Goal: Task Accomplishment & Management: Manage account settings

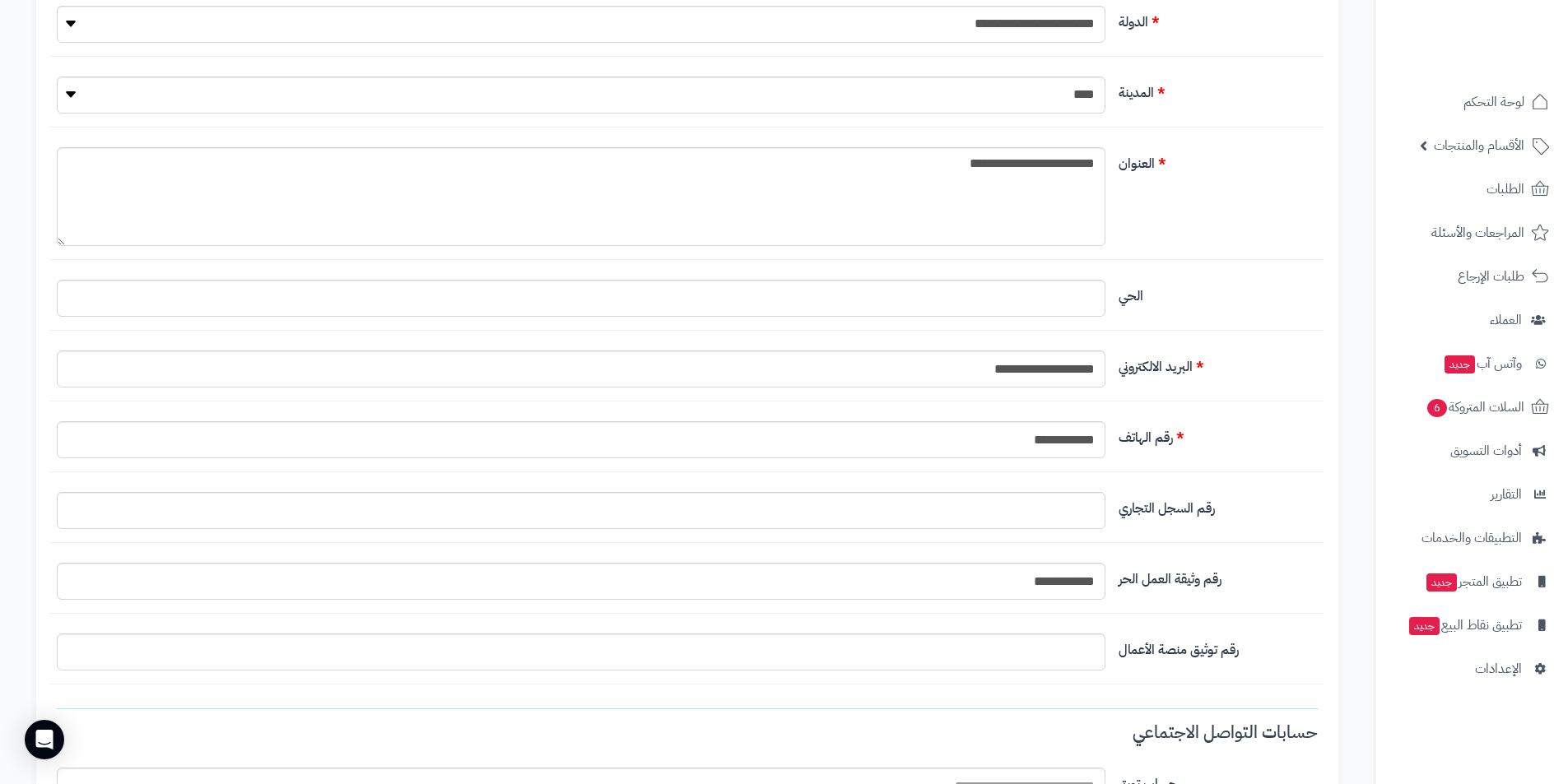
scroll to position [525, 0]
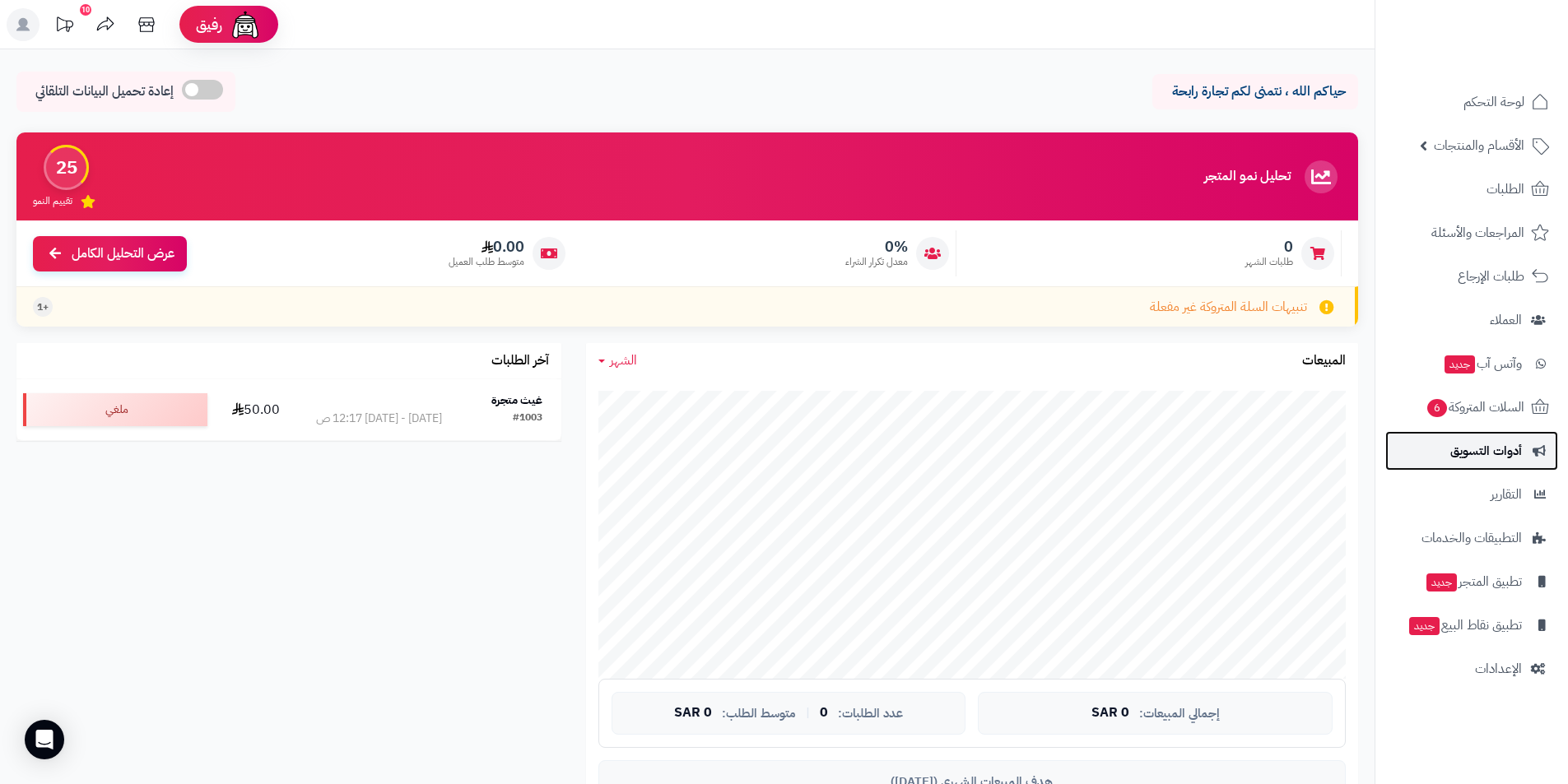
click at [1511, 453] on span "أدوات التسويق" at bounding box center [1486, 450] width 71 height 23
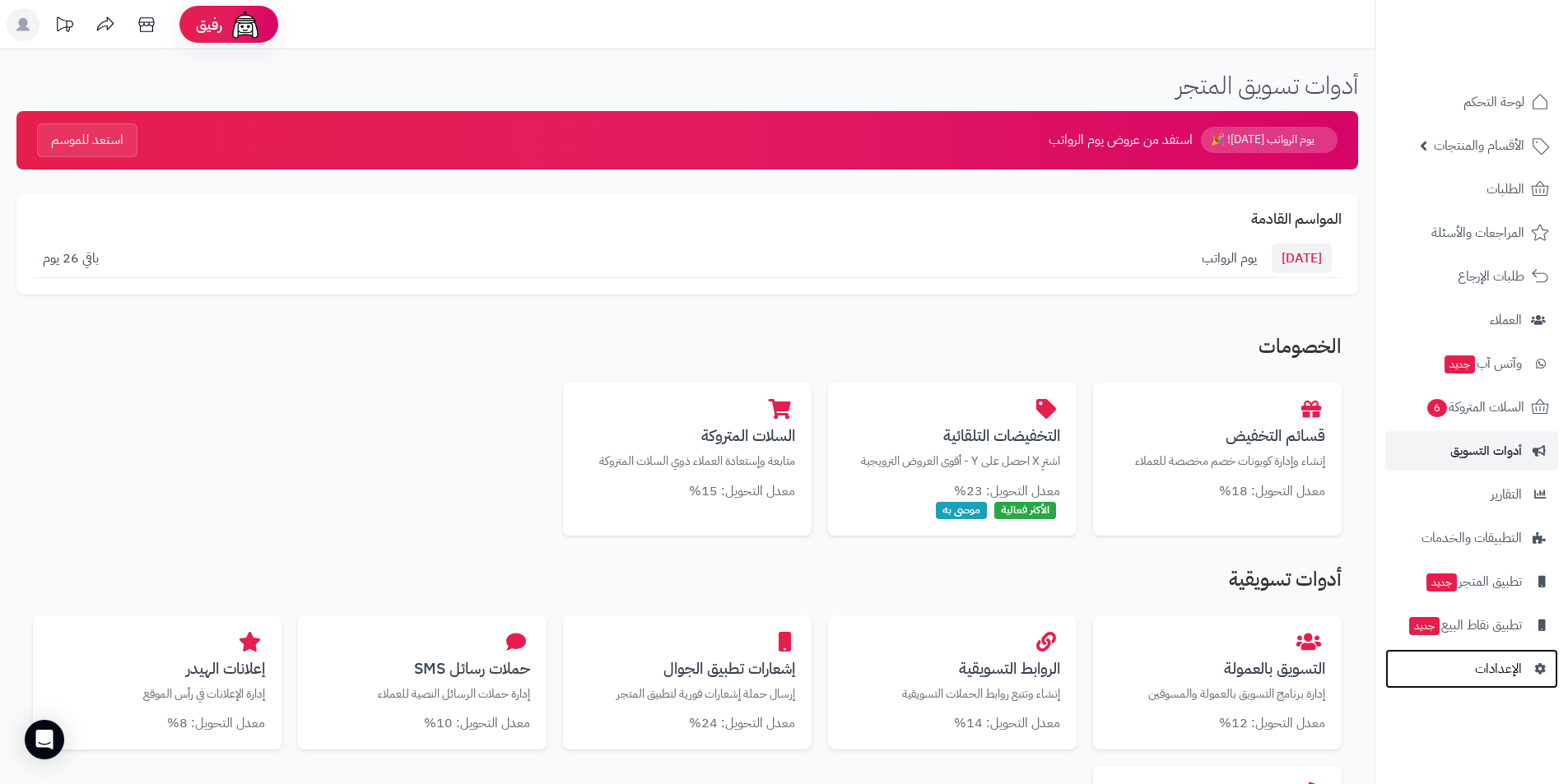
scroll to position [82, 0]
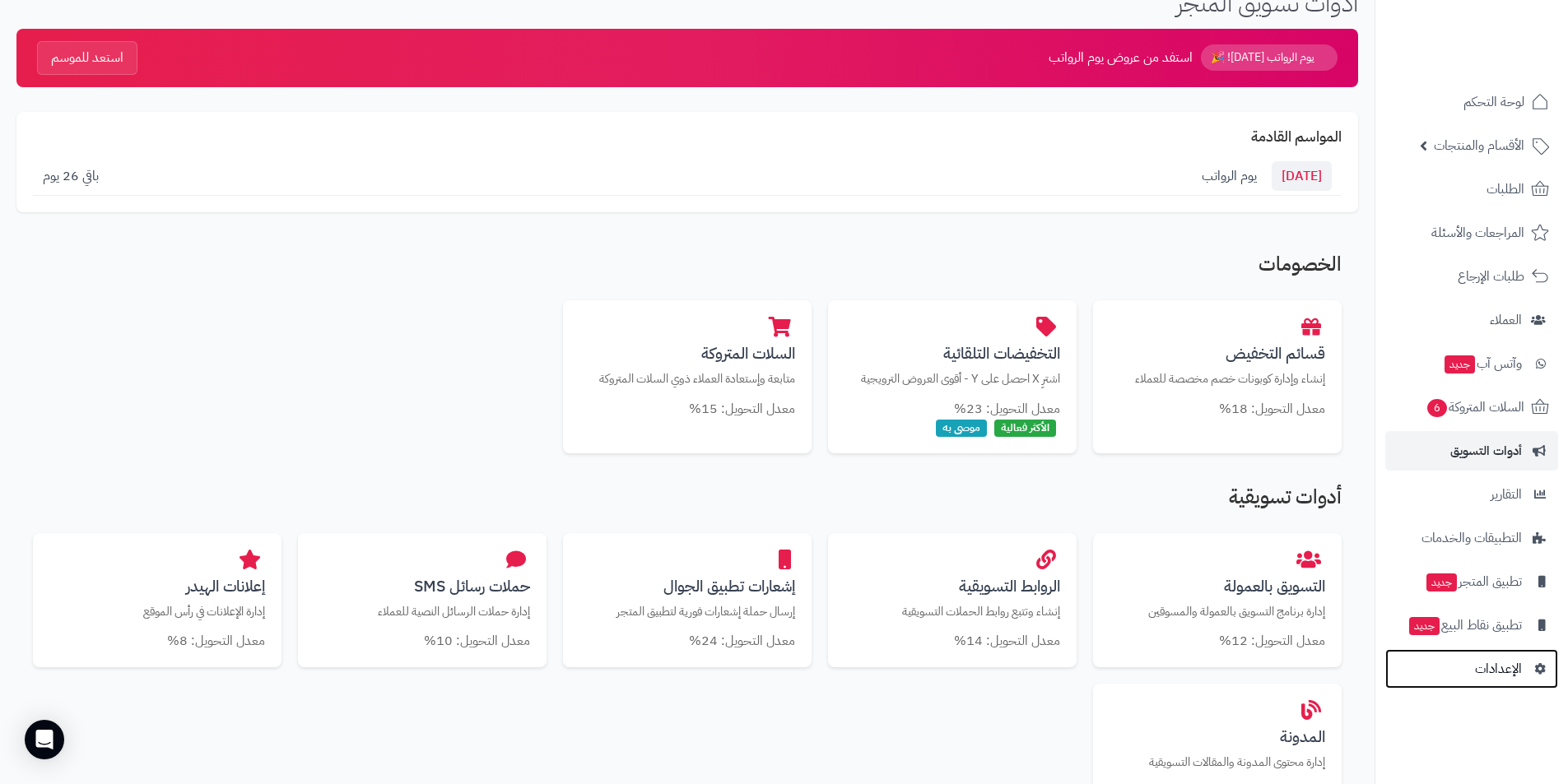
click at [1517, 669] on span "الإعدادات" at bounding box center [1498, 668] width 47 height 23
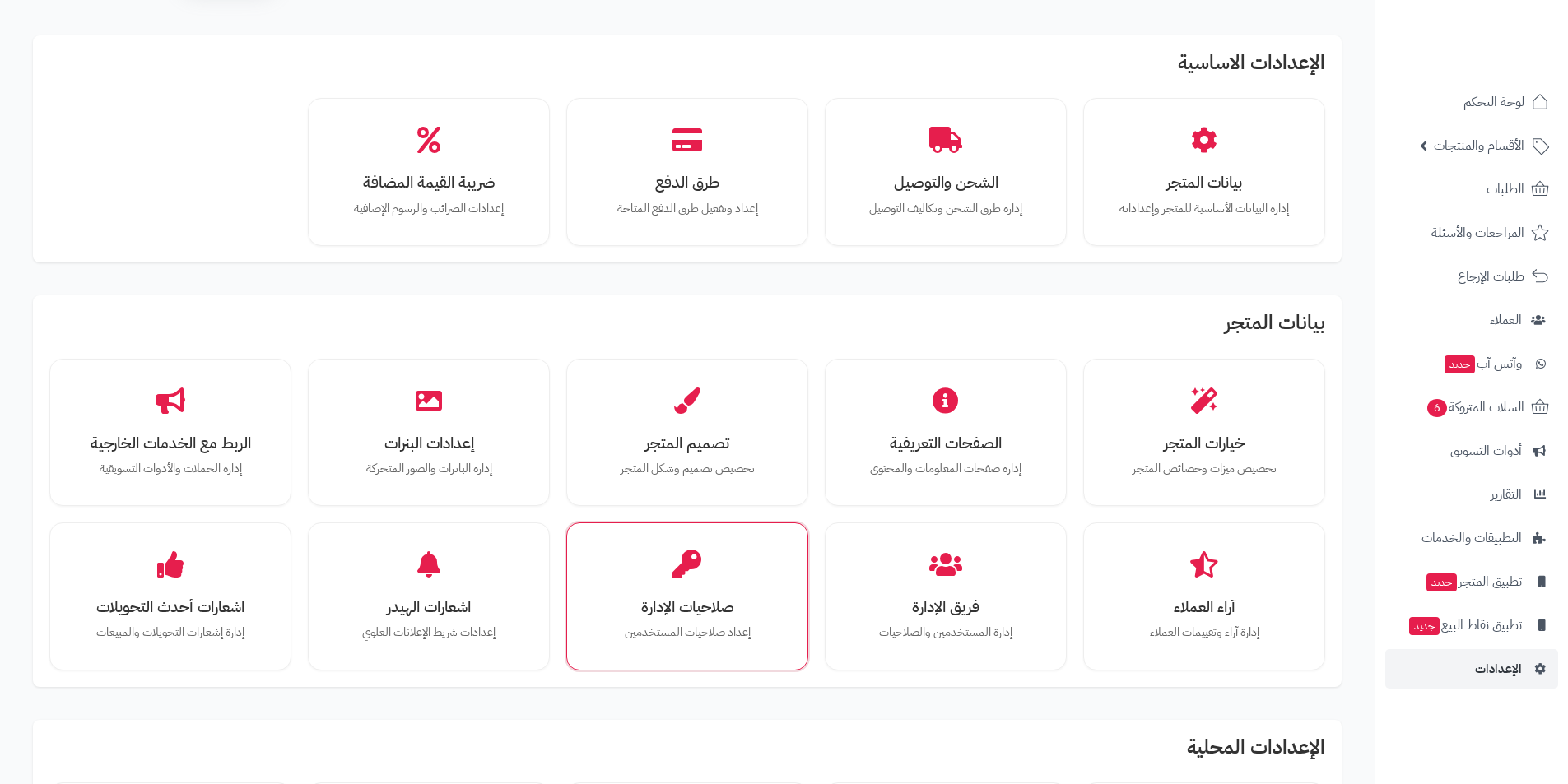
scroll to position [82, 0]
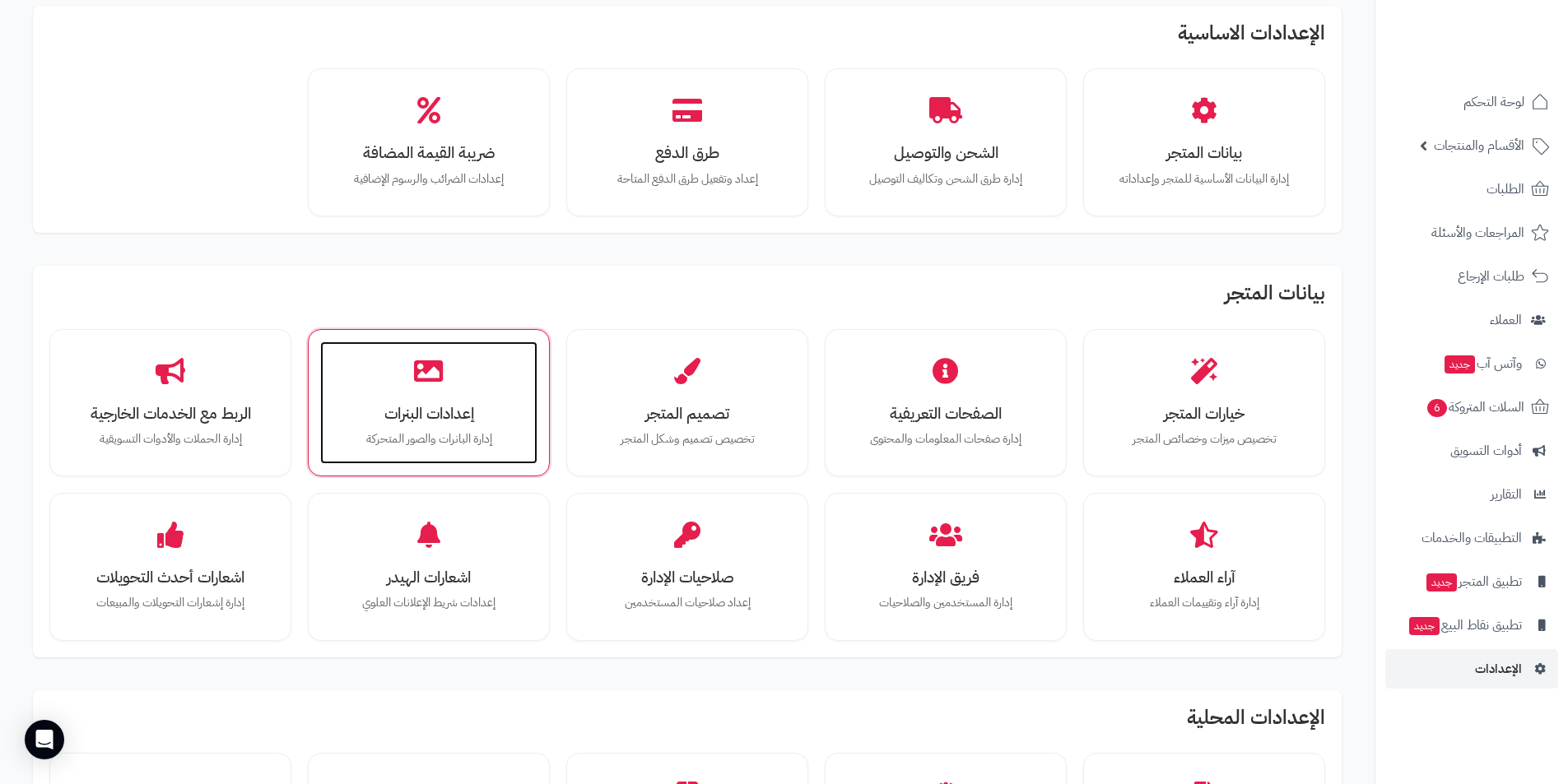
click at [438, 432] on p "إدارة البانرات والصور المتحركة" at bounding box center [429, 440] width 184 height 18
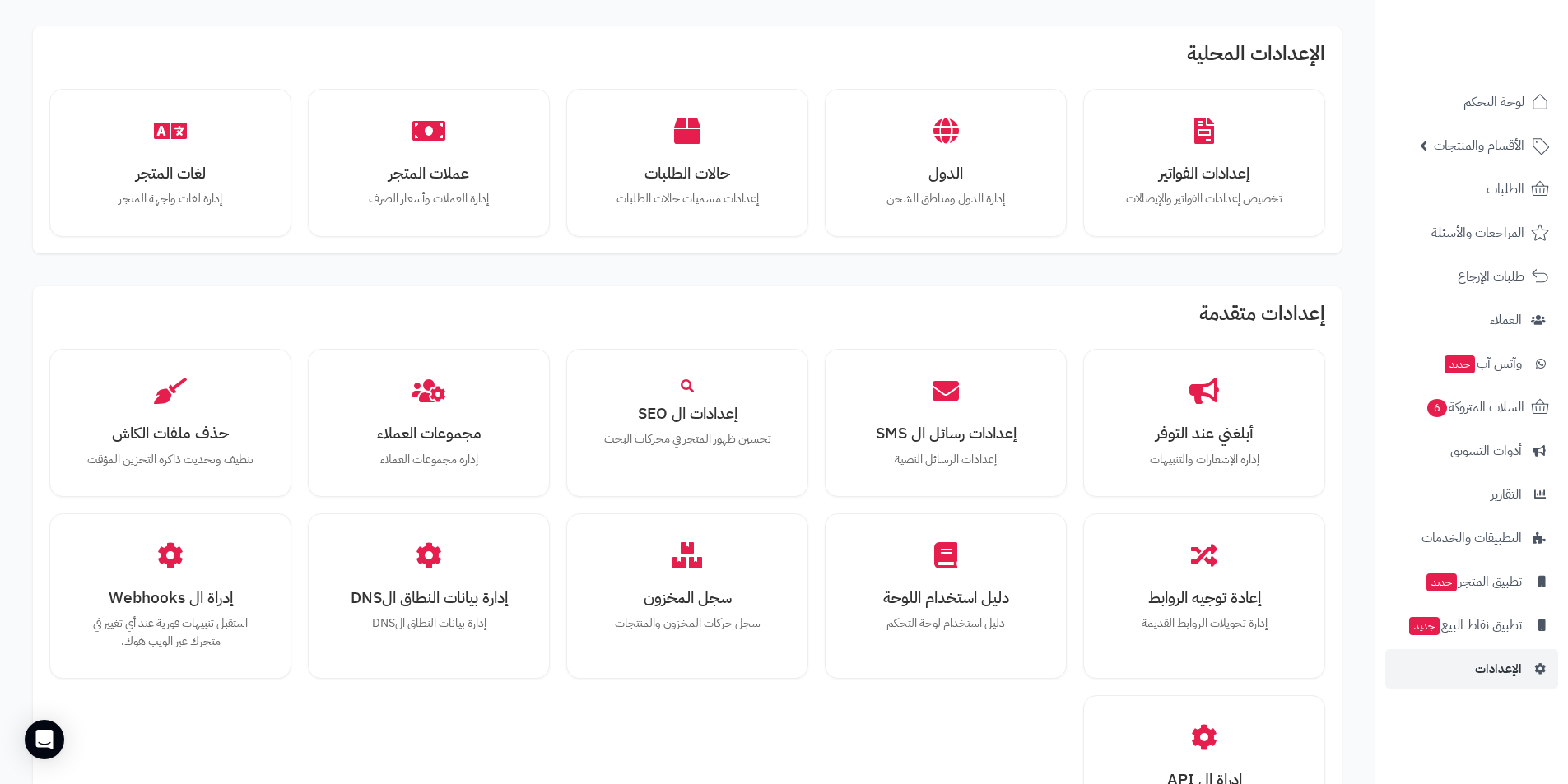
scroll to position [1005, 0]
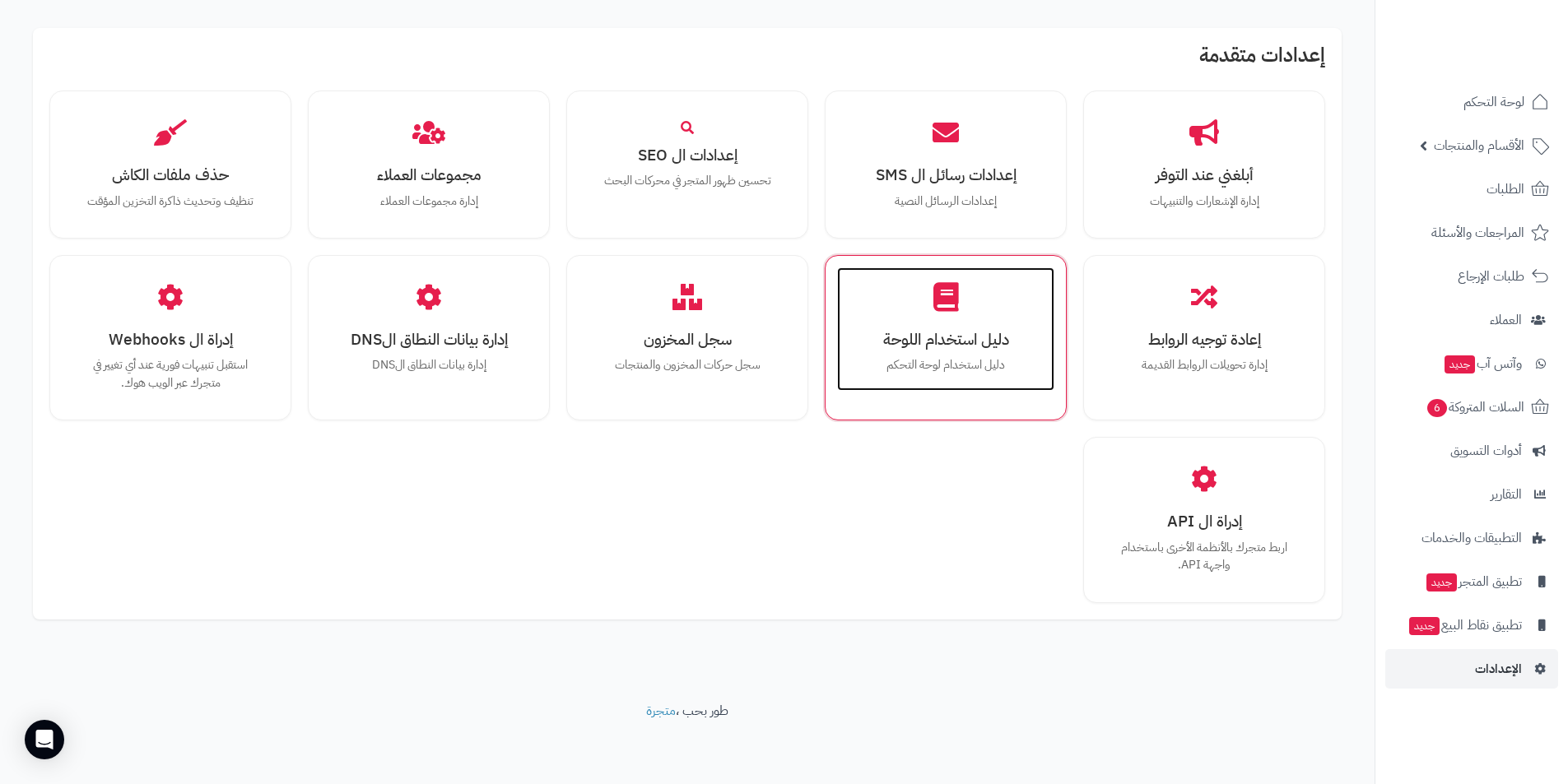
click at [992, 320] on div "دليل استخدام اللوحة دليل استخدام لوحة التحكم" at bounding box center [946, 329] width 218 height 124
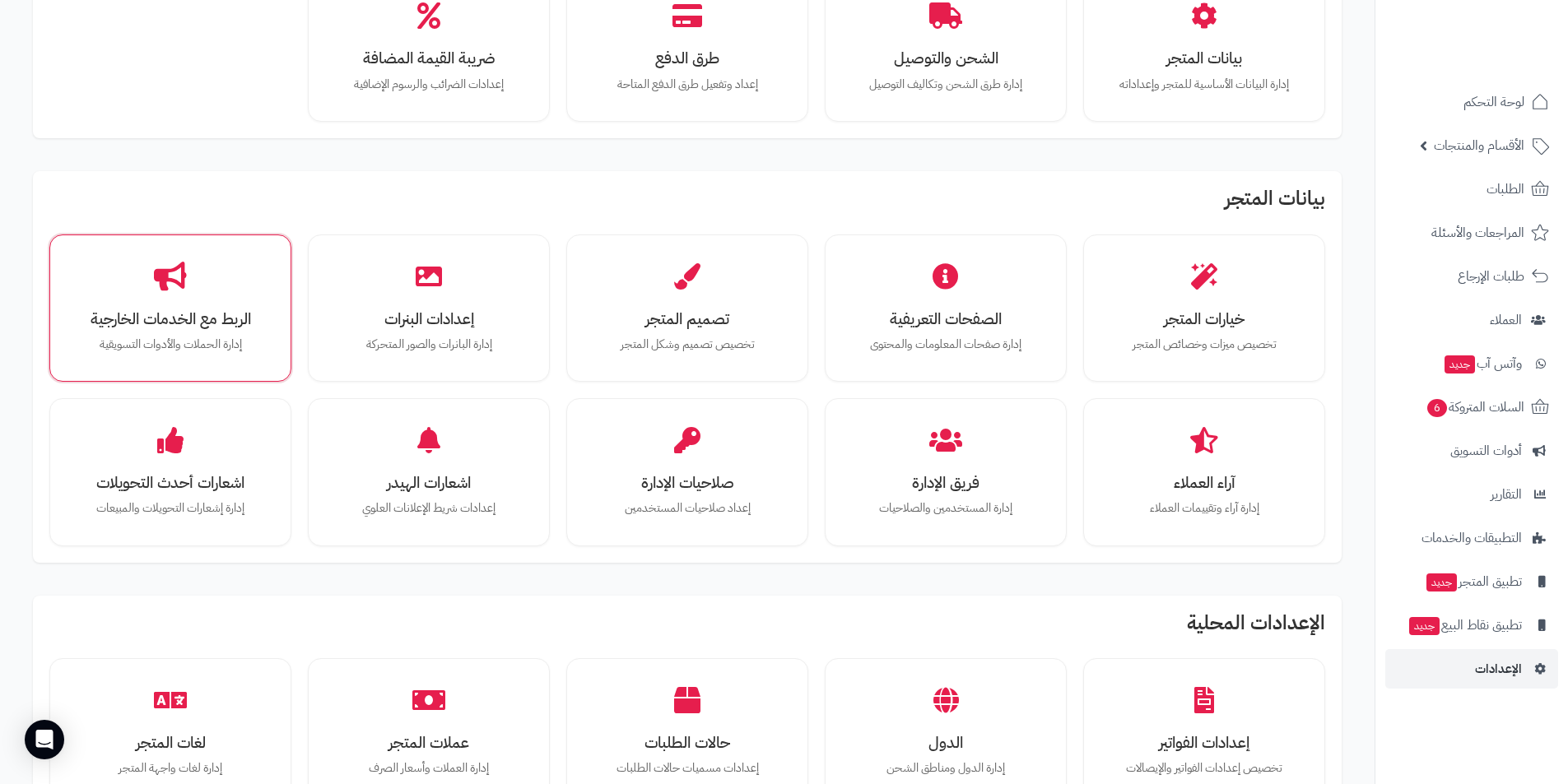
scroll to position [17, 0]
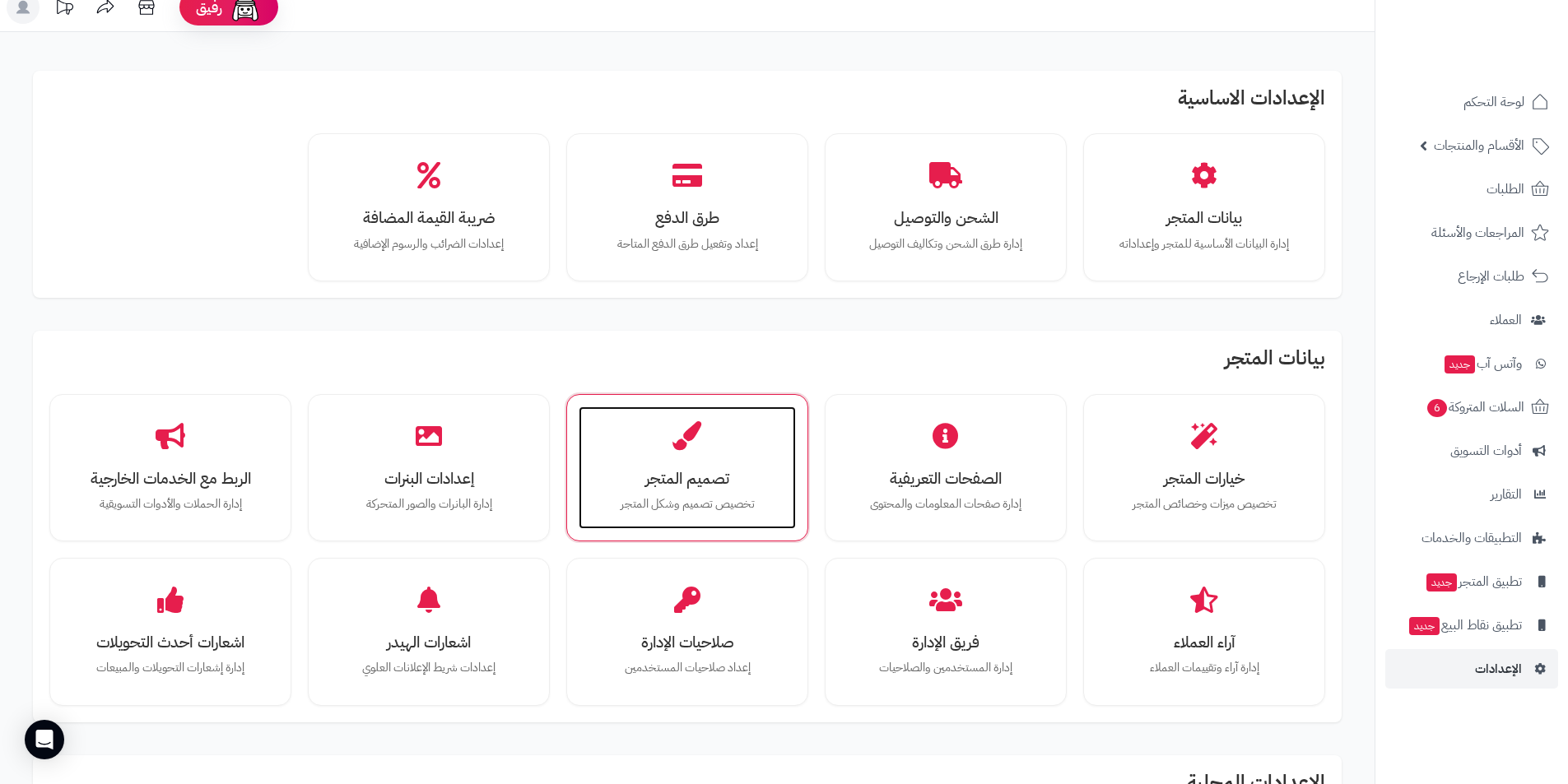
click at [721, 487] on h3 "تصميم المتجر" at bounding box center [687, 478] width 184 height 17
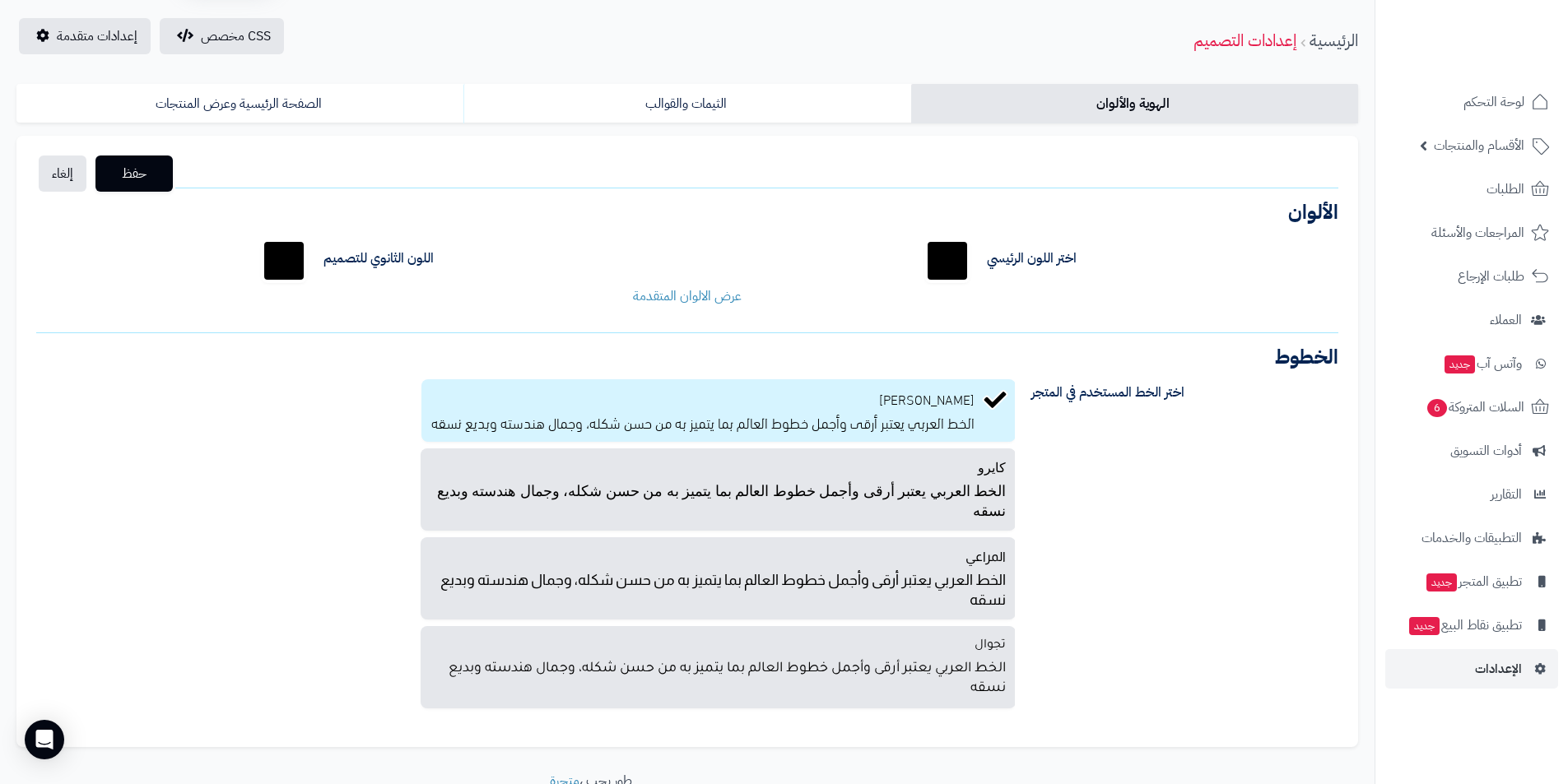
scroll to position [156, 0]
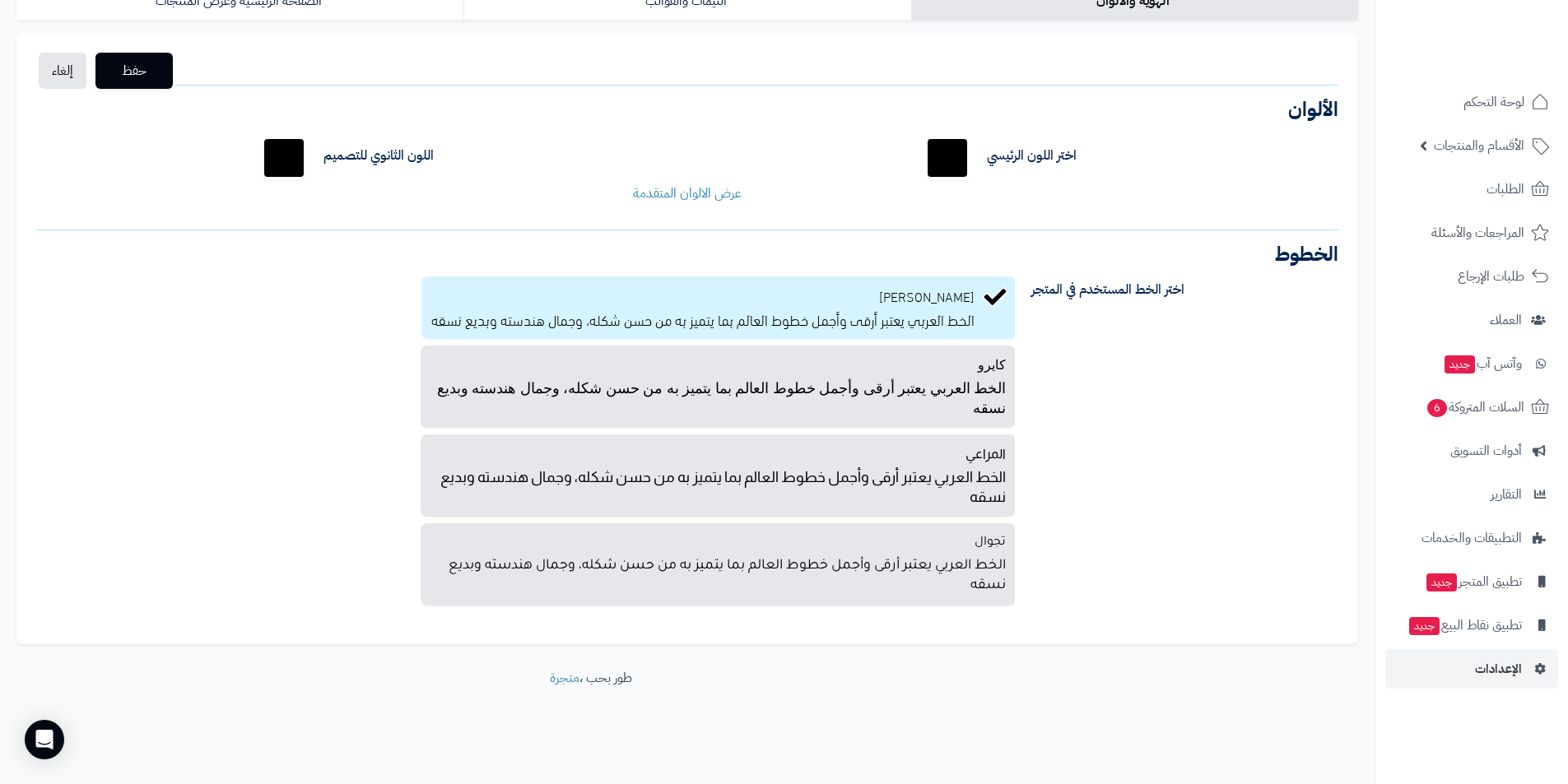
click at [1142, 407] on div "اختر الخط المستخدم في المتجر بالو عربي الخط العربي يعتبر أرقى وأجمل خطوط العالم…" at bounding box center [687, 444] width 1326 height 360
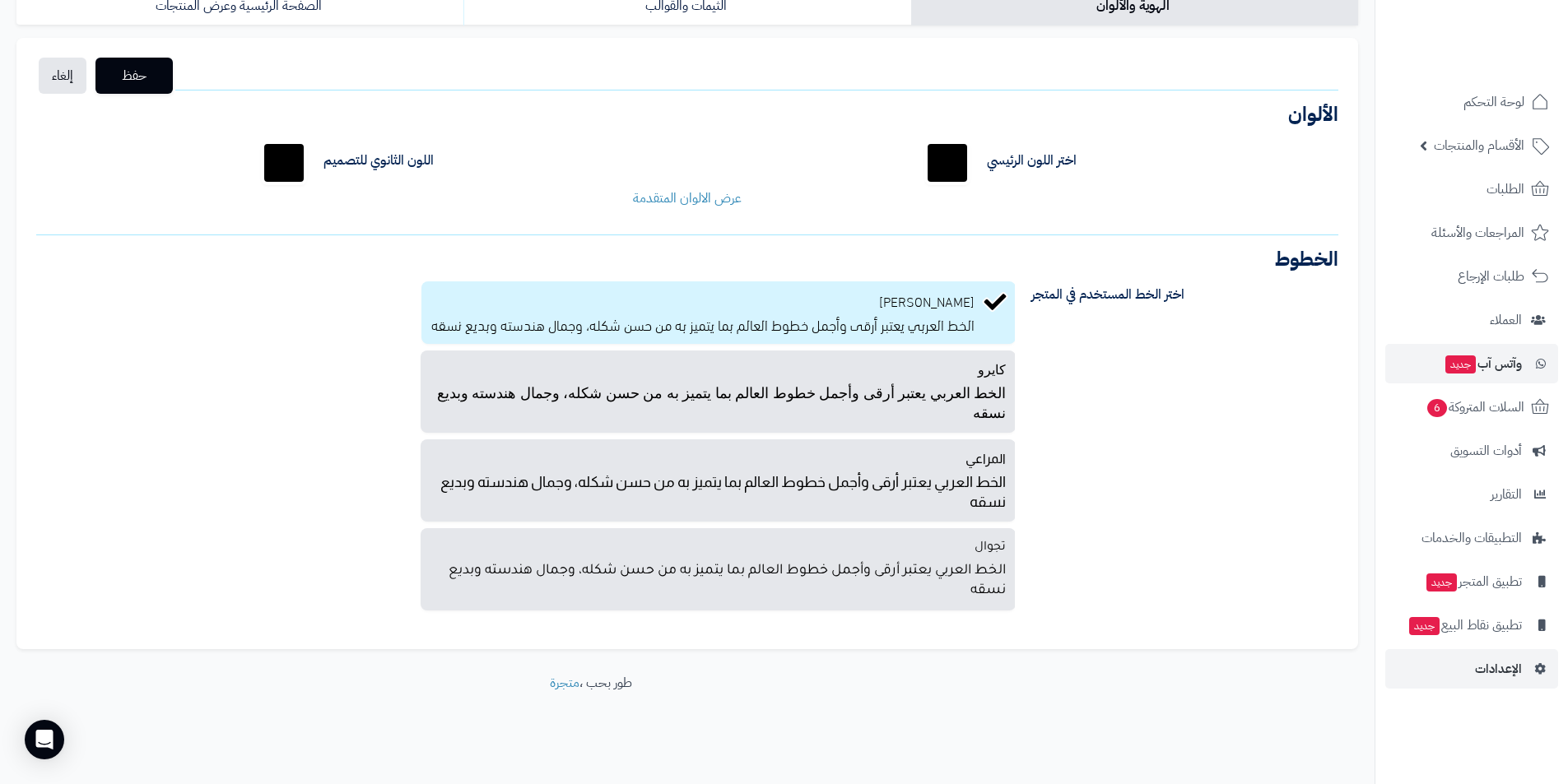
scroll to position [0, 0]
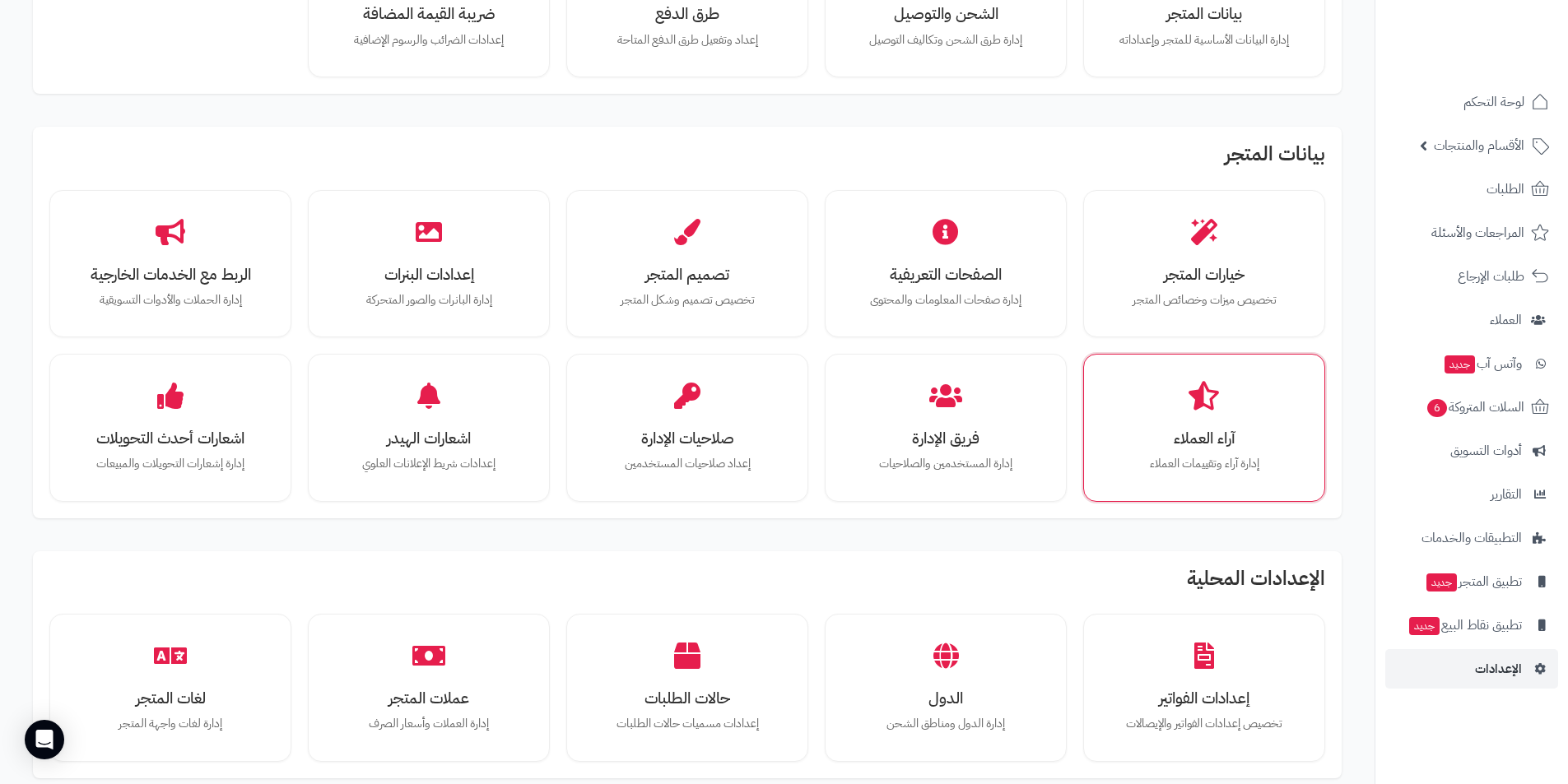
scroll to position [246, 0]
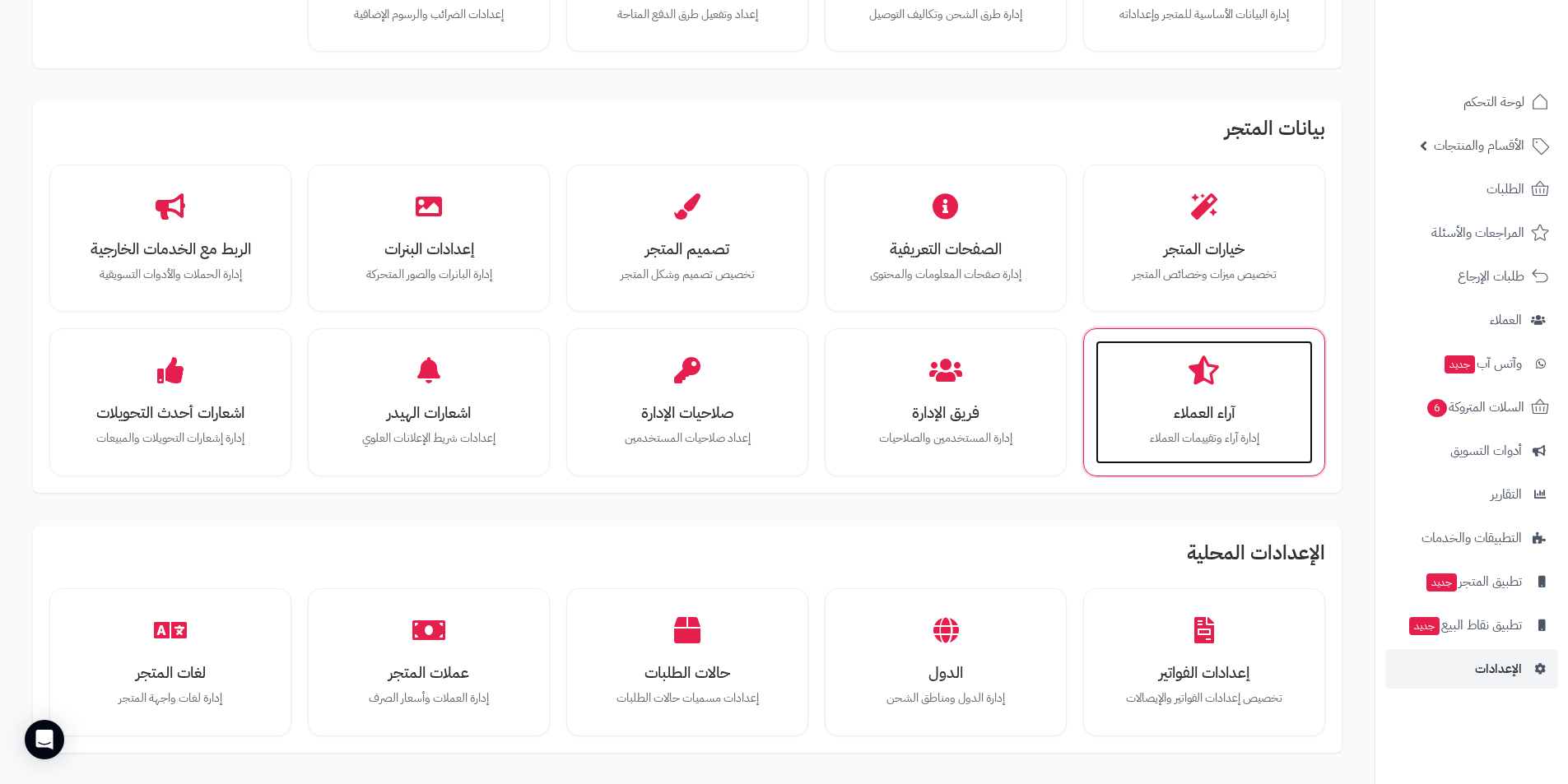
click at [1201, 447] on div "آراء العملاء إدارة آراء وتقييمات العملاء" at bounding box center [1205, 402] width 218 height 124
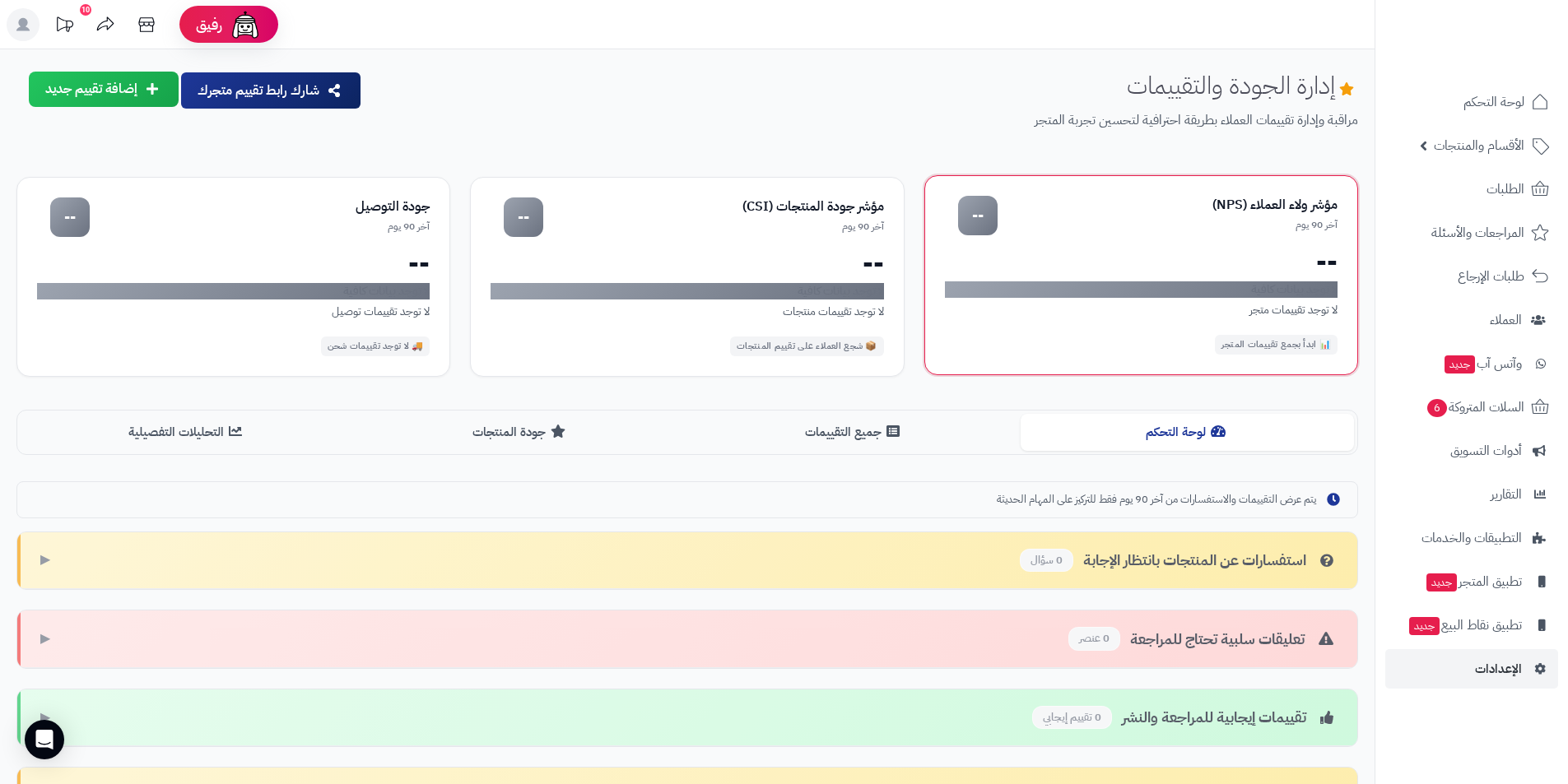
click at [1222, 241] on div "مؤشر ولاء العملاء (NPS) آخر 90 يوم -- -- لا توجد بيانات كافية لا توجد تقييمات م…" at bounding box center [1141, 275] width 434 height 200
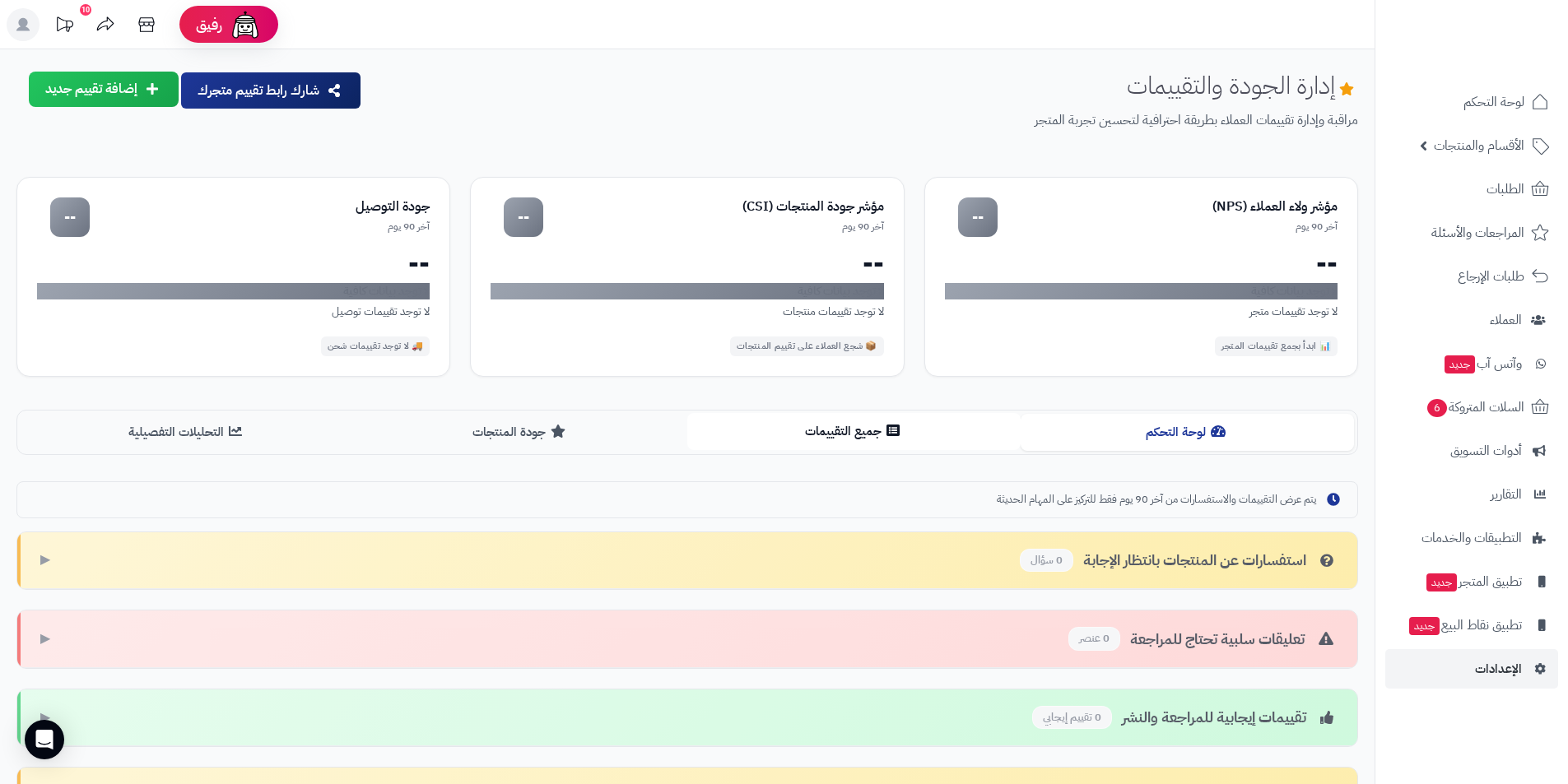
click at [797, 439] on button "جميع التقييمات" at bounding box center [853, 431] width 334 height 37
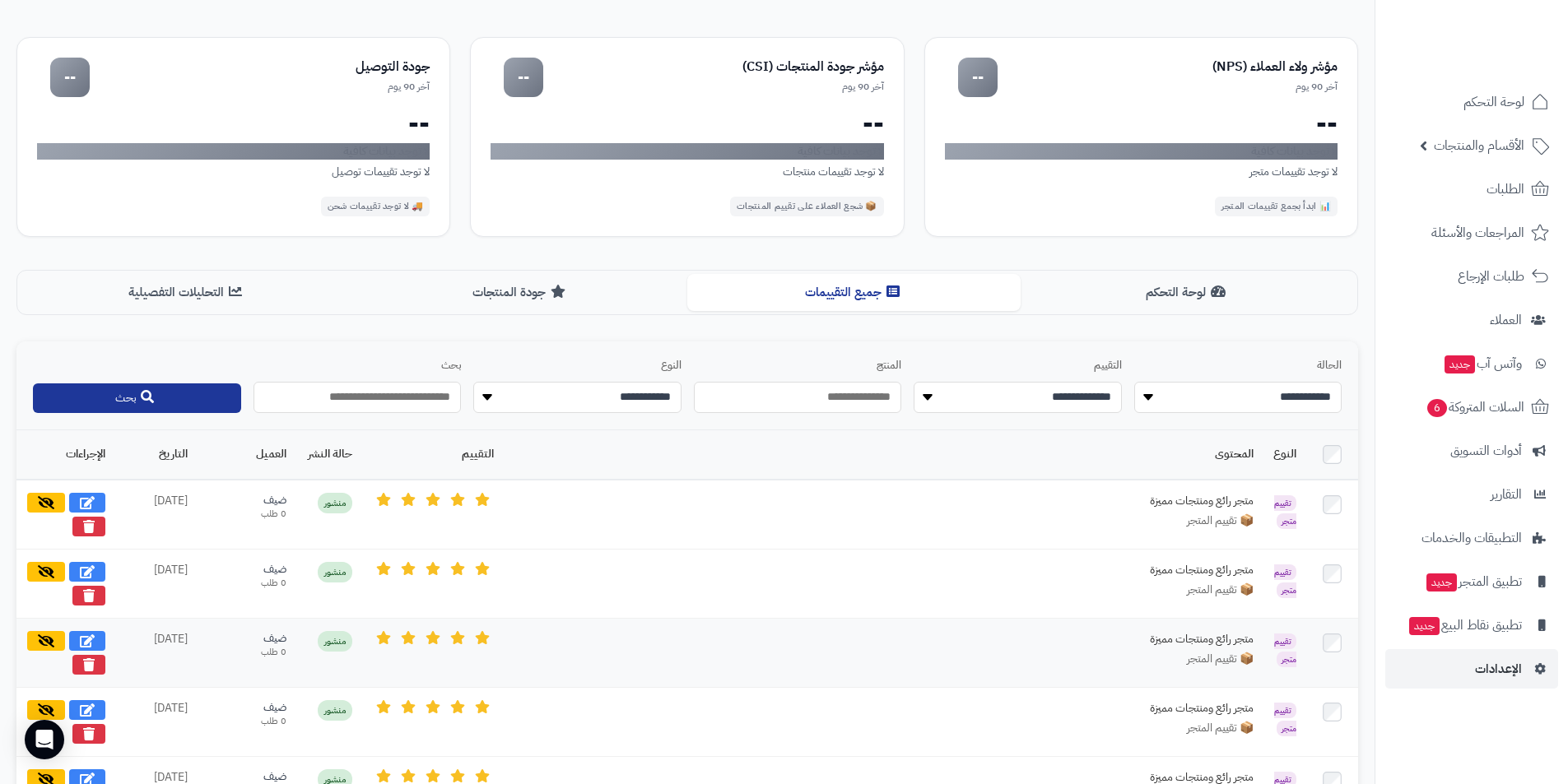
scroll to position [307, 0]
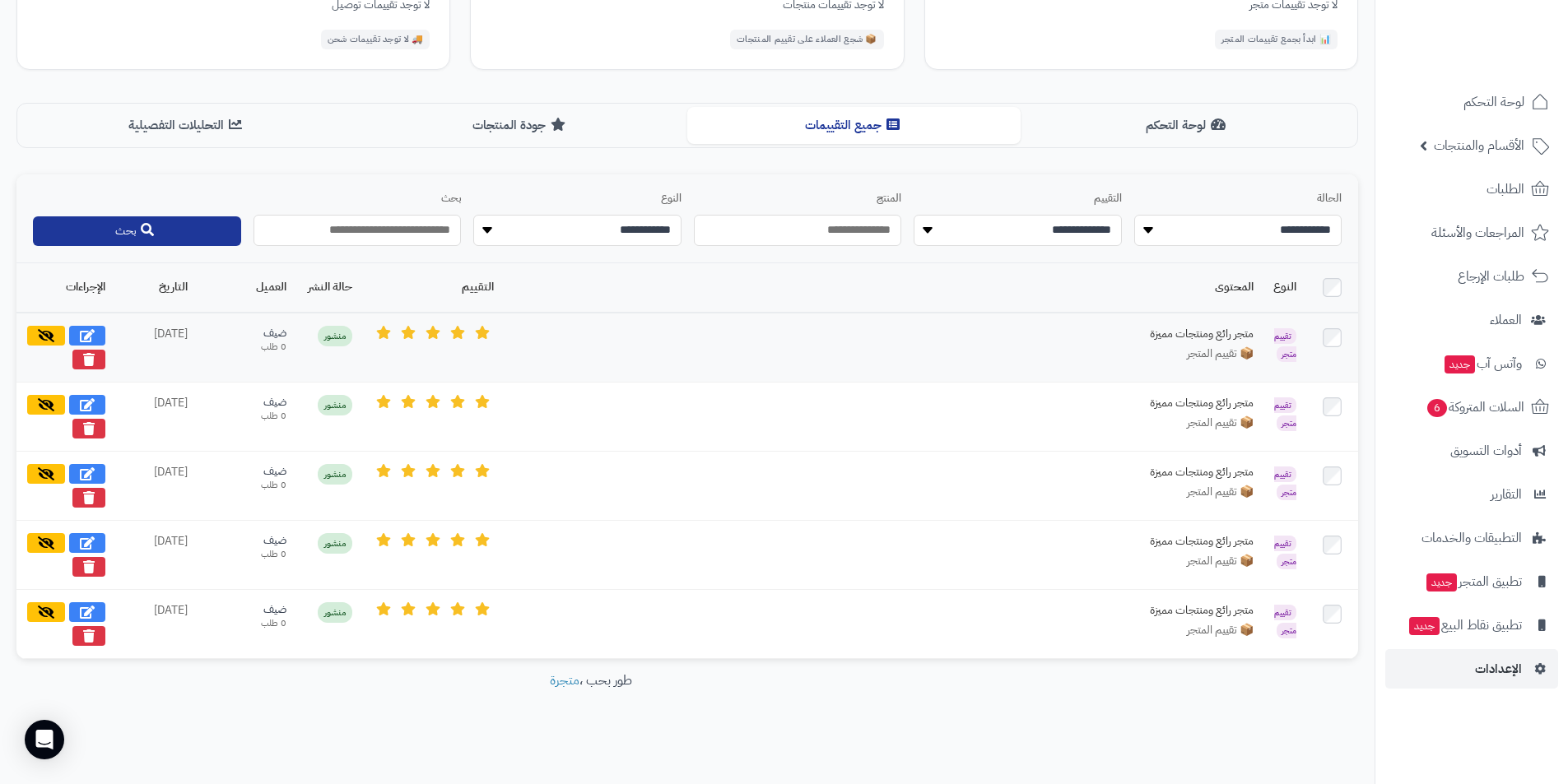
click at [1198, 331] on div "متجر رائع ومنتجات مميزة" at bounding box center [1129, 334] width 246 height 17
click at [88, 330] on icon at bounding box center [87, 335] width 15 height 13
select select "*"
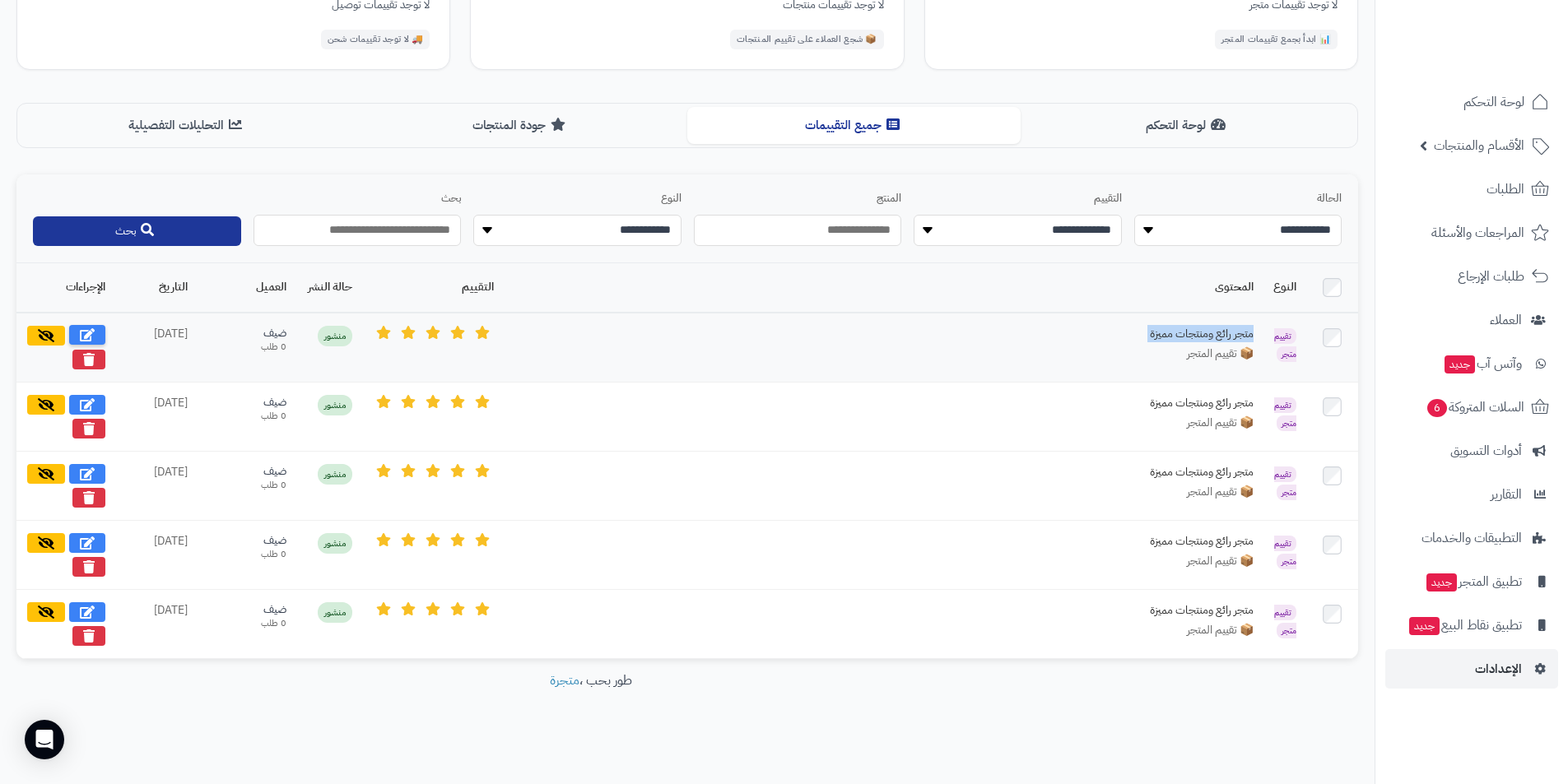
select select "*"
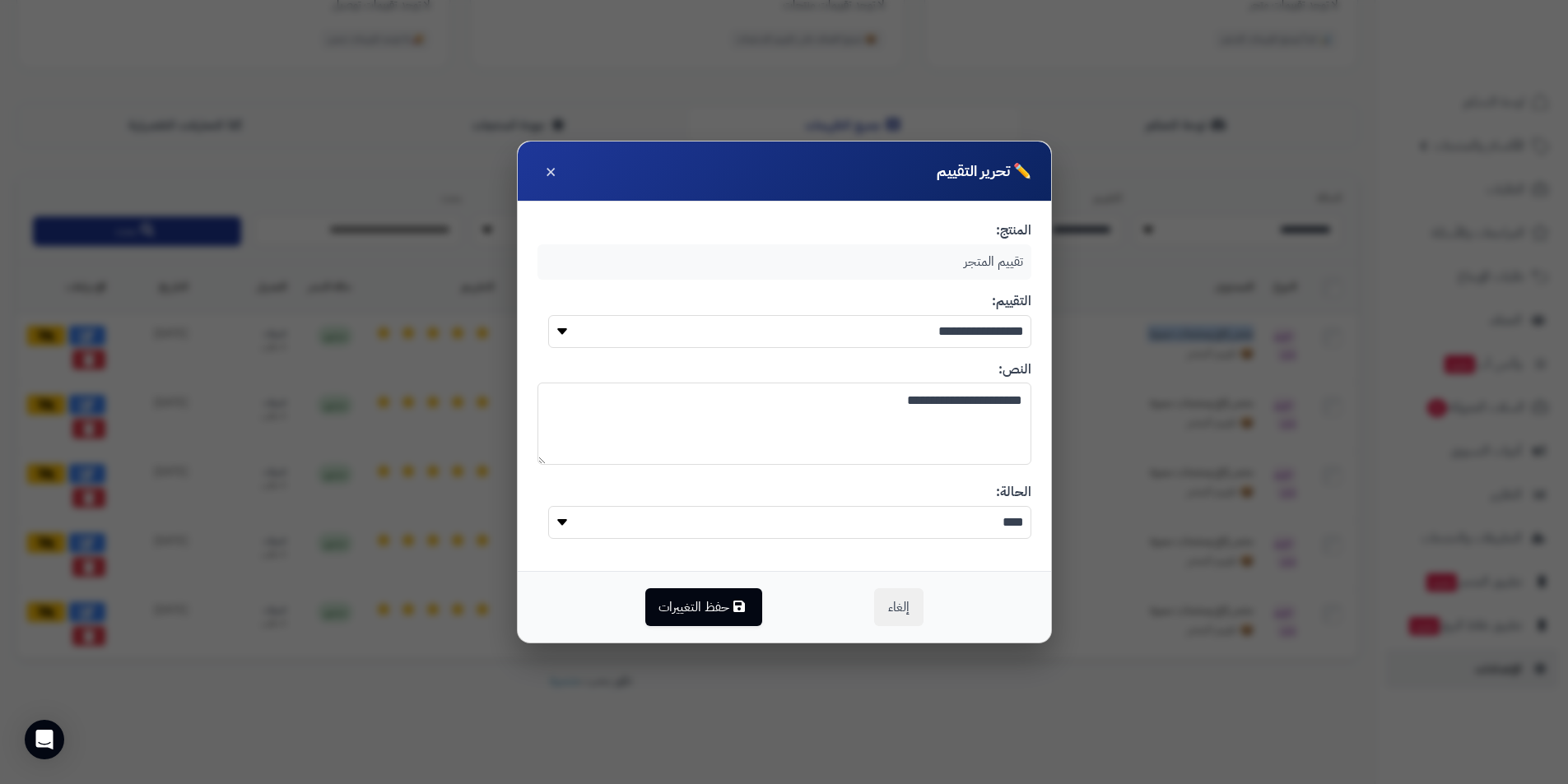
click at [835, 403] on textarea "**********" at bounding box center [784, 424] width 494 height 82
click at [980, 259] on div "تقييم المتجر" at bounding box center [784, 262] width 494 height 36
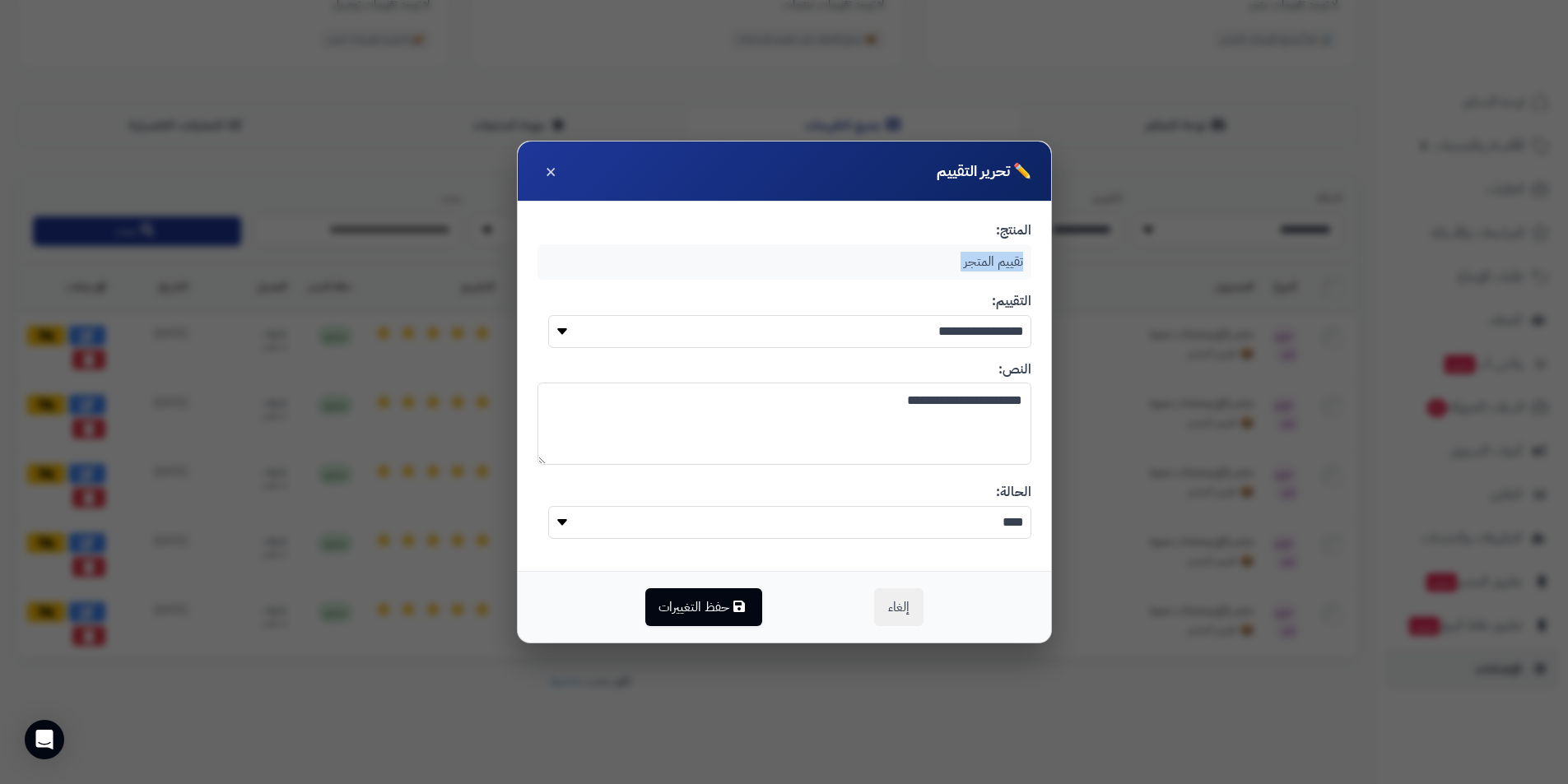
click at [980, 259] on div "تقييم المتجر" at bounding box center [784, 262] width 494 height 36
click at [918, 411] on textarea "**********" at bounding box center [784, 424] width 494 height 82
click at [945, 281] on div "**********" at bounding box center [784, 386] width 534 height 369
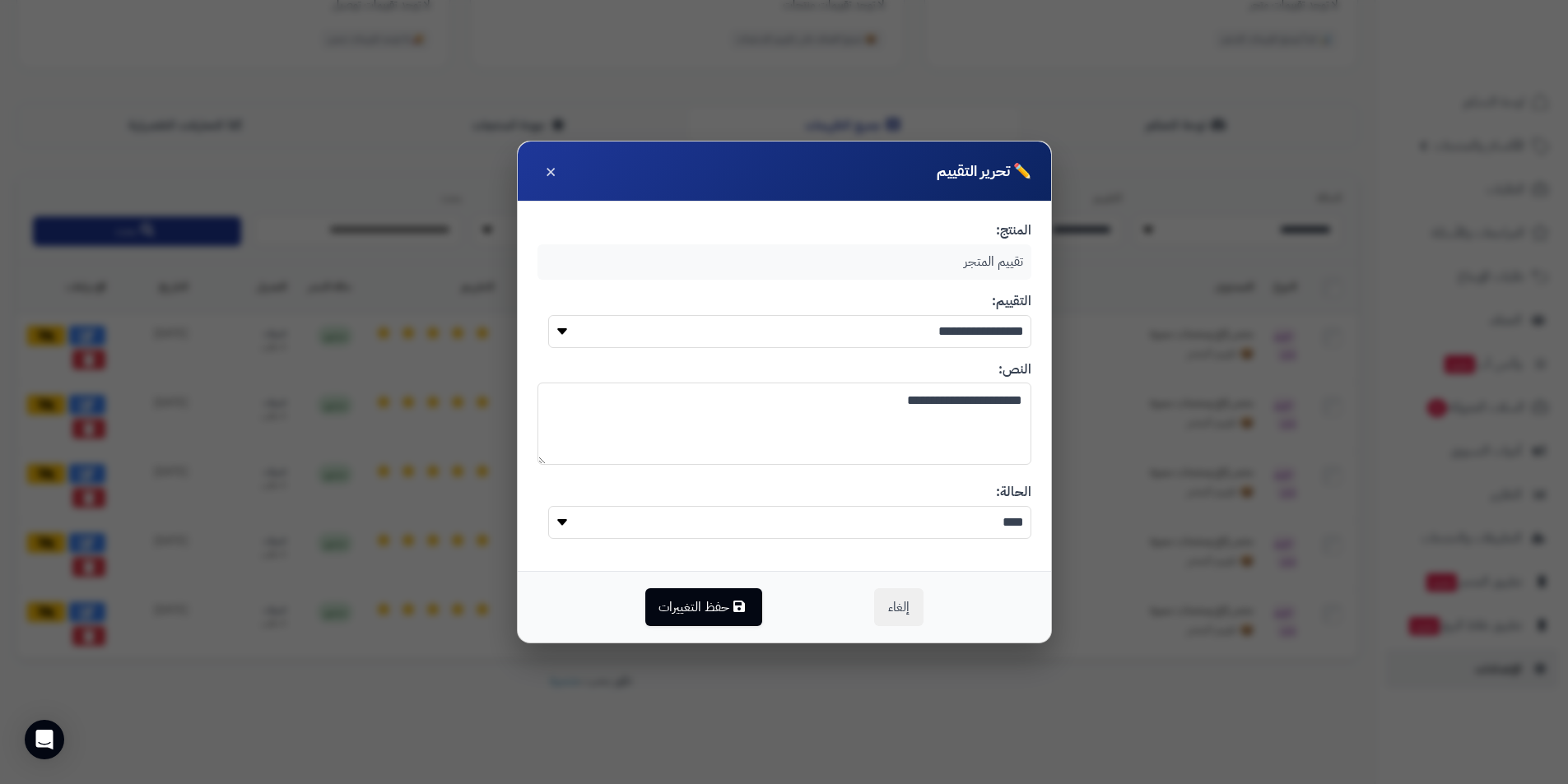
click at [977, 237] on label "المنتج:" at bounding box center [784, 231] width 494 height 19
click at [1001, 251] on div "تقييم المتجر" at bounding box center [784, 262] width 494 height 36
click at [998, 258] on div "تقييم المتجر" at bounding box center [784, 262] width 494 height 36
click at [960, 231] on label "المنتج:" at bounding box center [784, 231] width 494 height 19
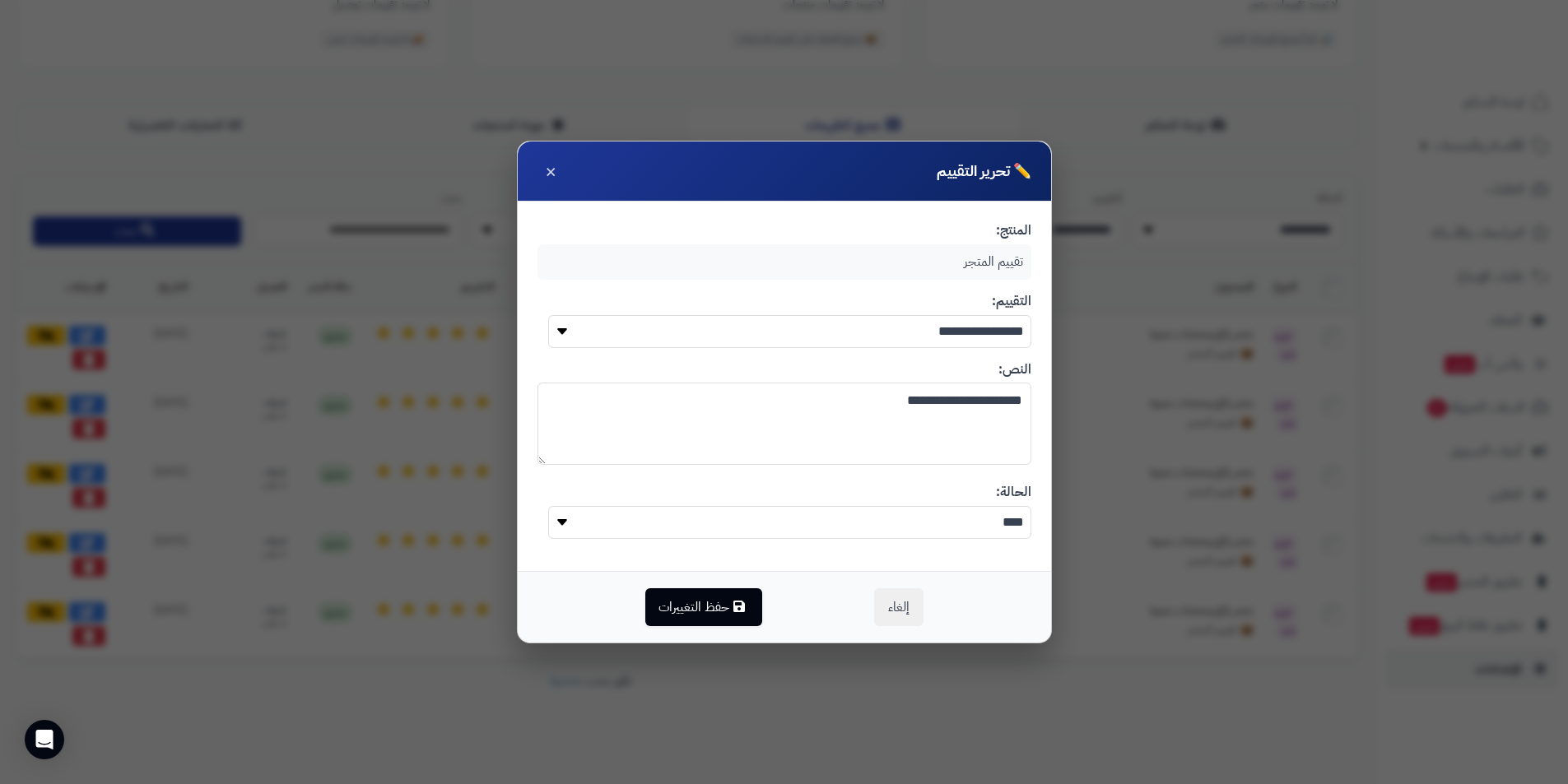
click at [959, 190] on div "✏️ تحرير التقييم ×" at bounding box center [784, 171] width 534 height 60
click at [960, 178] on h4 "✏️ تحرير التقييم" at bounding box center [984, 171] width 95 height 22
click at [537, 158] on div "✏️ تحرير التقييم ×" at bounding box center [784, 171] width 534 height 60
click at [544, 173] on span "×" at bounding box center [550, 171] width 12 height 28
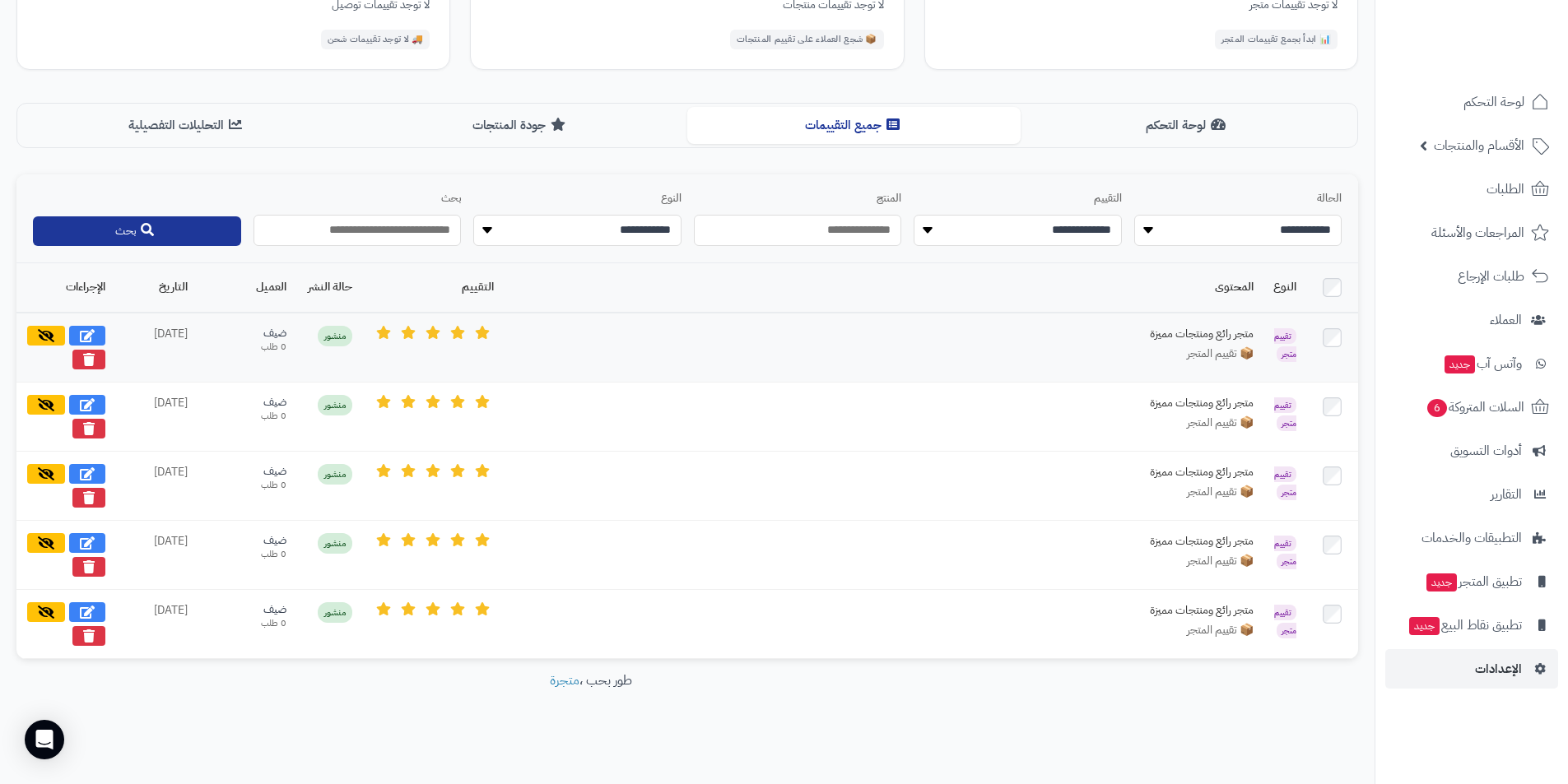
click at [1197, 331] on div "متجر رائع ومنتجات مميزة" at bounding box center [1129, 334] width 246 height 17
click at [1198, 348] on span "📦 تقييم المتجر" at bounding box center [1220, 353] width 66 height 17
click at [1122, 340] on div "متجر رائع ومنتجات مميزة" at bounding box center [1129, 334] width 246 height 17
click at [268, 337] on div "ضيف" at bounding box center [247, 334] width 79 height 16
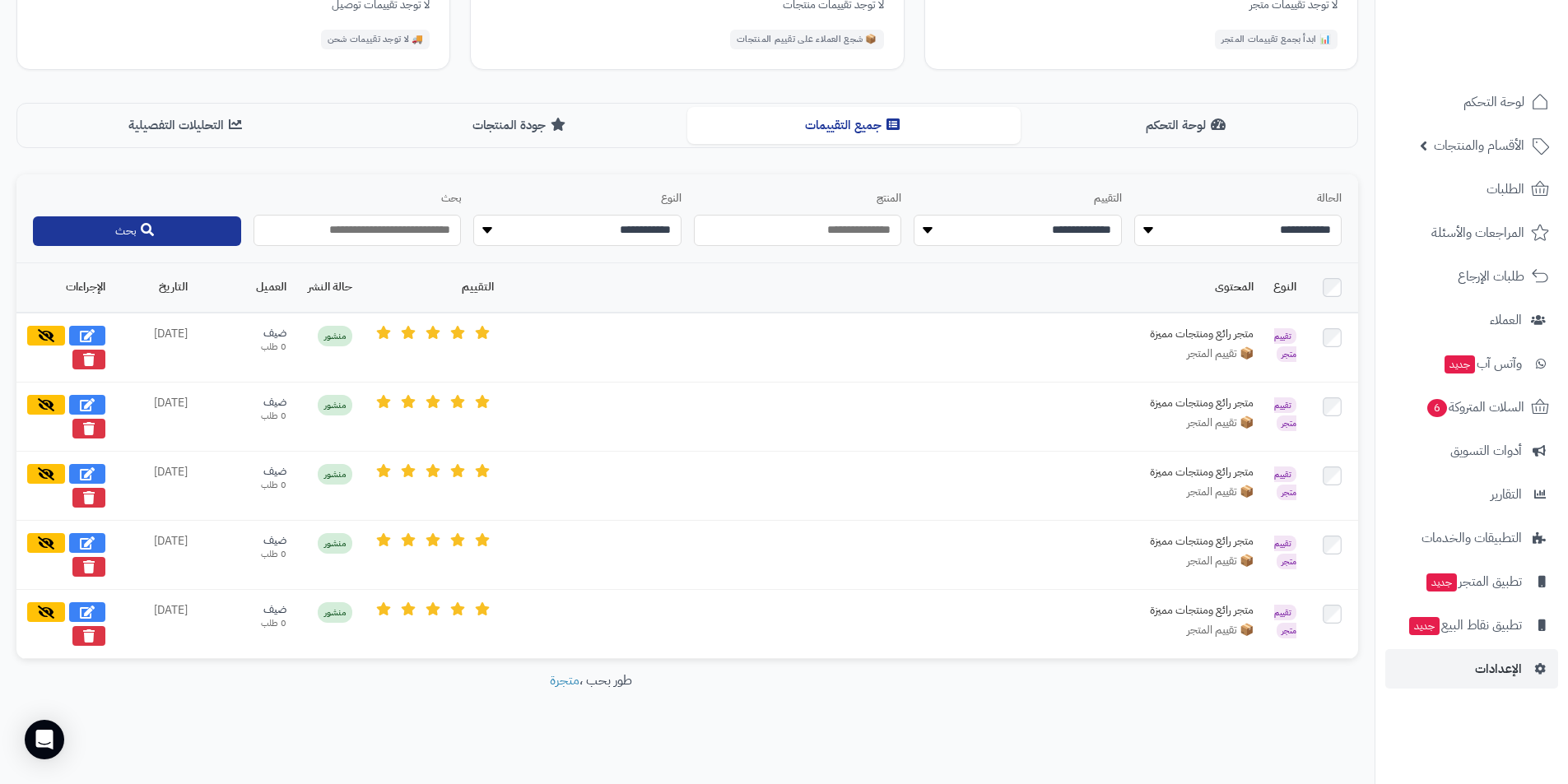
click at [276, 290] on th "العميل" at bounding box center [247, 288] width 99 height 49
click at [268, 286] on th "العميل" at bounding box center [247, 288] width 99 height 49
click at [82, 335] on icon at bounding box center [87, 335] width 15 height 13
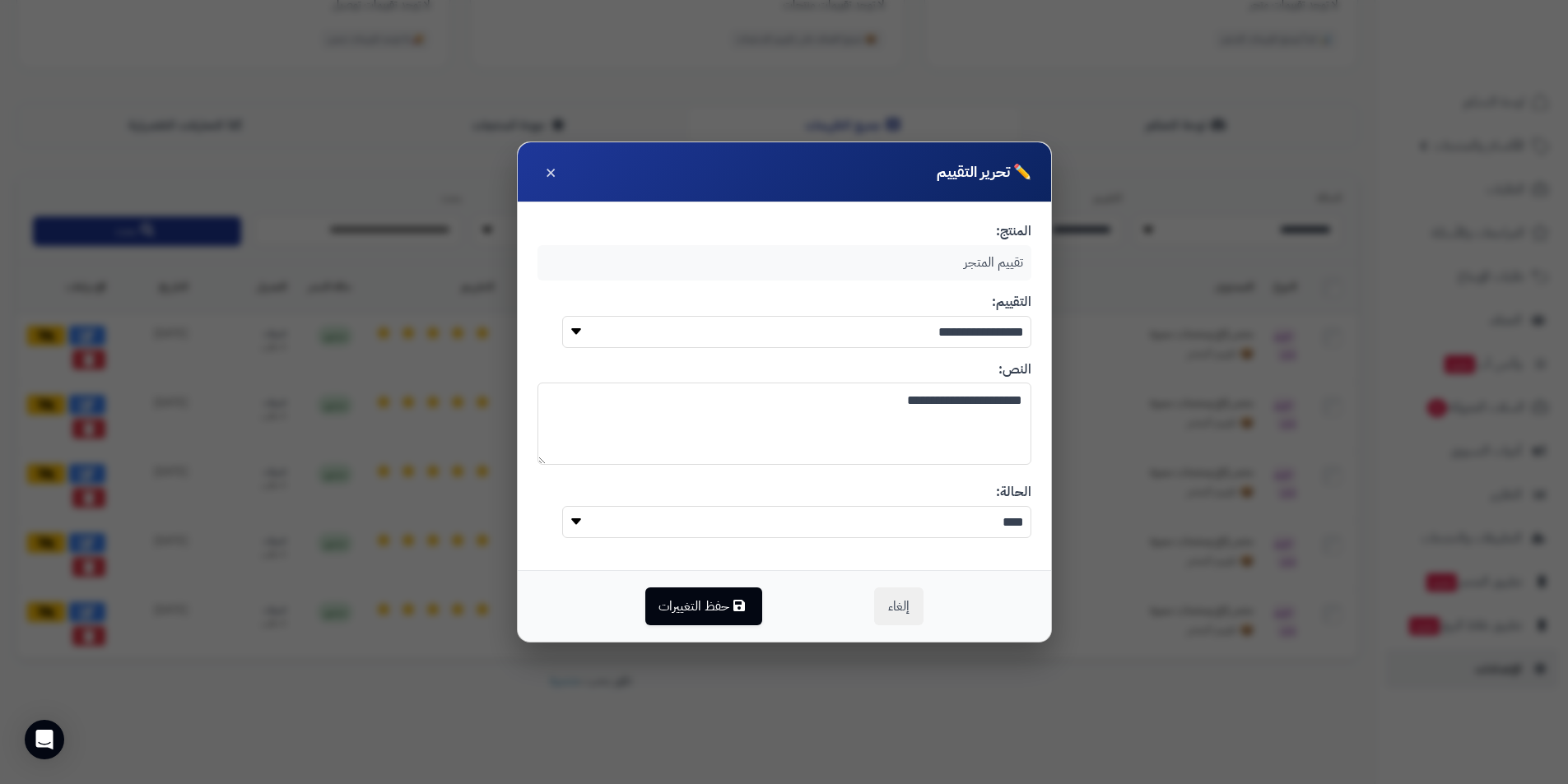
click at [911, 423] on textarea "**********" at bounding box center [784, 424] width 494 height 82
click at [909, 394] on textarea "**********" at bounding box center [784, 424] width 494 height 82
paste textarea "**********"
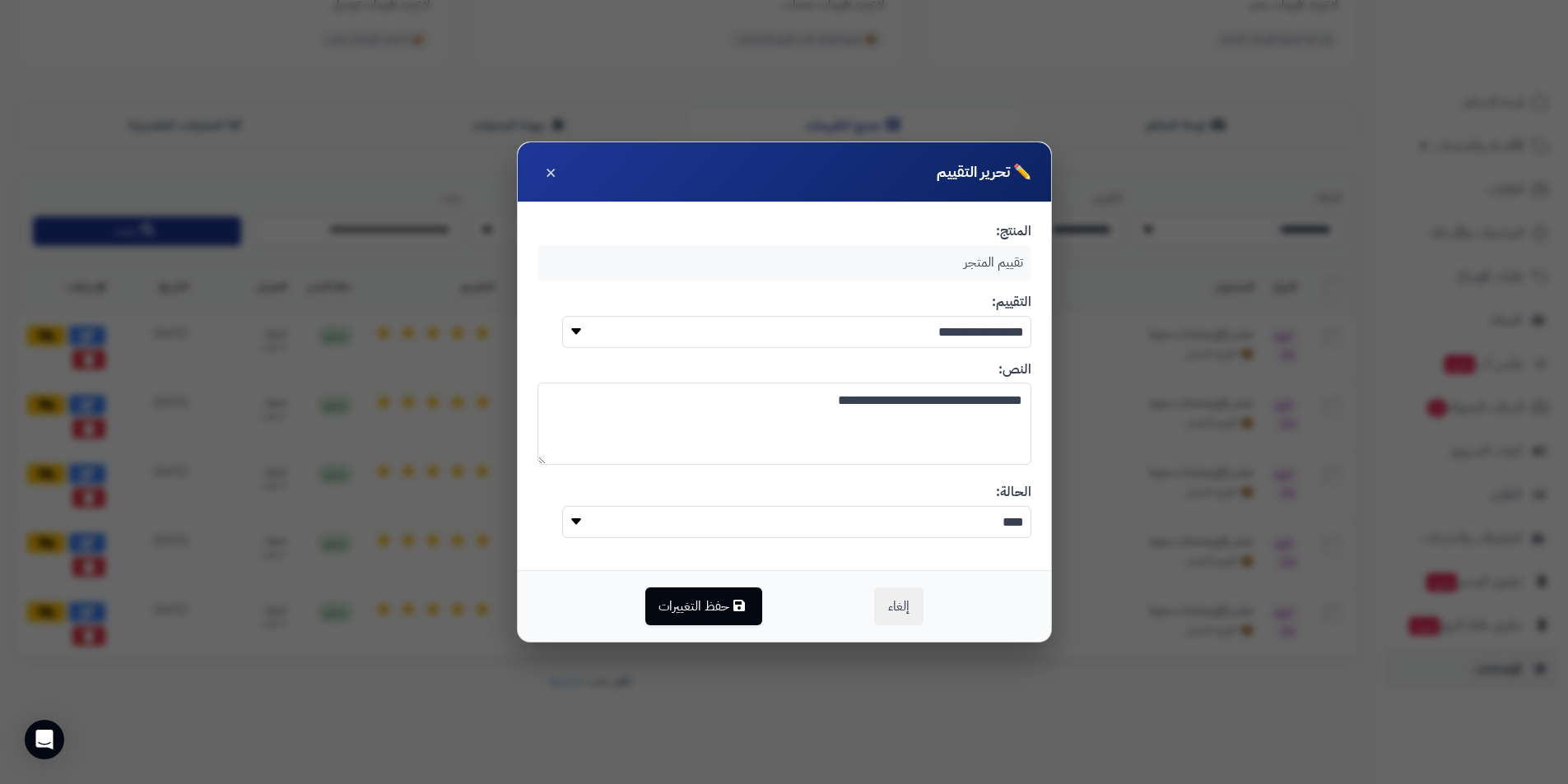
click at [1017, 398] on textarea "**********" at bounding box center [784, 424] width 494 height 82
click at [697, 613] on button "حفظ التغييرات" at bounding box center [704, 606] width 117 height 38
click at [960, 511] on select "**** *****" at bounding box center [797, 522] width 469 height 32
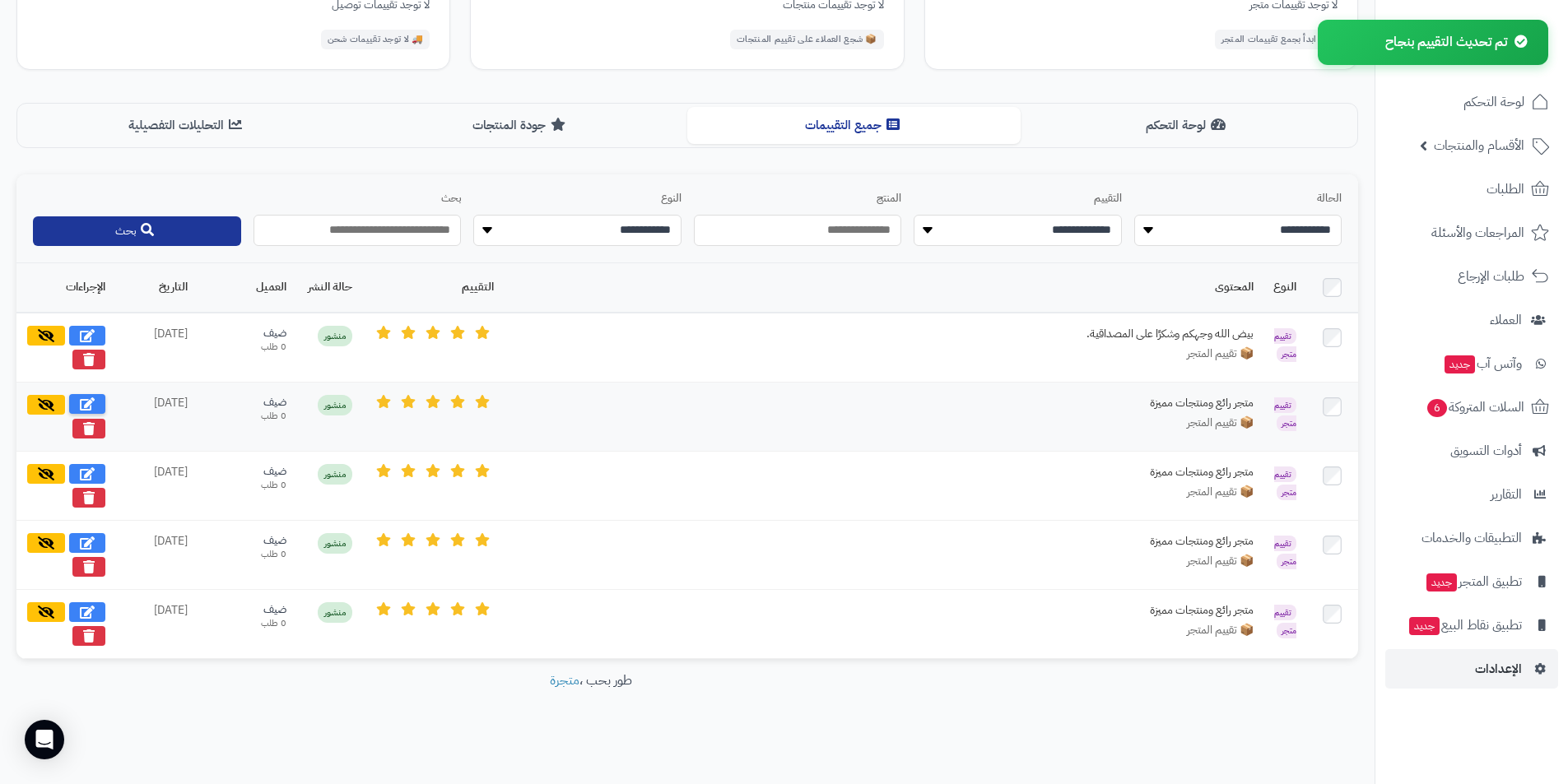
click at [94, 403] on icon at bounding box center [87, 404] width 15 height 13
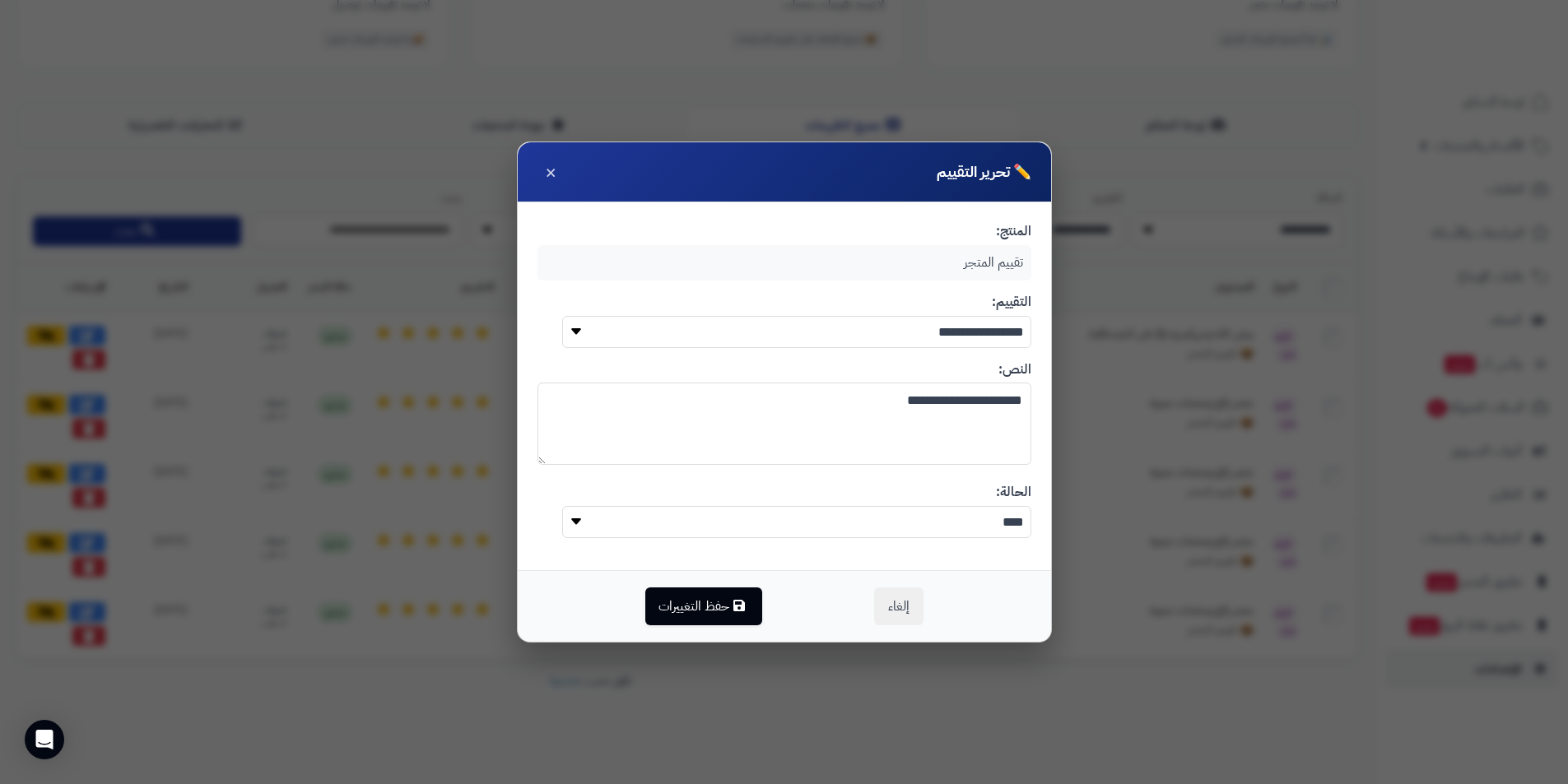
paste textarea "*********"
drag, startPoint x: 846, startPoint y: 416, endPoint x: 1098, endPoint y: 398, distance: 252.6
click at [1098, 398] on div "**********" at bounding box center [784, 392] width 1568 height 784
drag, startPoint x: 1019, startPoint y: 399, endPoint x: 1033, endPoint y: 401, distance: 14.1
click at [1032, 400] on div "**********" at bounding box center [784, 387] width 534 height 368
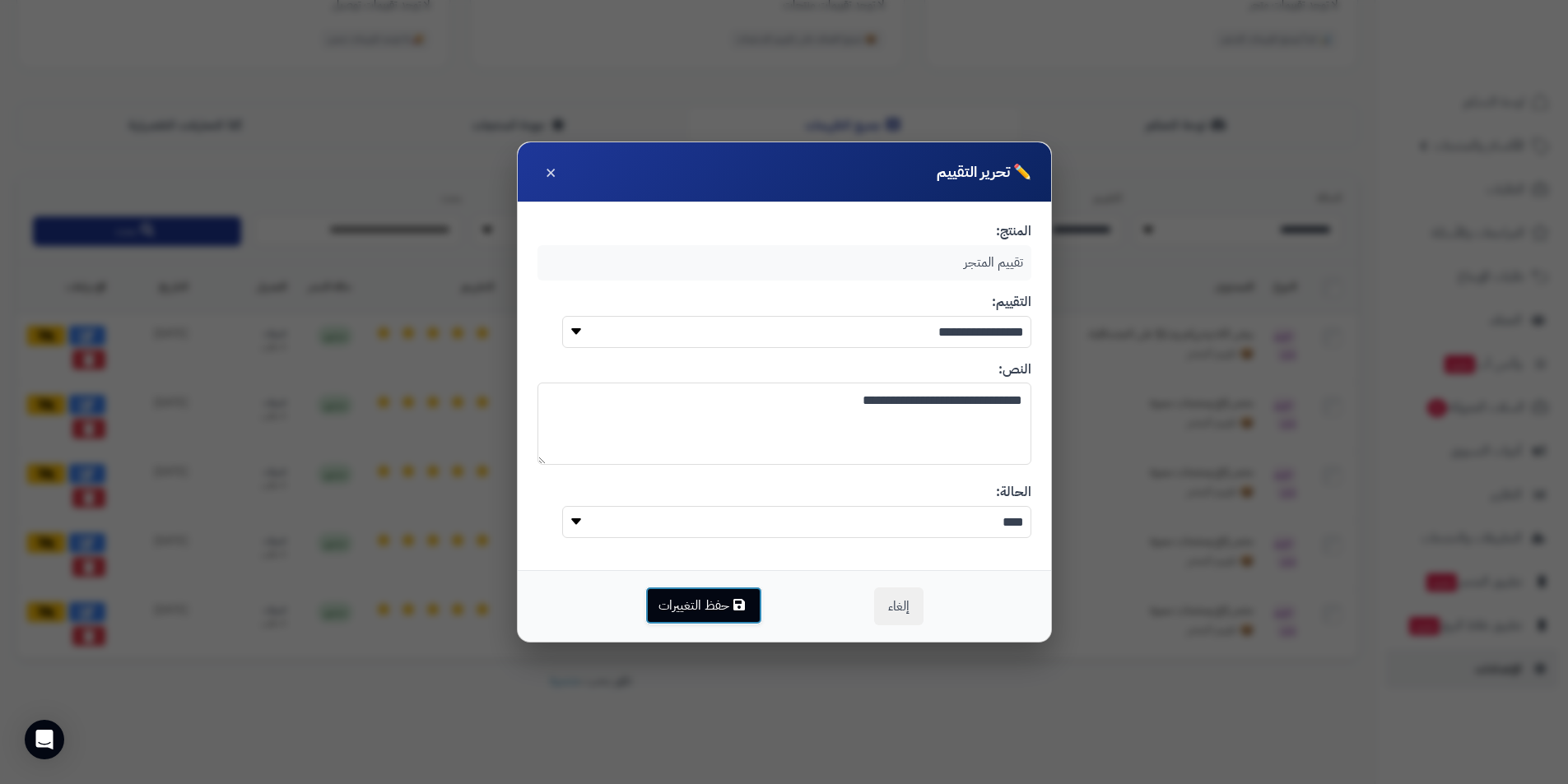
click at [718, 609] on button "حفظ التغييرات" at bounding box center [704, 606] width 117 height 38
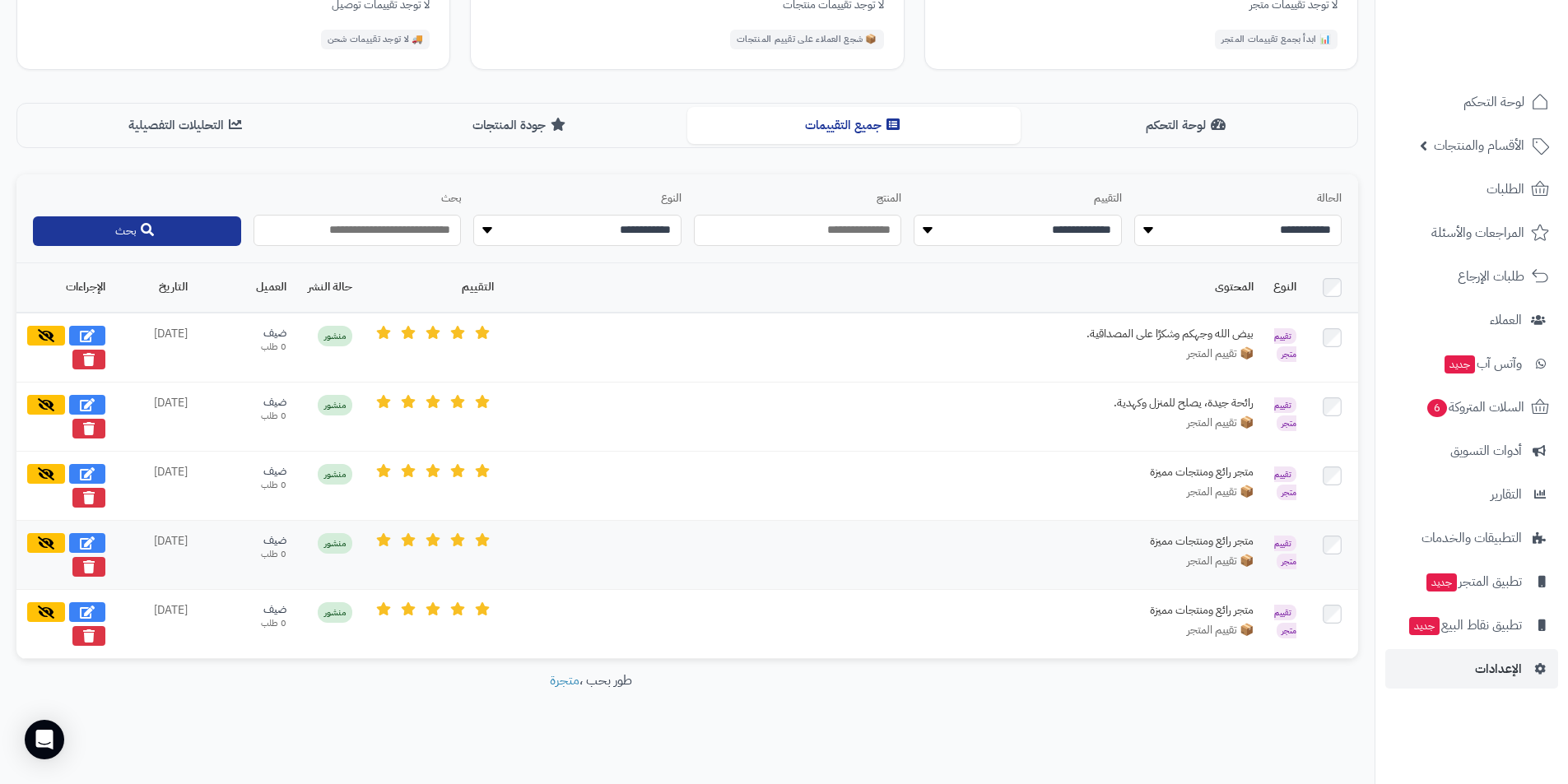
click at [1147, 553] on div "📦 تقييم المتجر" at bounding box center [884, 561] width 740 height 17
click at [93, 542] on icon at bounding box center [87, 541] width 15 height 13
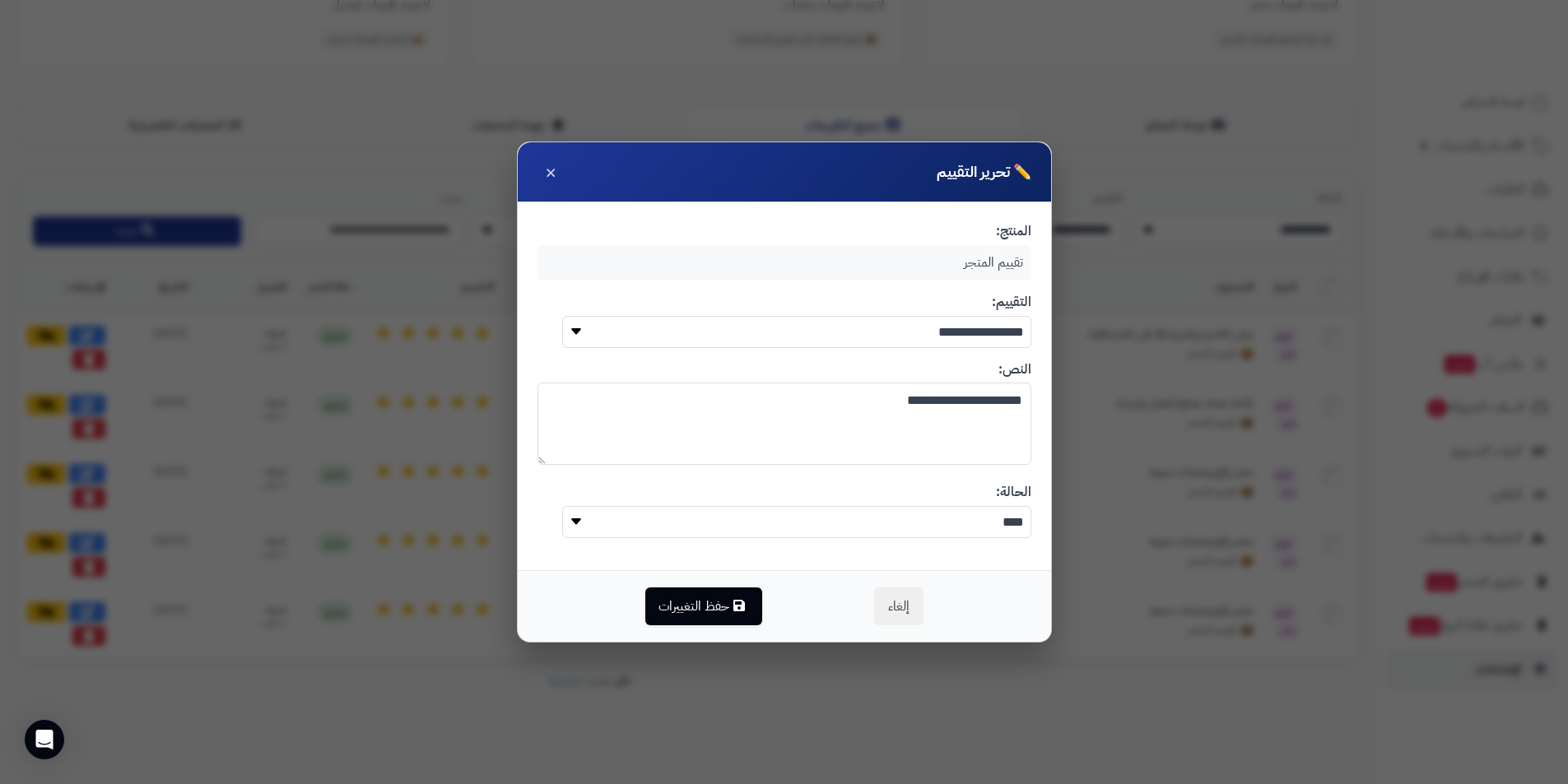
drag, startPoint x: 943, startPoint y: 411, endPoint x: 863, endPoint y: 403, distance: 80.4
click at [942, 411] on textarea "**********" at bounding box center [784, 424] width 494 height 82
paste textarea "**********"
drag, startPoint x: 859, startPoint y: 403, endPoint x: 1117, endPoint y: 400, distance: 258.0
click at [1117, 400] on div "**********" at bounding box center [784, 392] width 1568 height 784
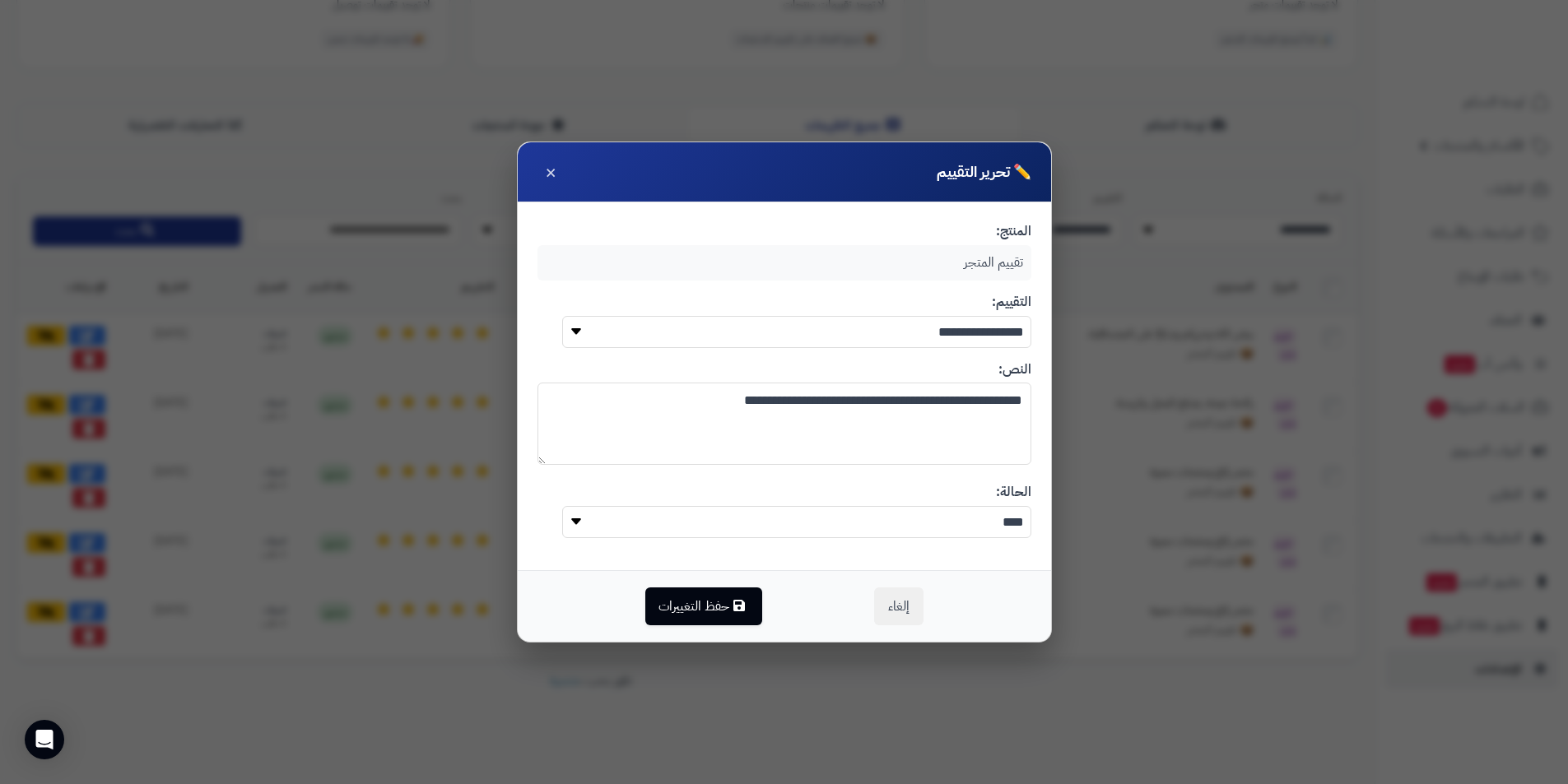
click at [955, 404] on textarea "**********" at bounding box center [784, 424] width 494 height 82
type textarea "**********"
click at [713, 600] on button "حفظ التغييرات" at bounding box center [704, 606] width 117 height 38
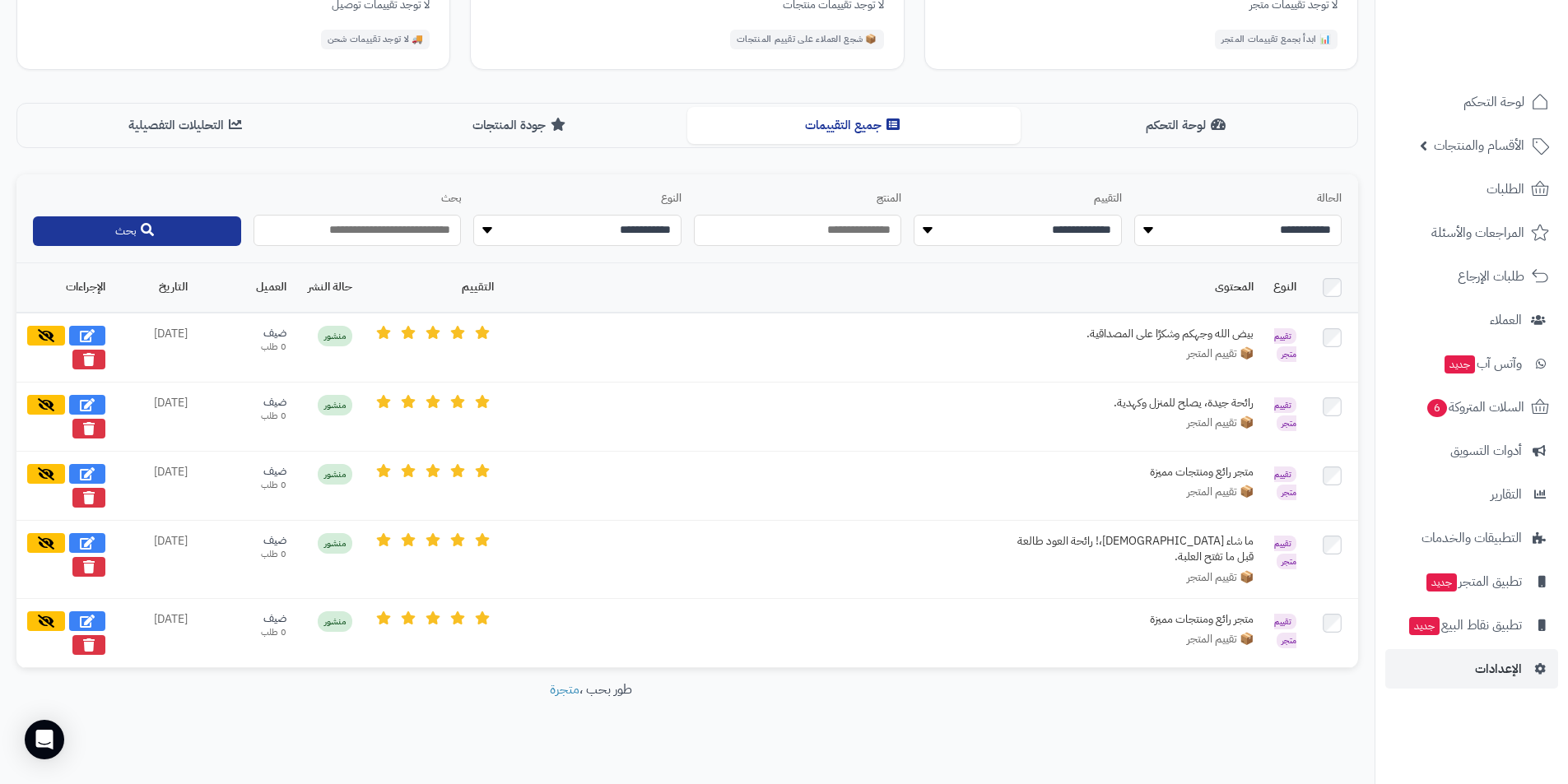
drag, startPoint x: 862, startPoint y: 674, endPoint x: 882, endPoint y: 686, distance: 23.3
click at [864, 681] on footer "طور بحب ، متجرة" at bounding box center [590, 722] width 1181 height 82
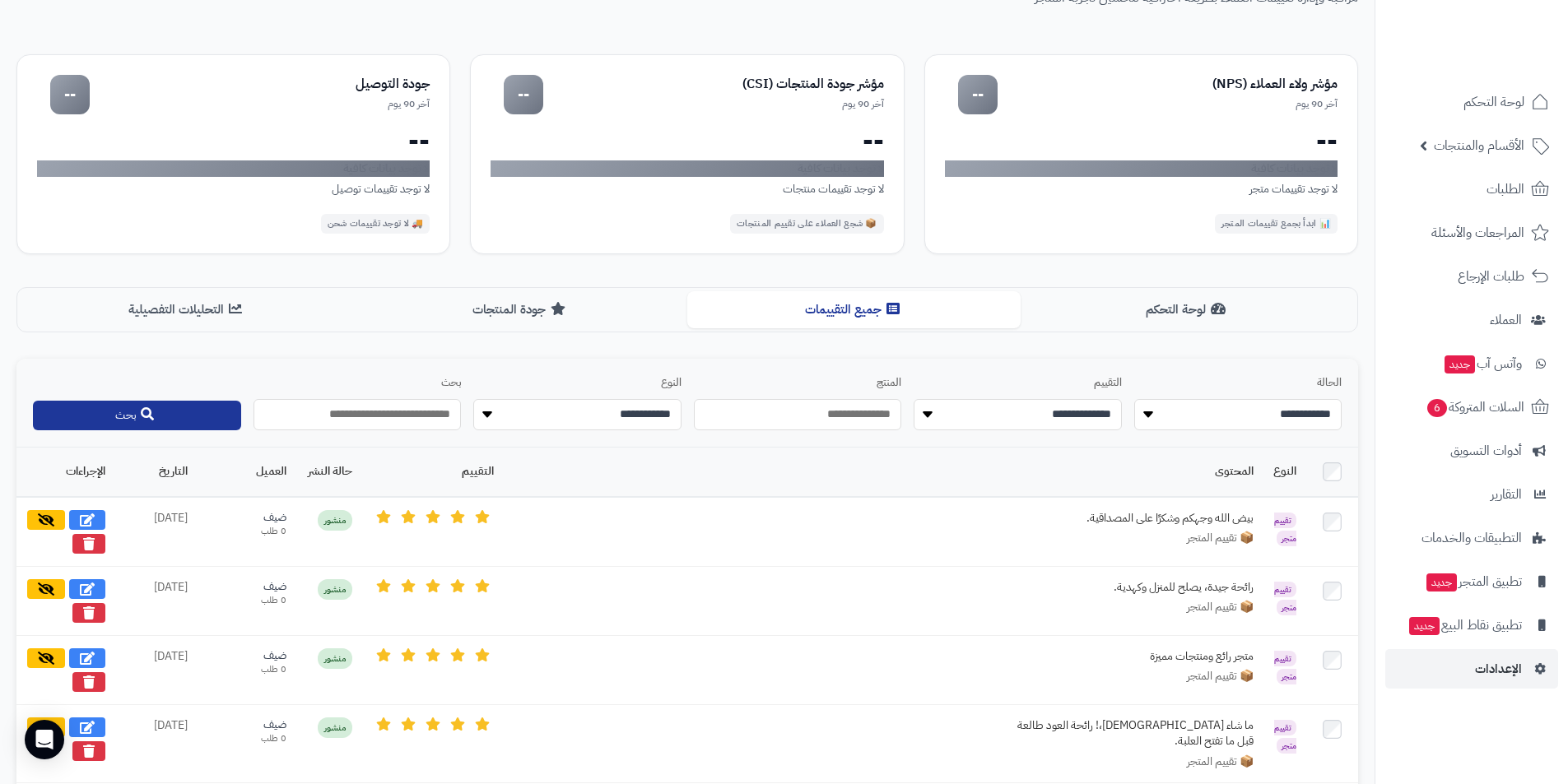
scroll to position [0, 0]
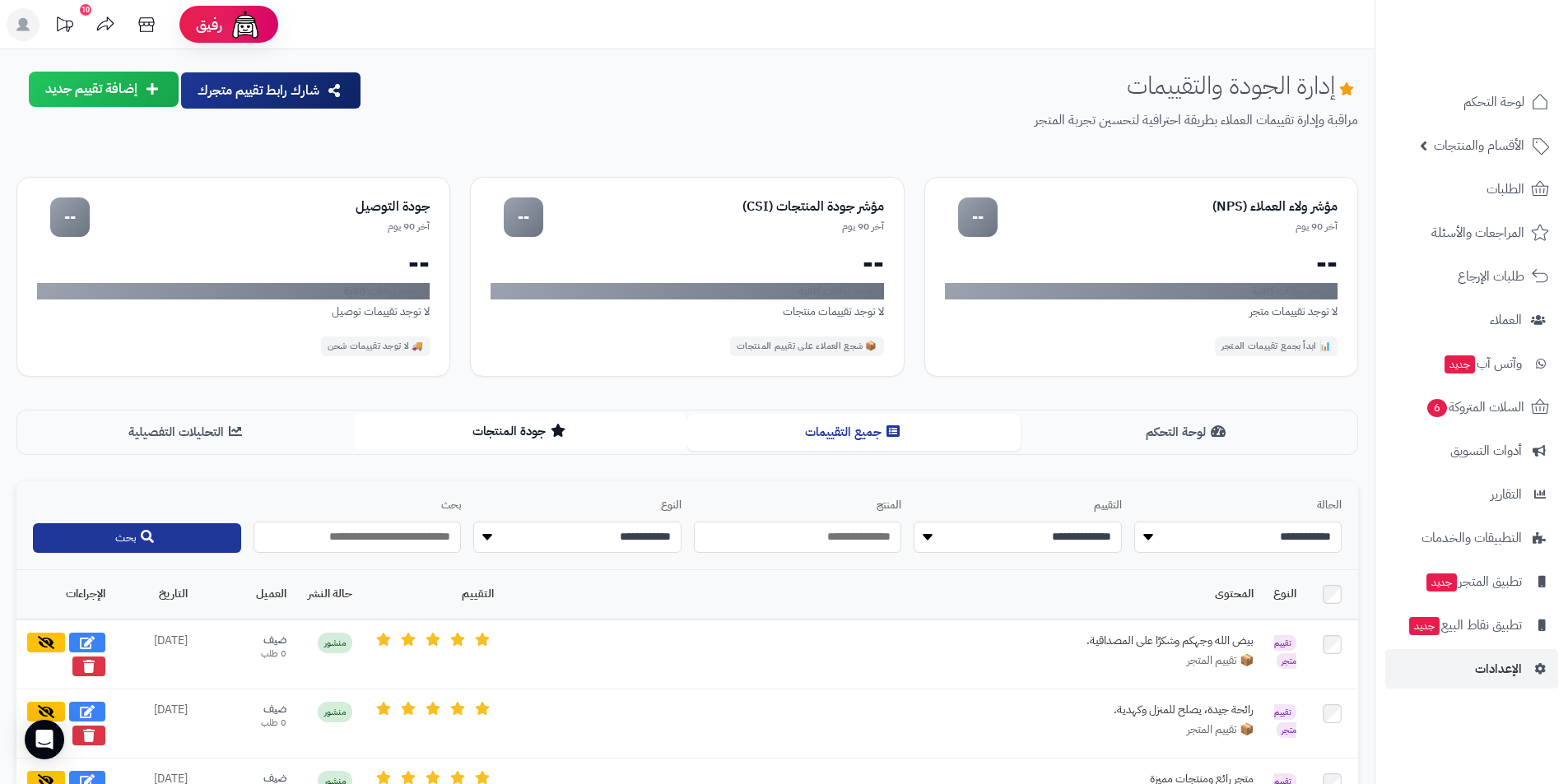
click at [536, 428] on button "جودة المنتجات" at bounding box center [521, 431] width 334 height 37
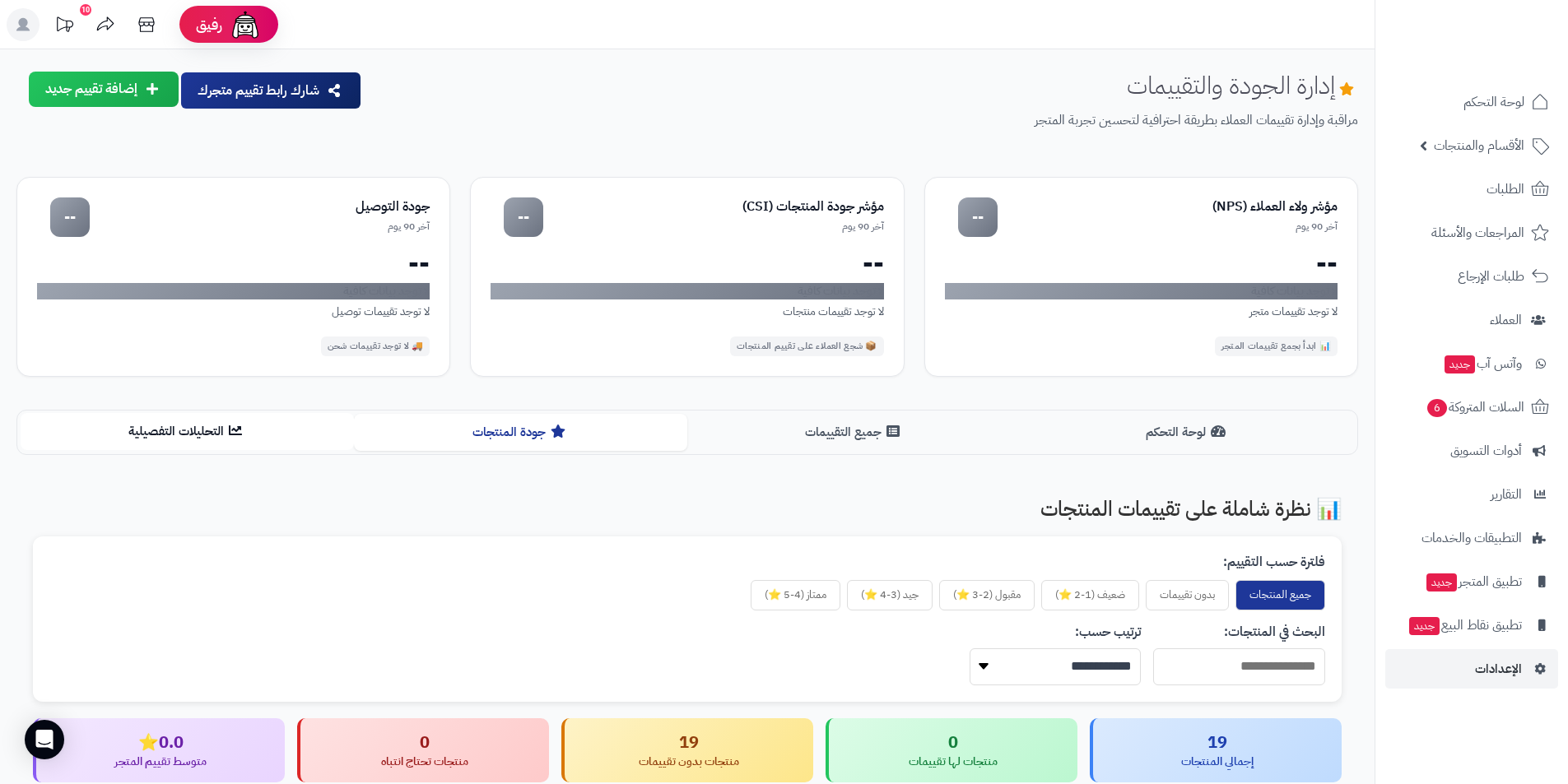
click at [201, 433] on button "التحليلات التفصيلية" at bounding box center [187, 431] width 334 height 37
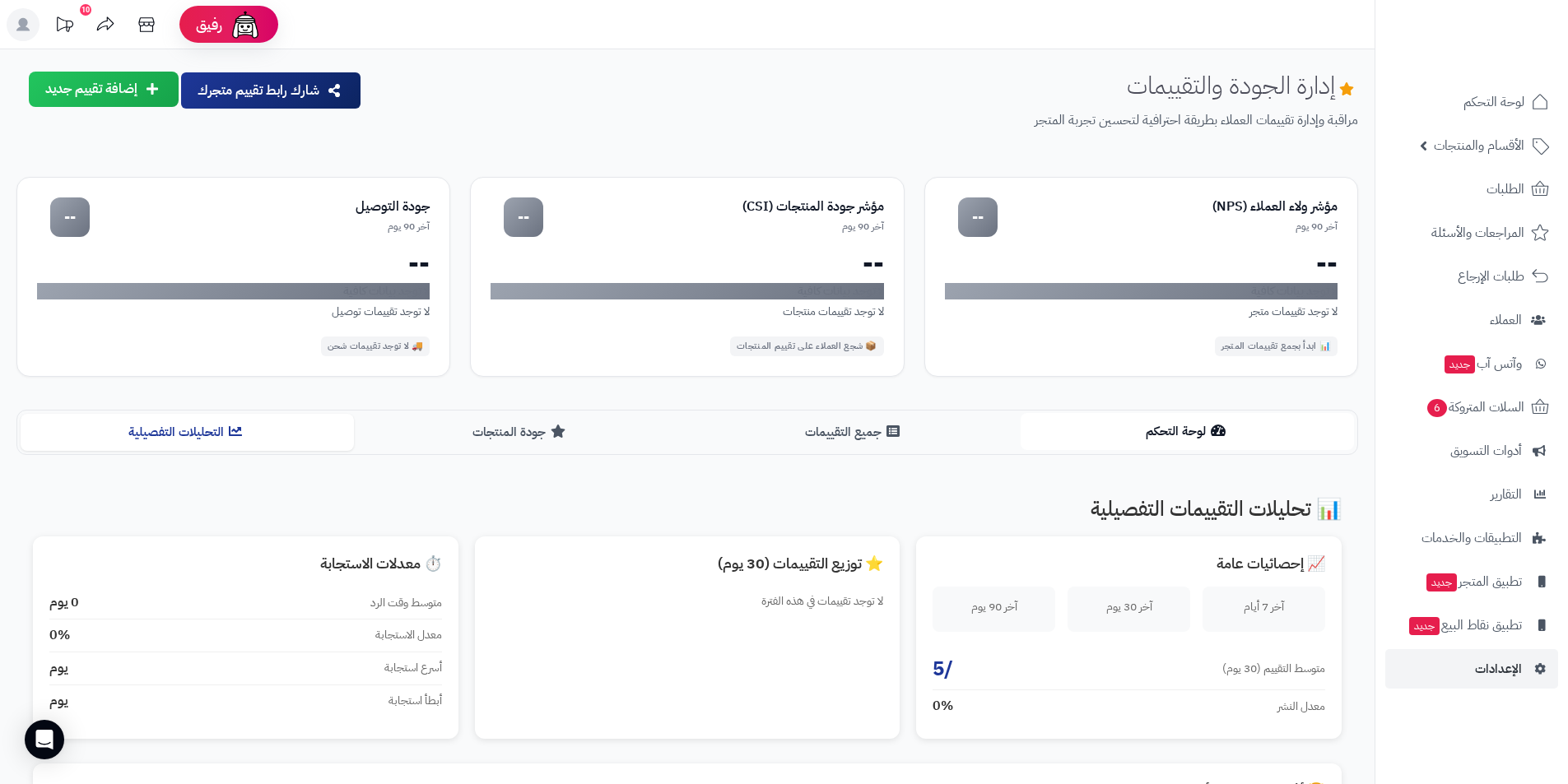
click at [1160, 417] on button "لوحة التحكم" at bounding box center [1187, 431] width 334 height 37
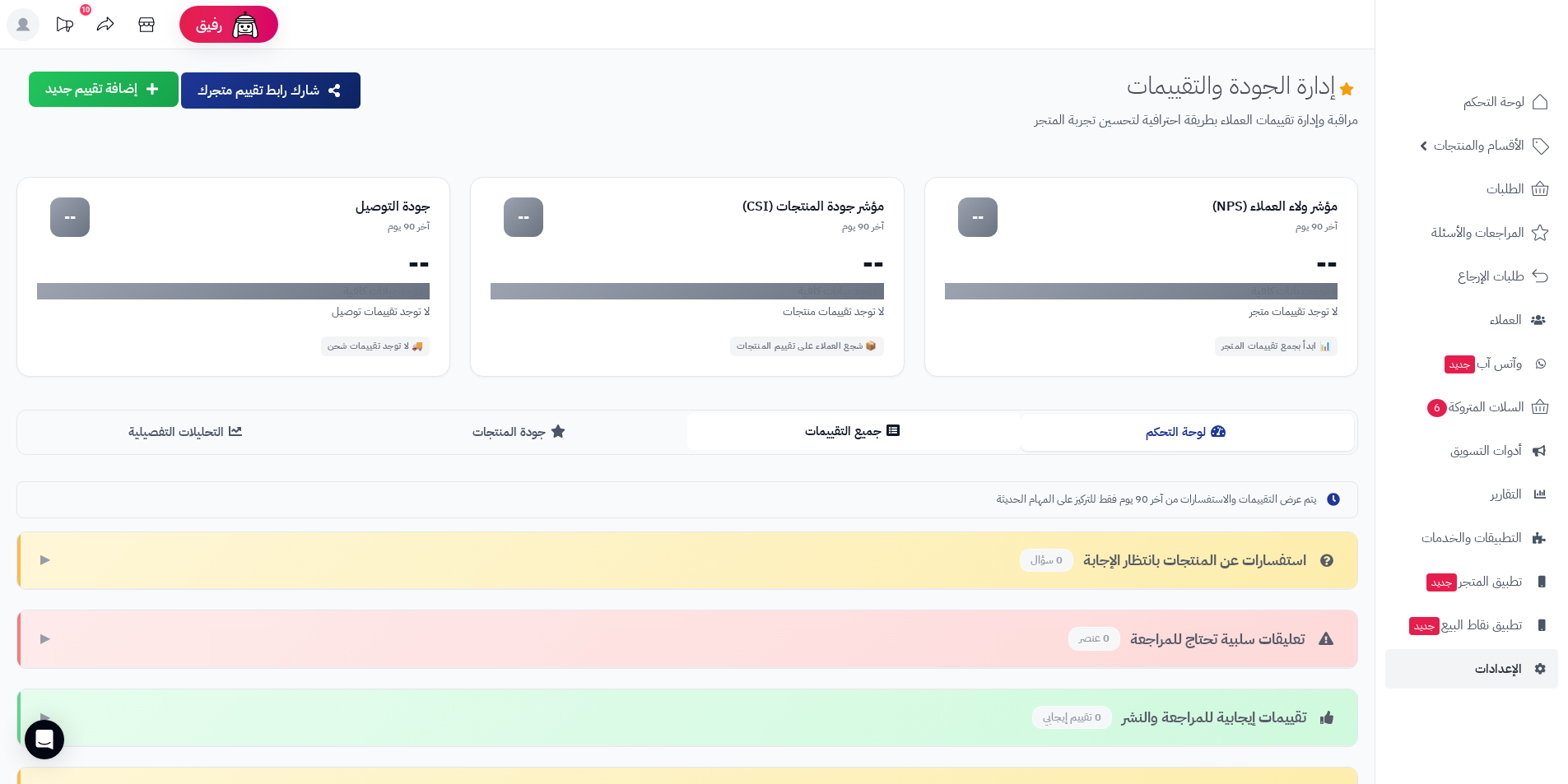
click at [963, 440] on button "جميع التقييمات" at bounding box center [853, 431] width 334 height 37
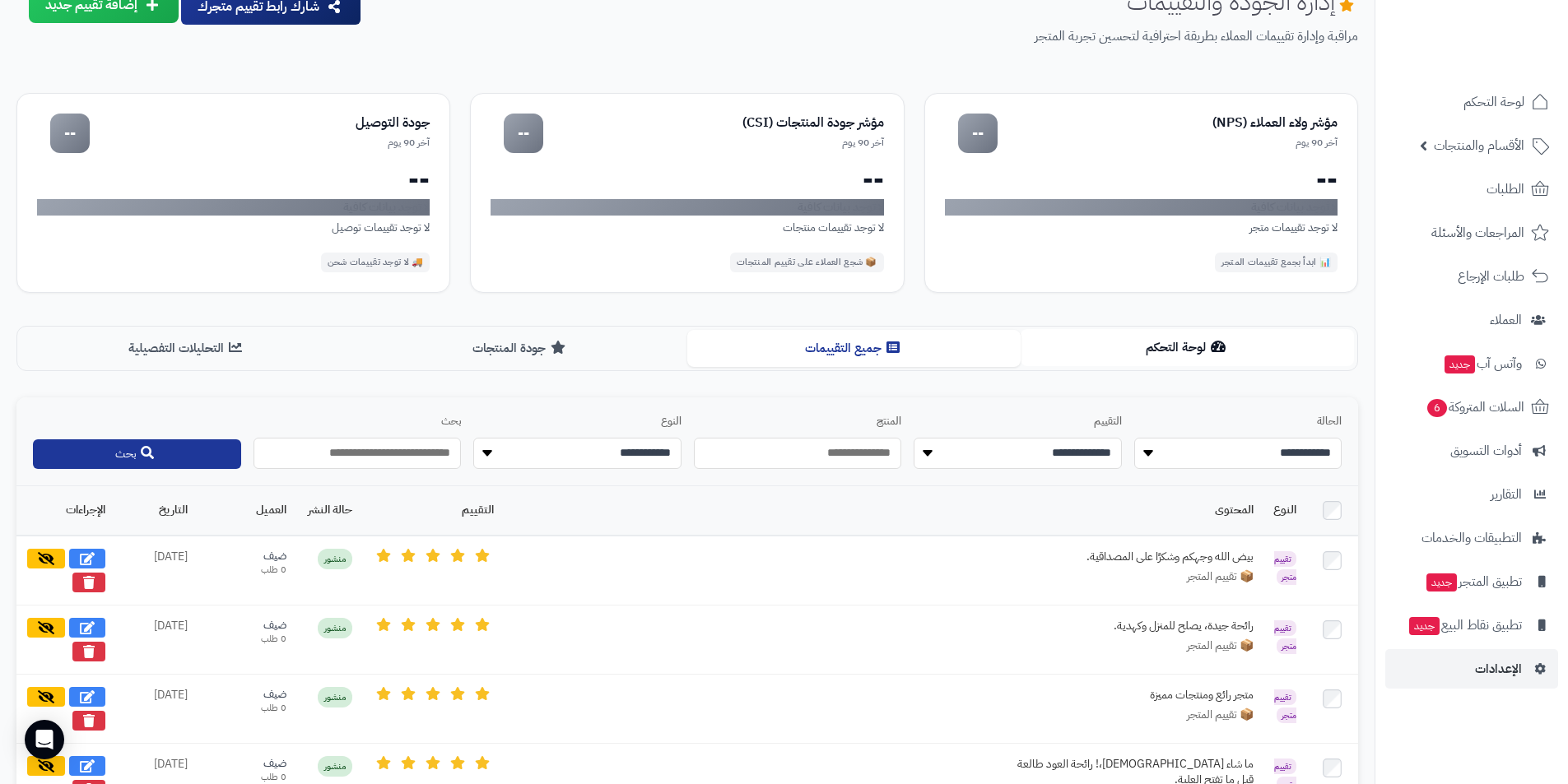
scroll to position [307, 0]
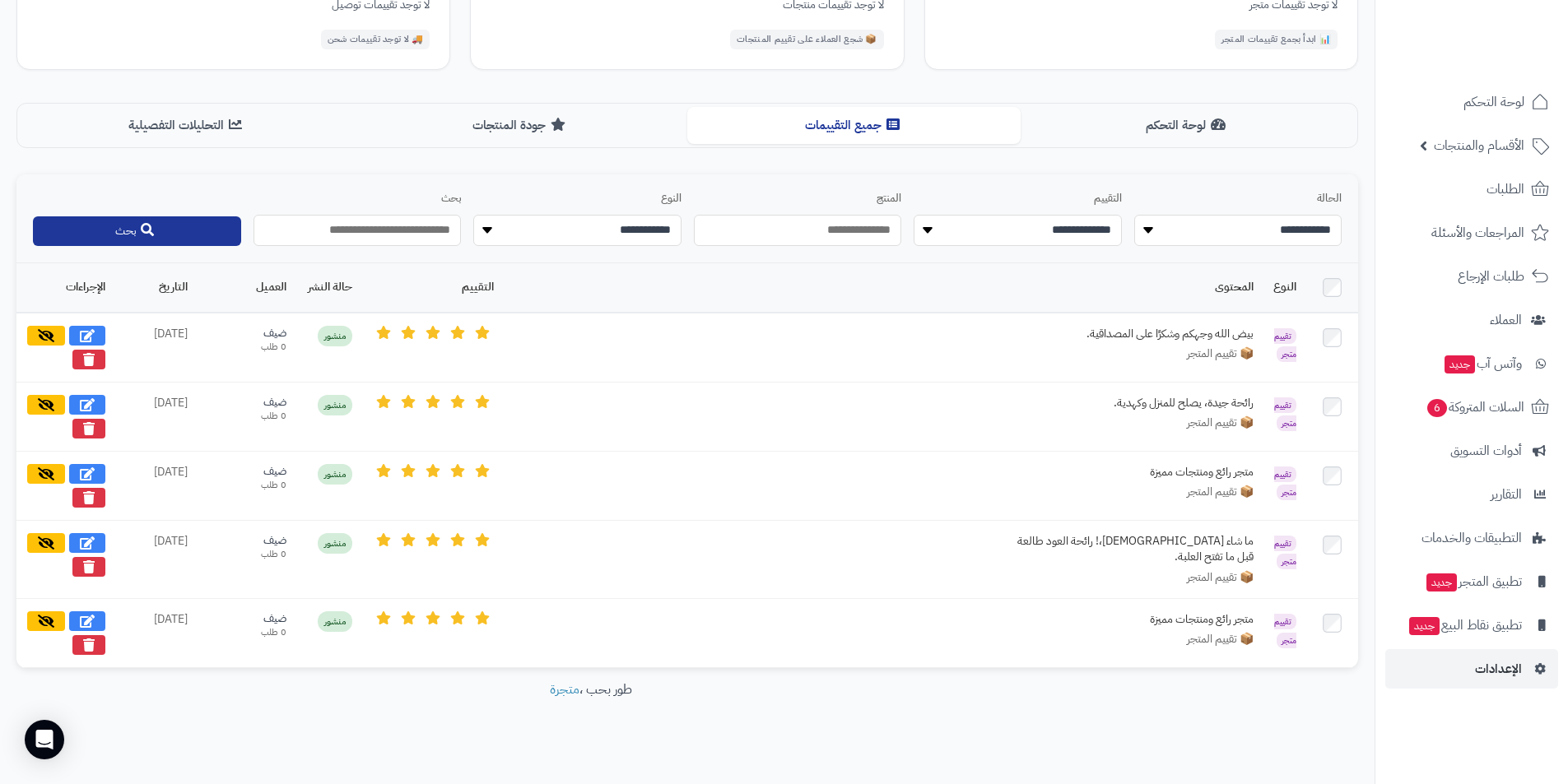
click at [1281, 237] on select "**********" at bounding box center [1238, 231] width 208 height 32
select select "*********"
click at [1134, 215] on select "**********" at bounding box center [1238, 231] width 208 height 32
click at [1251, 347] on span "📦 تقييم المتجر" at bounding box center [1220, 353] width 66 height 17
click at [1334, 350] on td at bounding box center [1332, 347] width 51 height 70
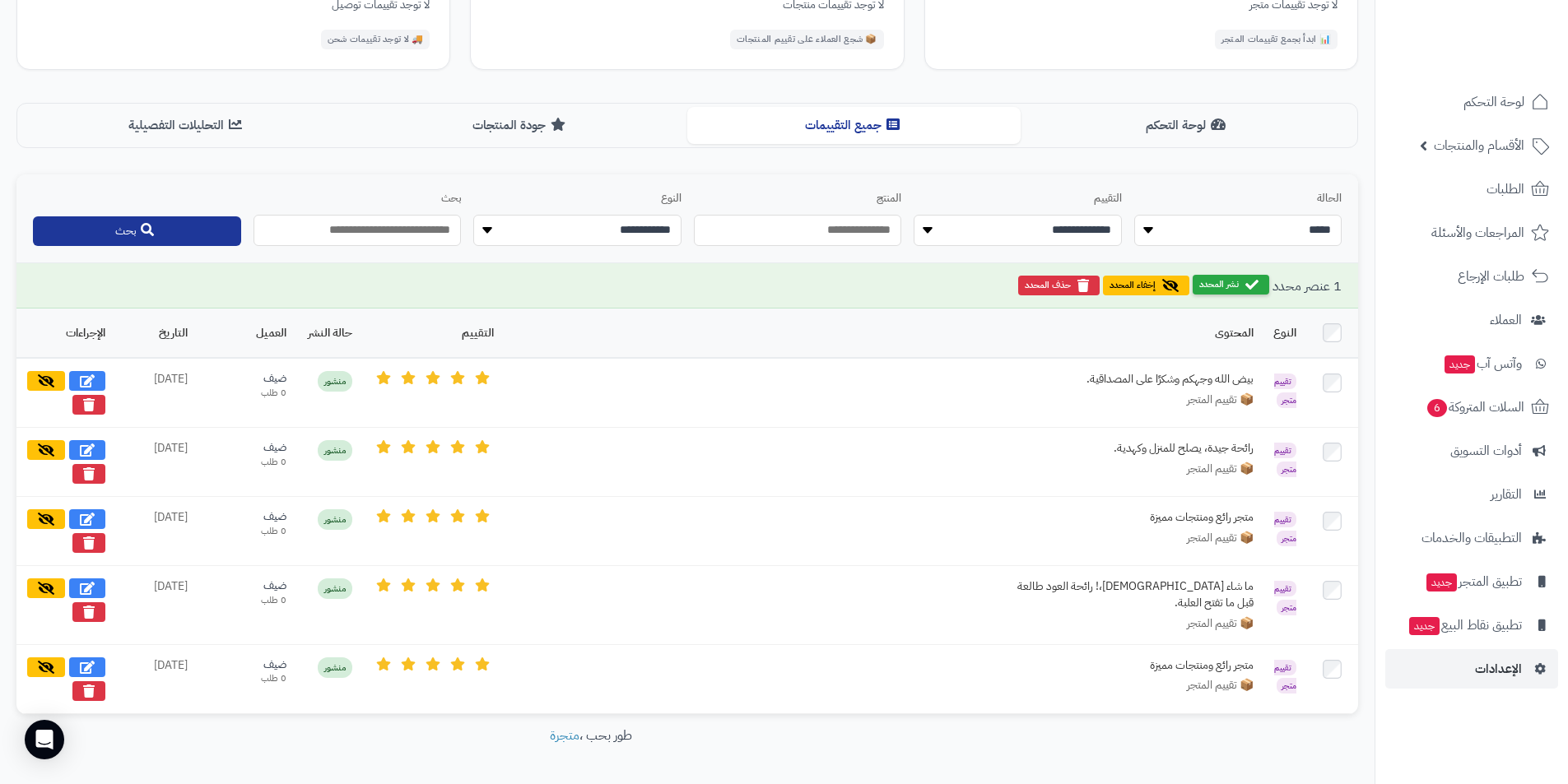
click at [1233, 288] on button "نشر المحدد" at bounding box center [1230, 285] width 76 height 20
click at [1246, 286] on button "نشر المحدد" at bounding box center [1230, 285] width 76 height 20
click at [1233, 290] on button "نشر المحدد" at bounding box center [1230, 285] width 76 height 20
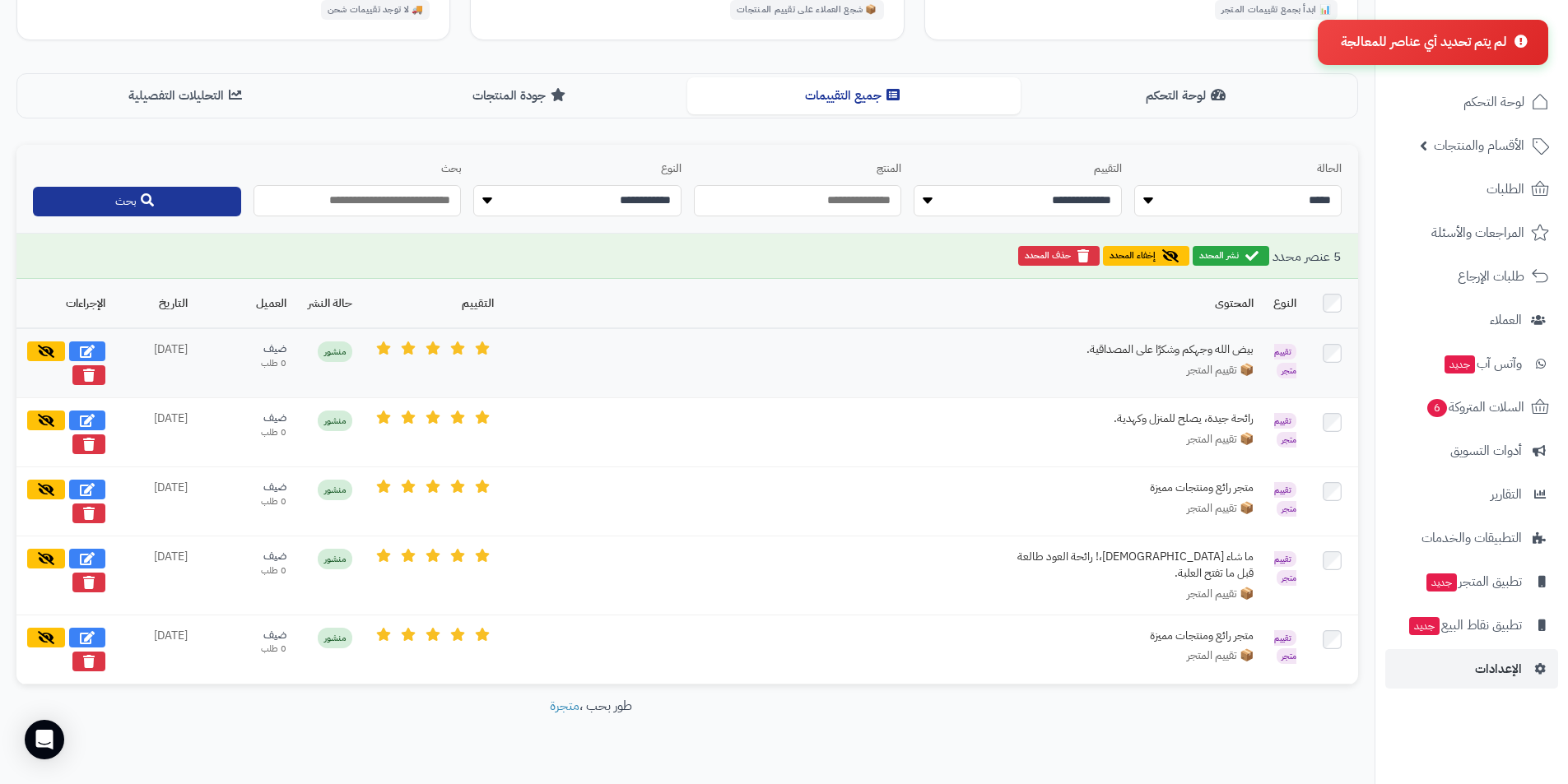
scroll to position [352, 0]
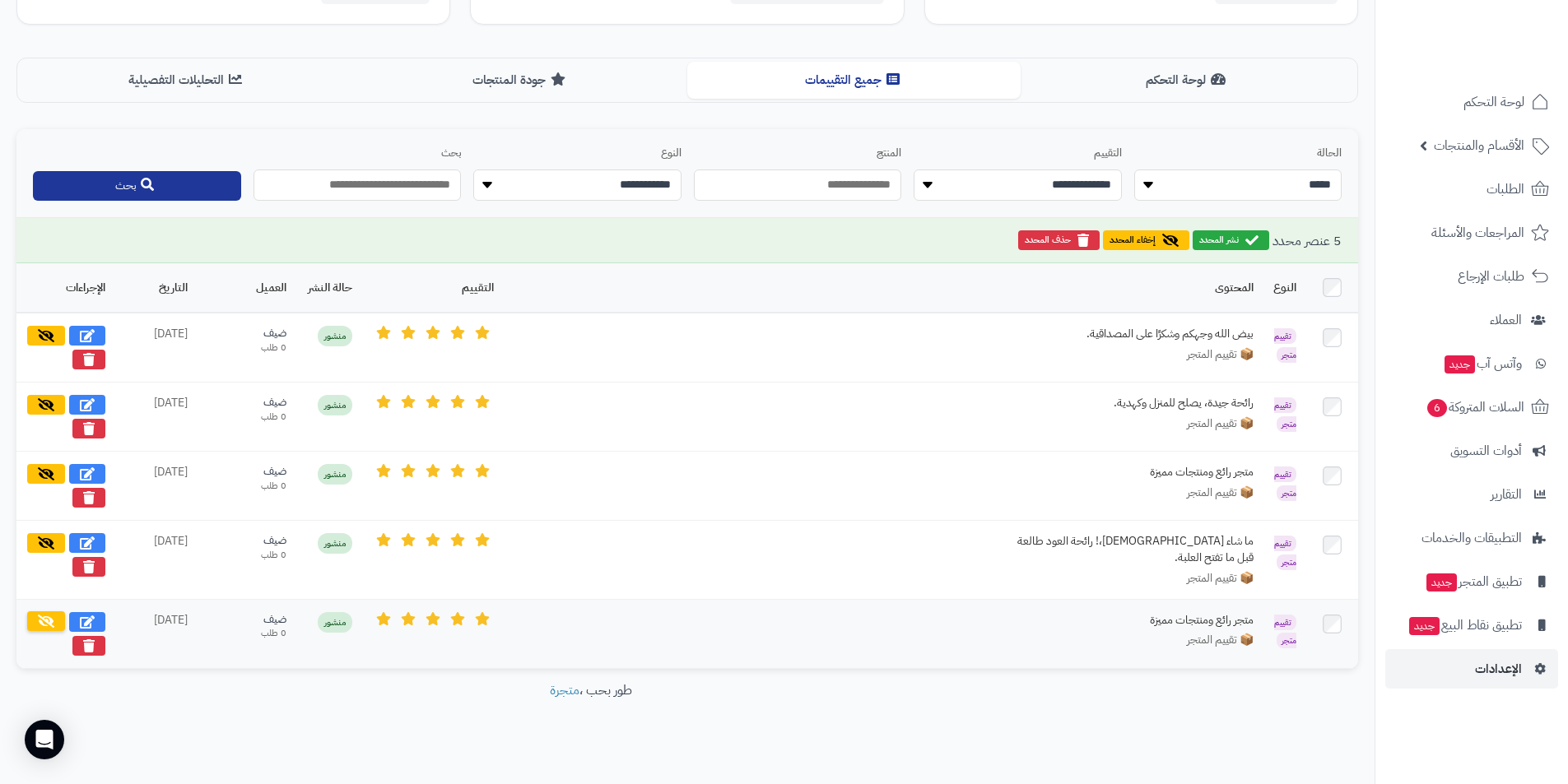
click at [42, 615] on icon at bounding box center [46, 621] width 17 height 13
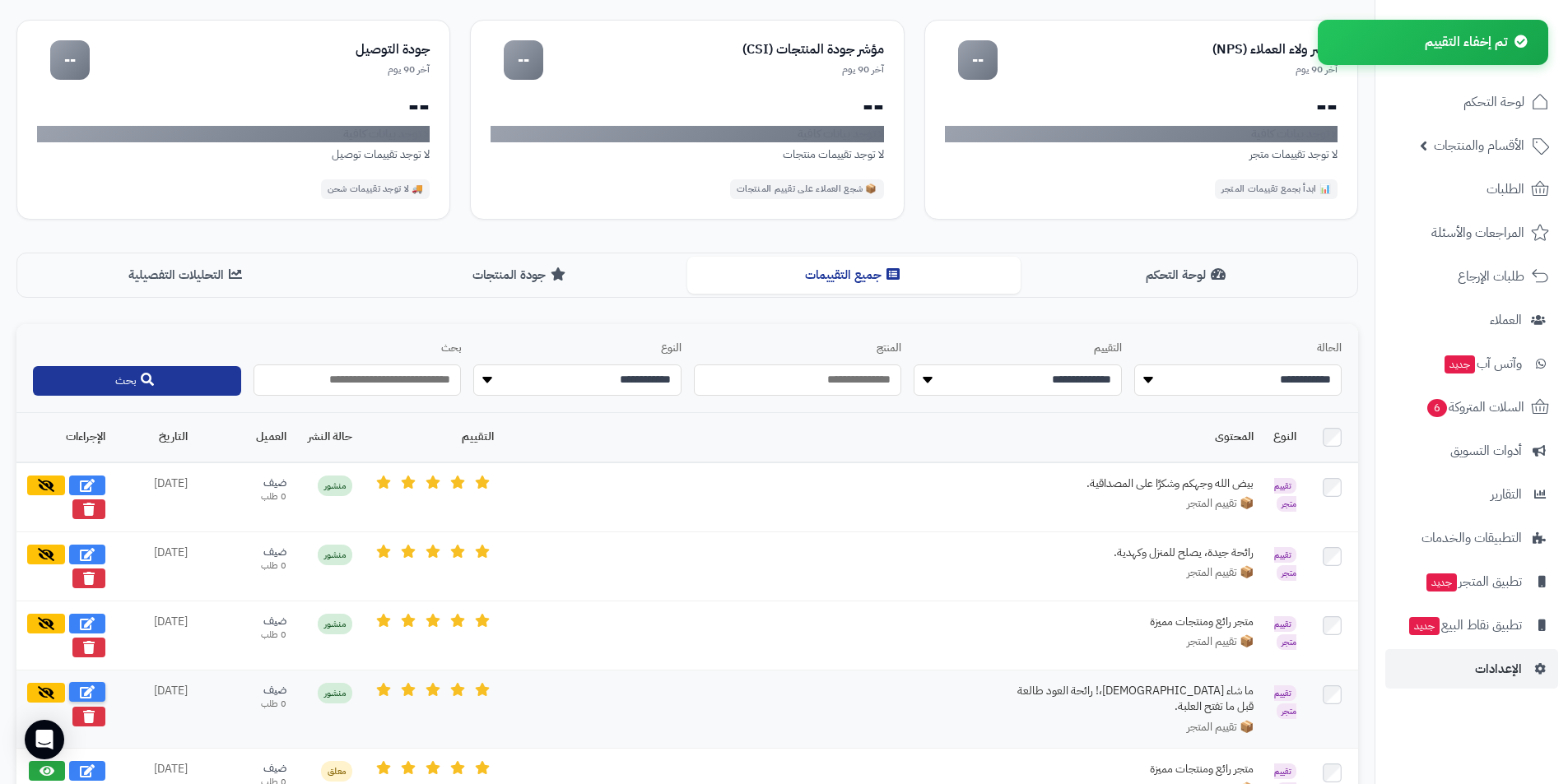
scroll to position [307, 0]
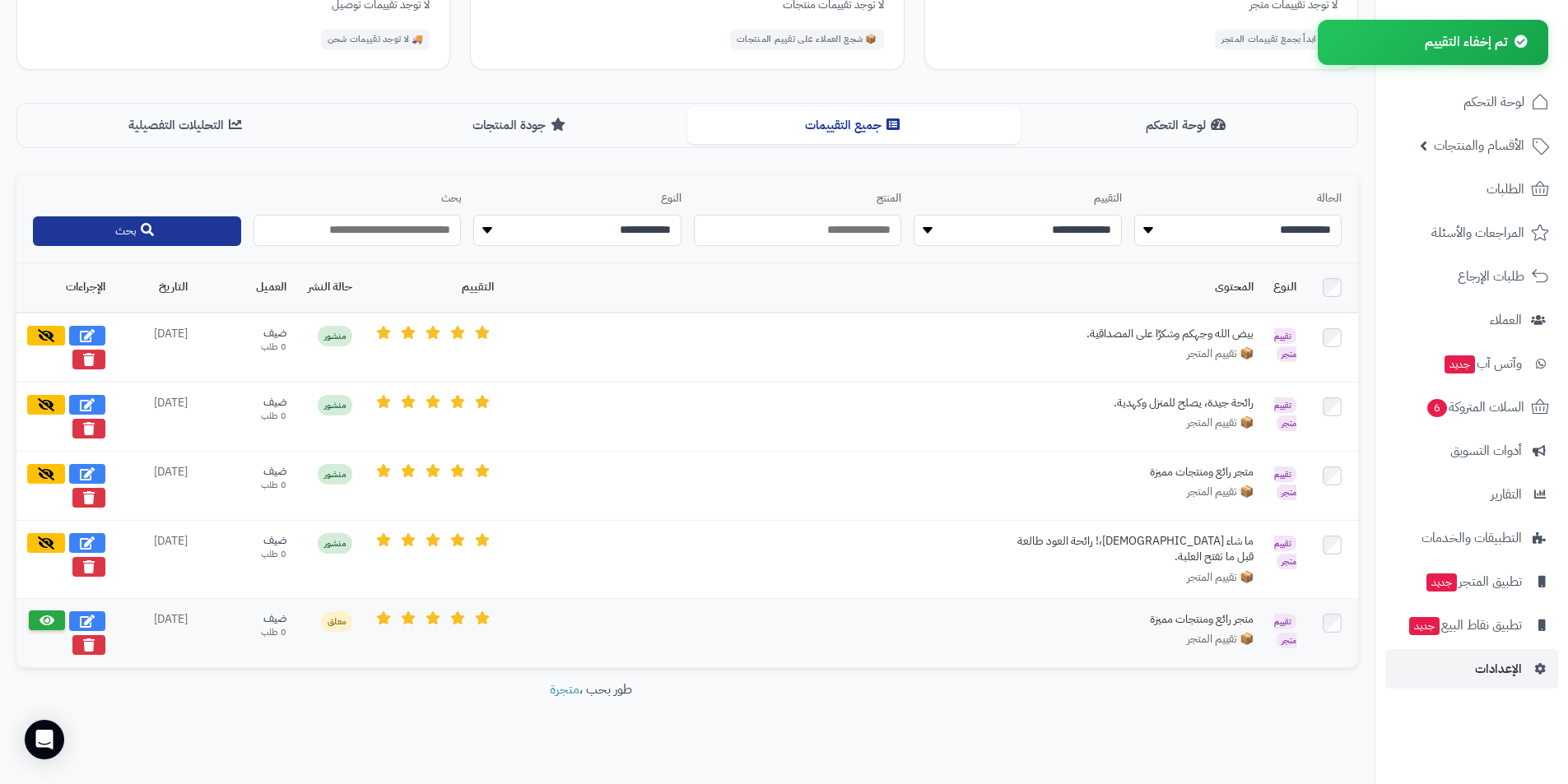
click at [45, 614] on icon at bounding box center [47, 620] width 15 height 13
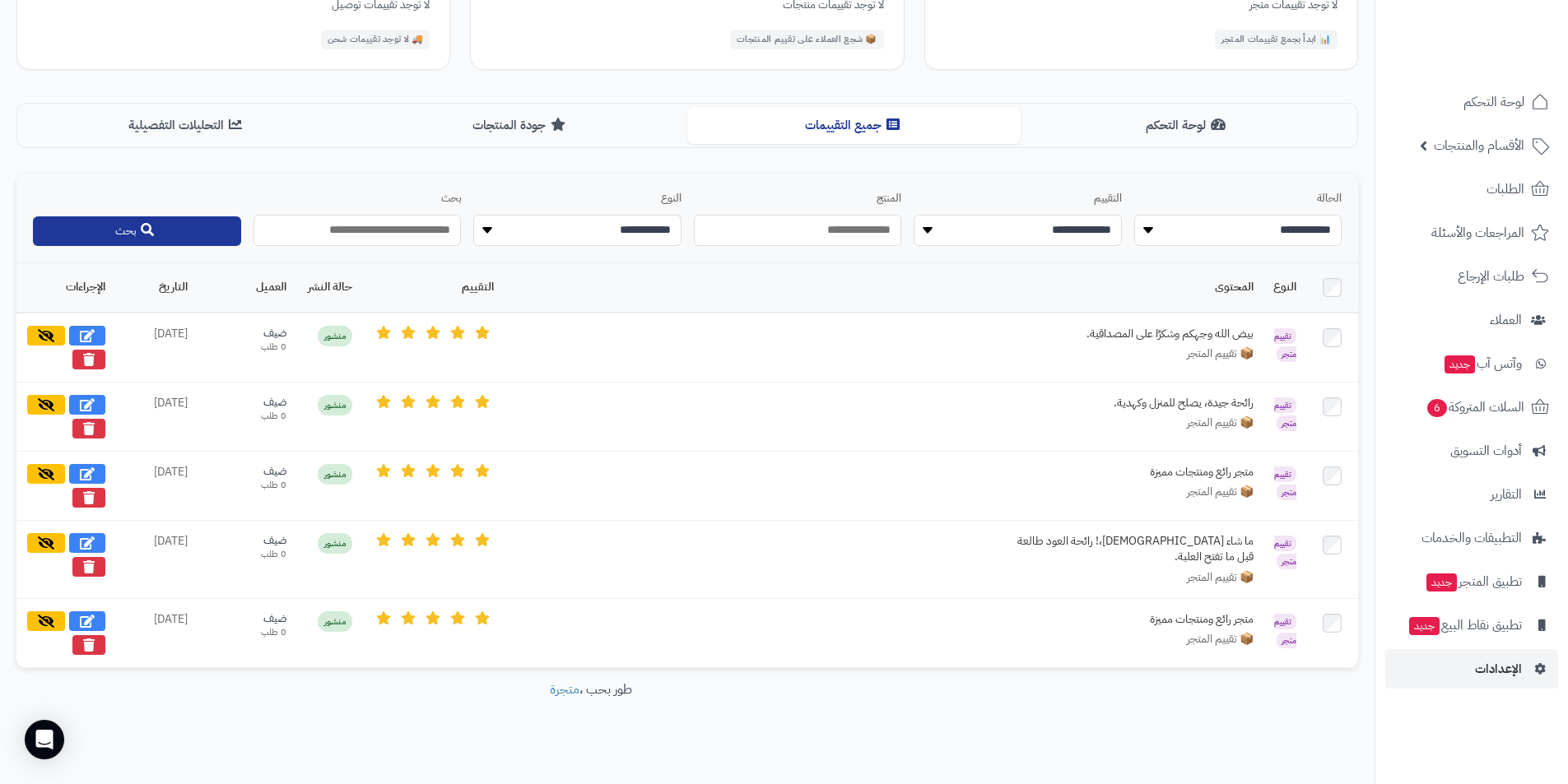
click at [1088, 706] on footer "طور بحب ، متجرة" at bounding box center [590, 722] width 1181 height 82
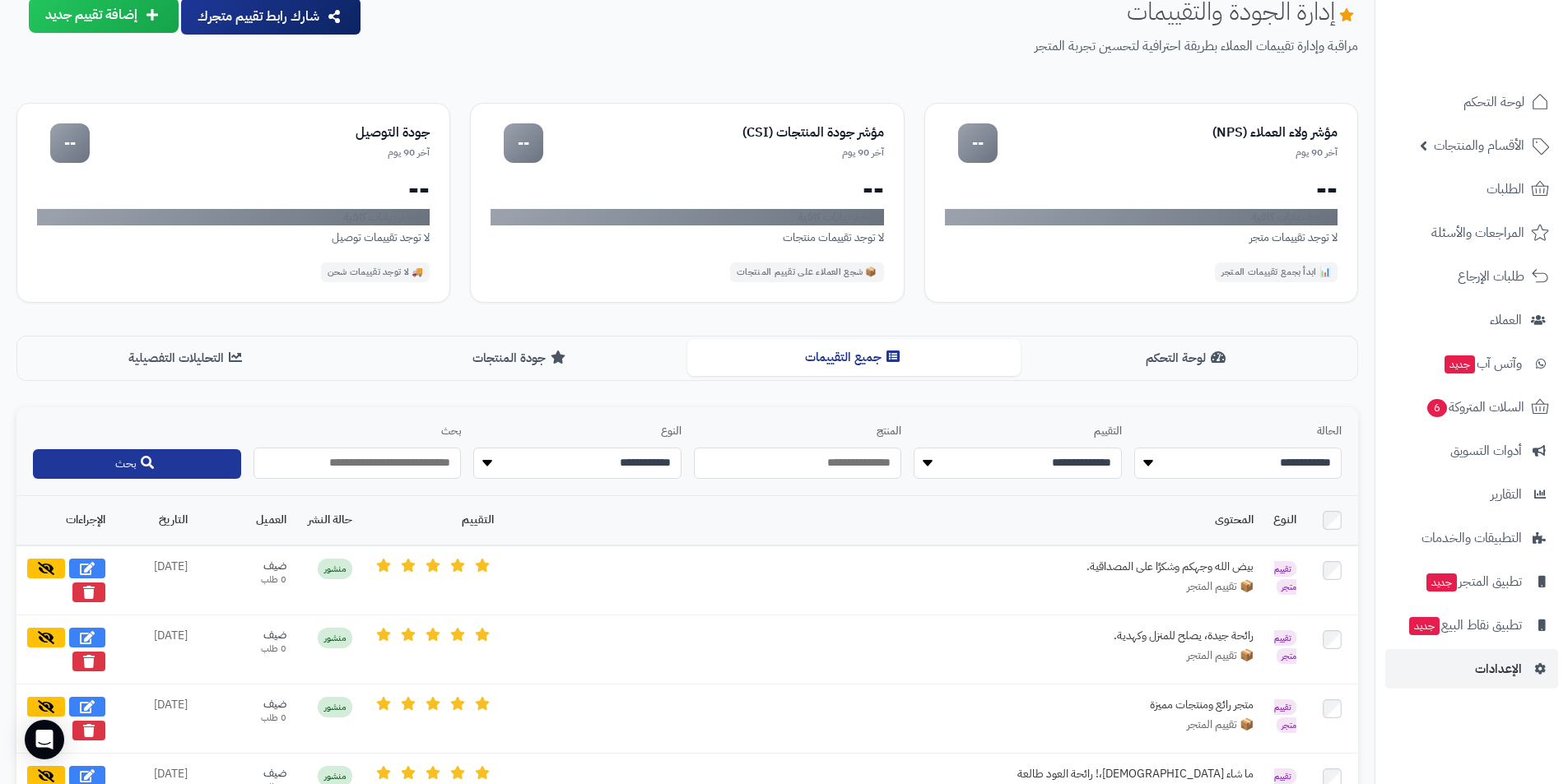
scroll to position [0, 0]
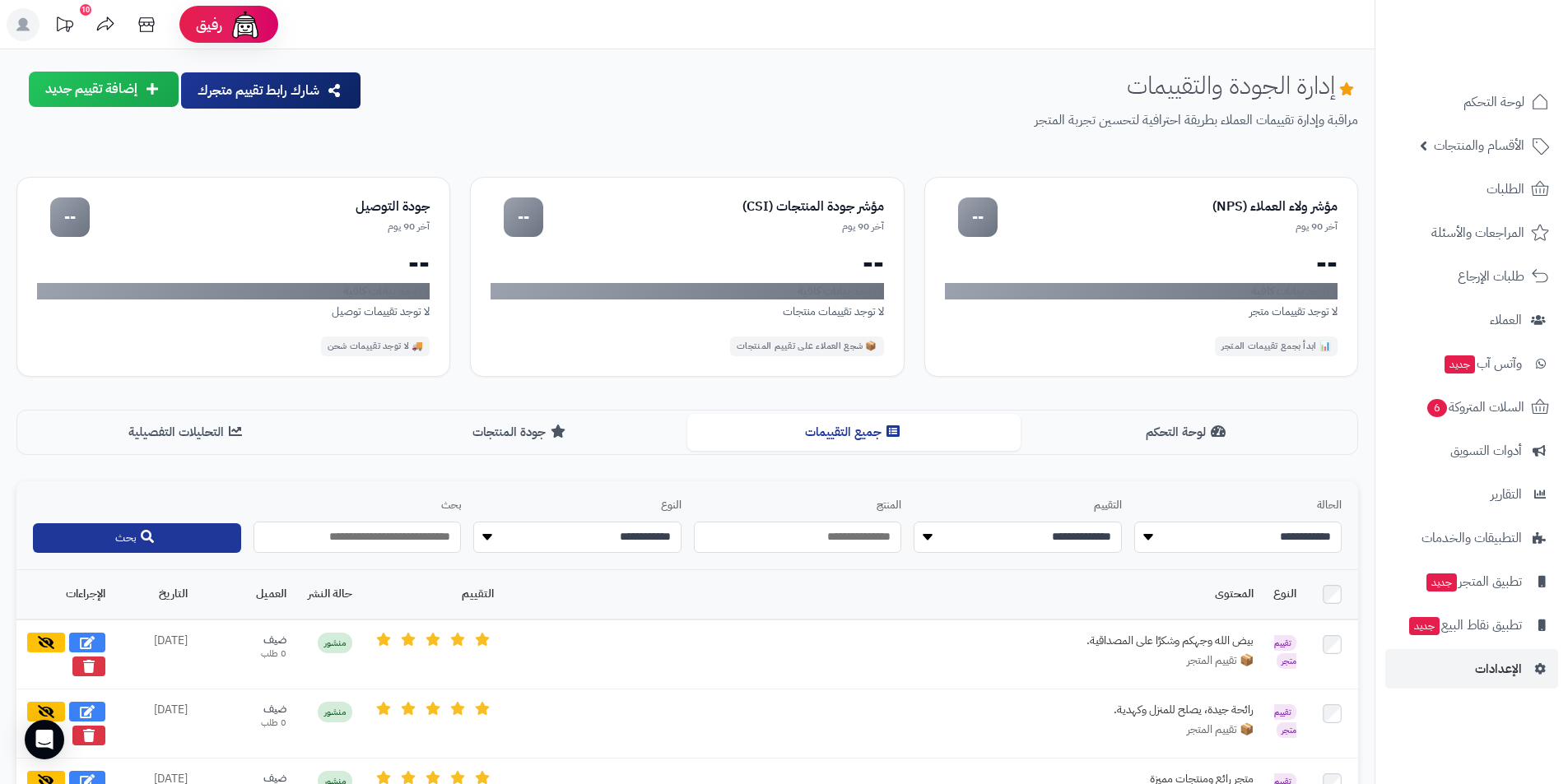
click at [1289, 149] on div "إدارة الجودة والتقييمات مراقبة وإدارة تقييمات العملاء بطريقة احترافية لتحسين تج…" at bounding box center [866, 114] width 983 height 85
click at [544, 104] on div "إدارة الجودة والتقييمات مراقبة وإدارة تقييمات العملاء بطريقة احترافية لتحسين تج…" at bounding box center [866, 114] width 983 height 85
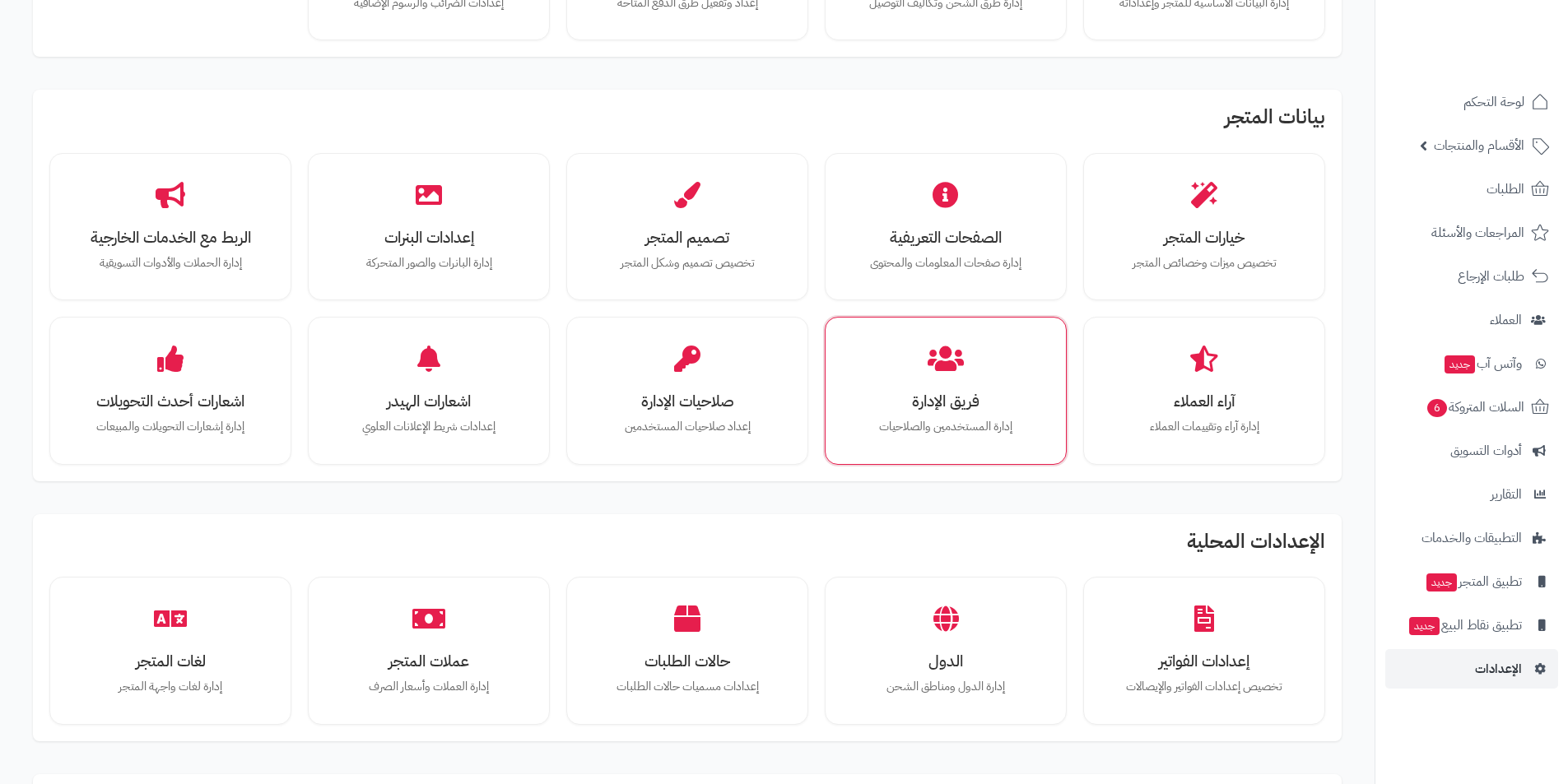
scroll to position [246, 0]
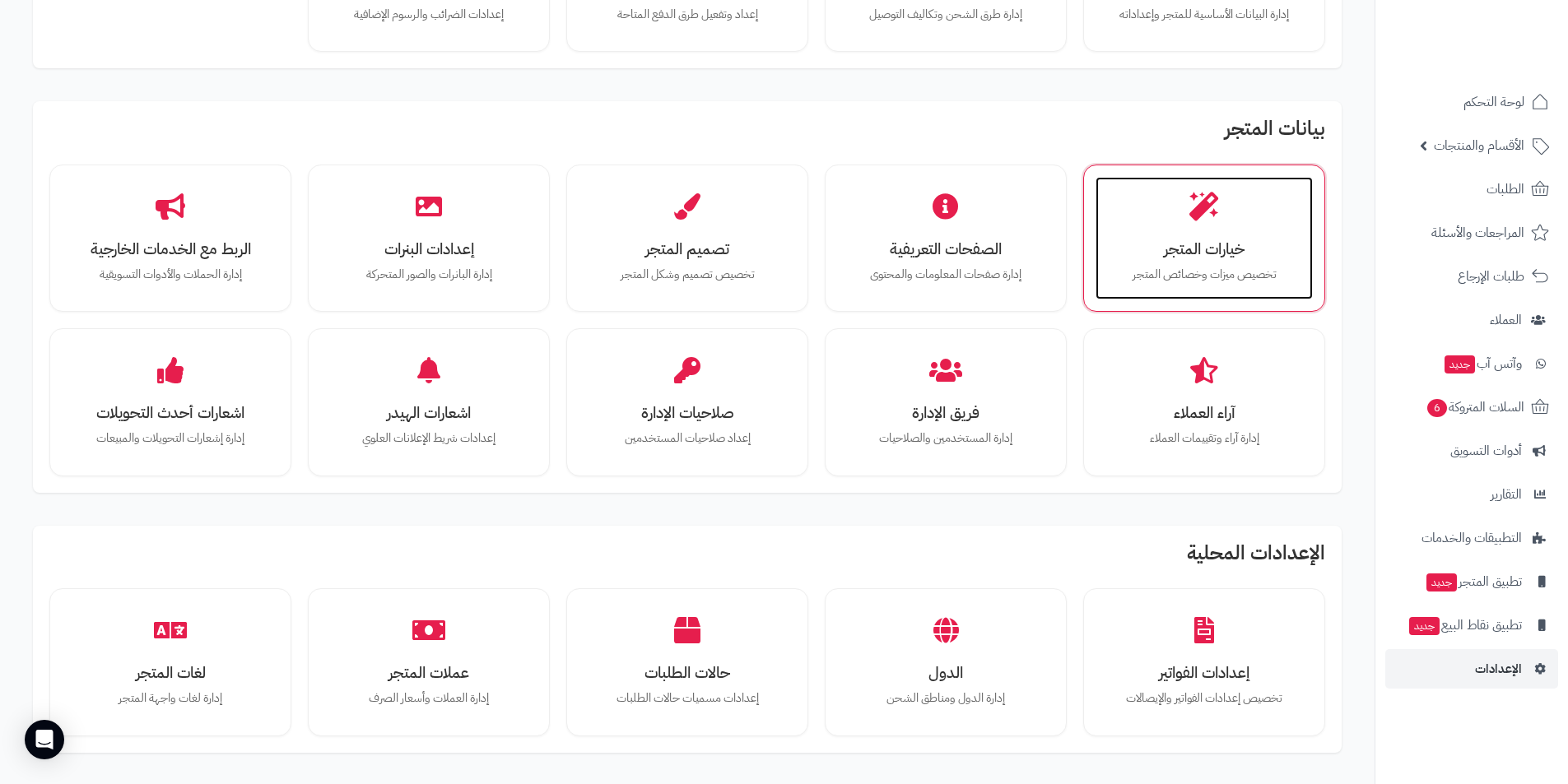
click at [1204, 241] on h3 "خيارات المتجر" at bounding box center [1204, 248] width 184 height 17
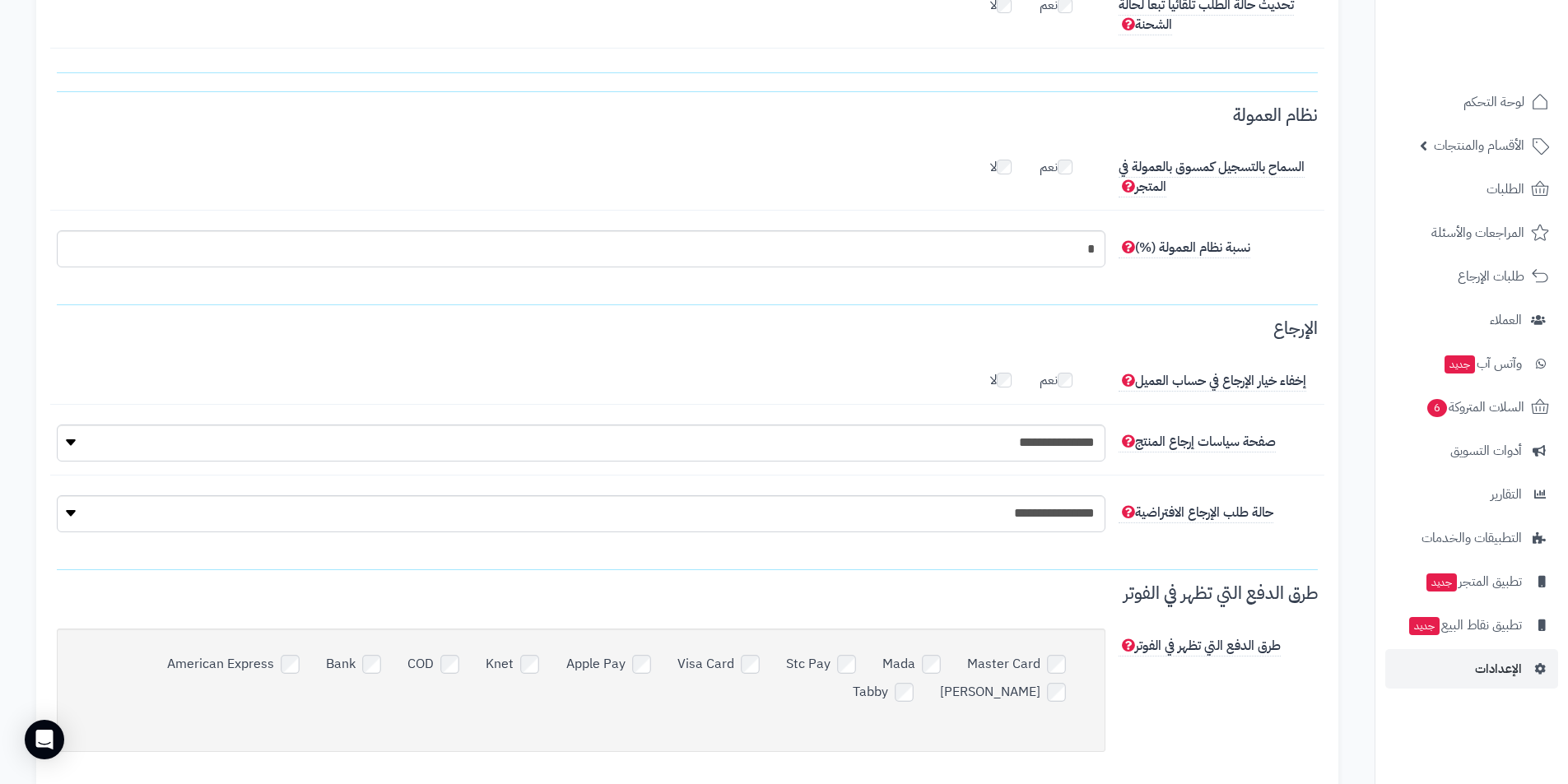
scroll to position [4692, 0]
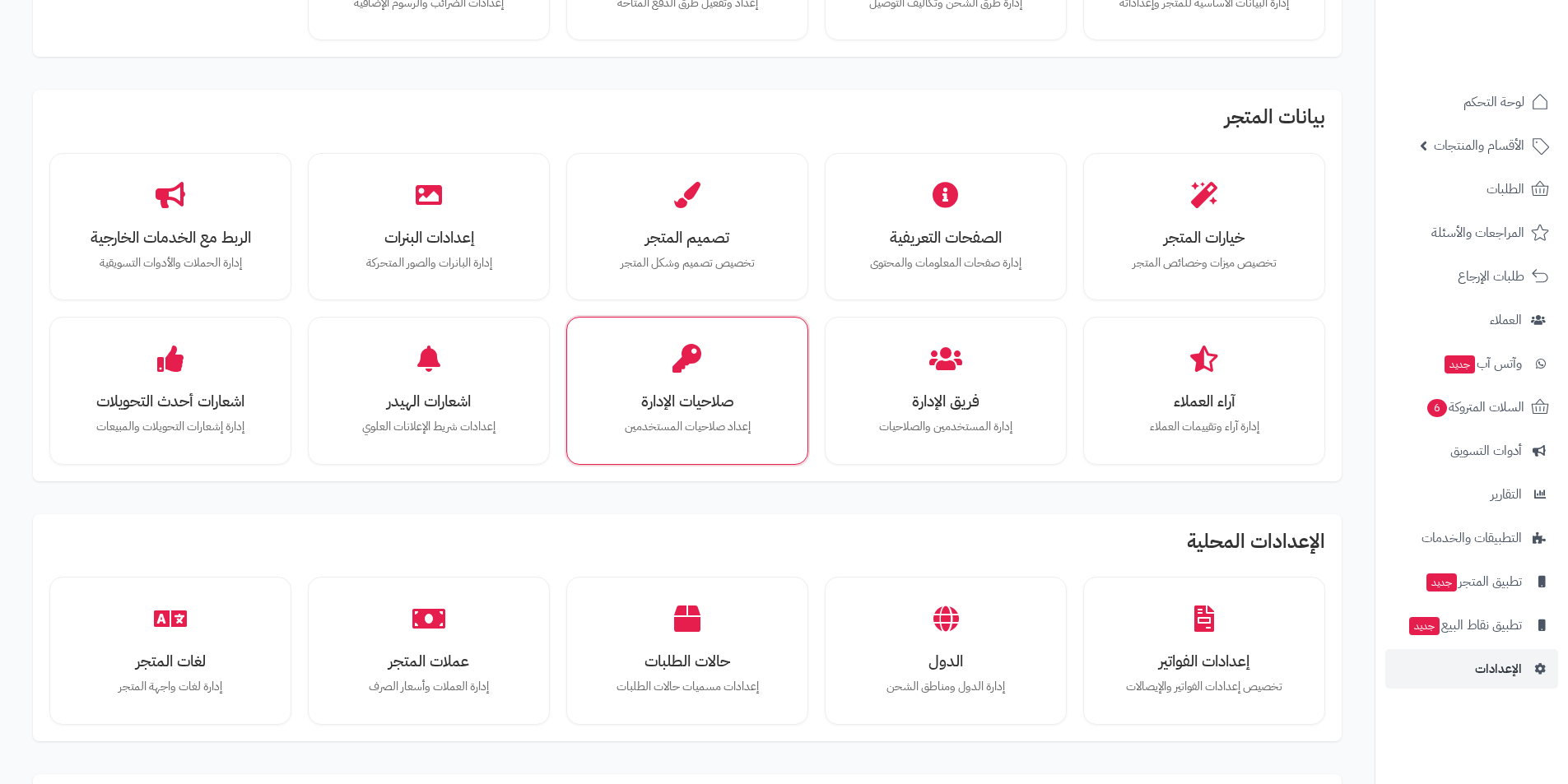
scroll to position [246, 0]
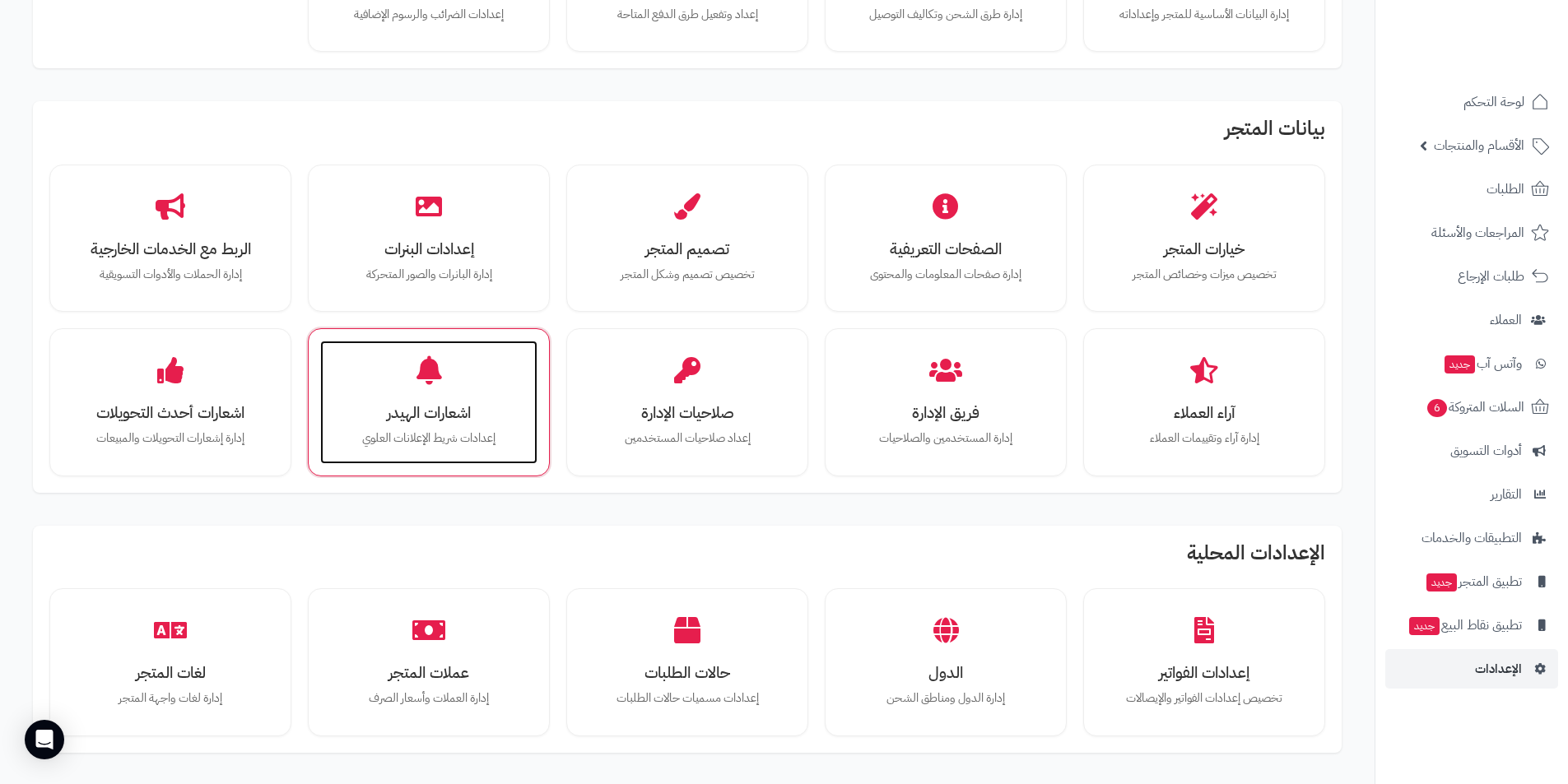
click at [430, 427] on div "اشعارات الهيدر إعدادات شريط الإعلانات العلوي" at bounding box center [429, 402] width 218 height 124
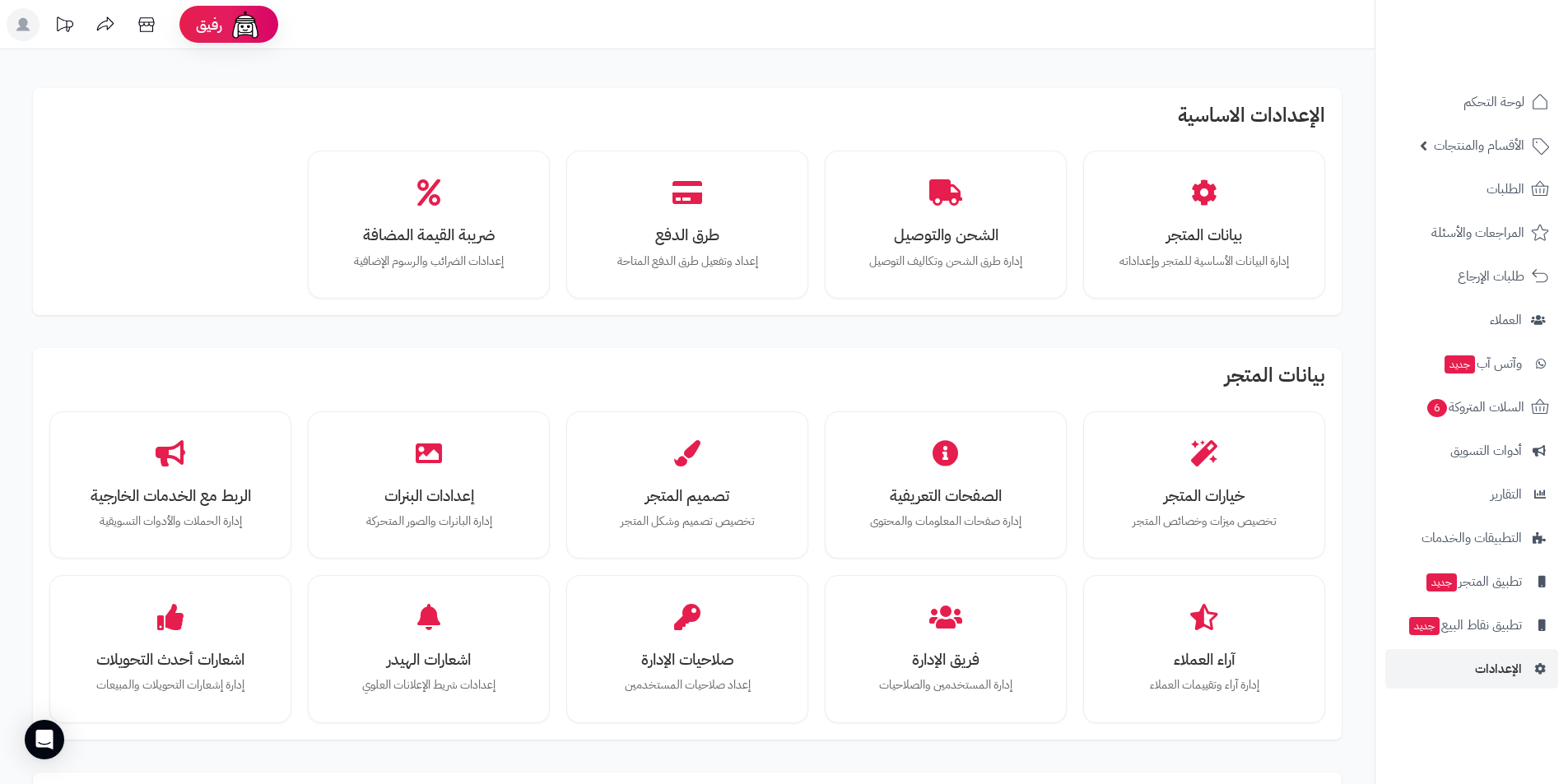
scroll to position [246, 0]
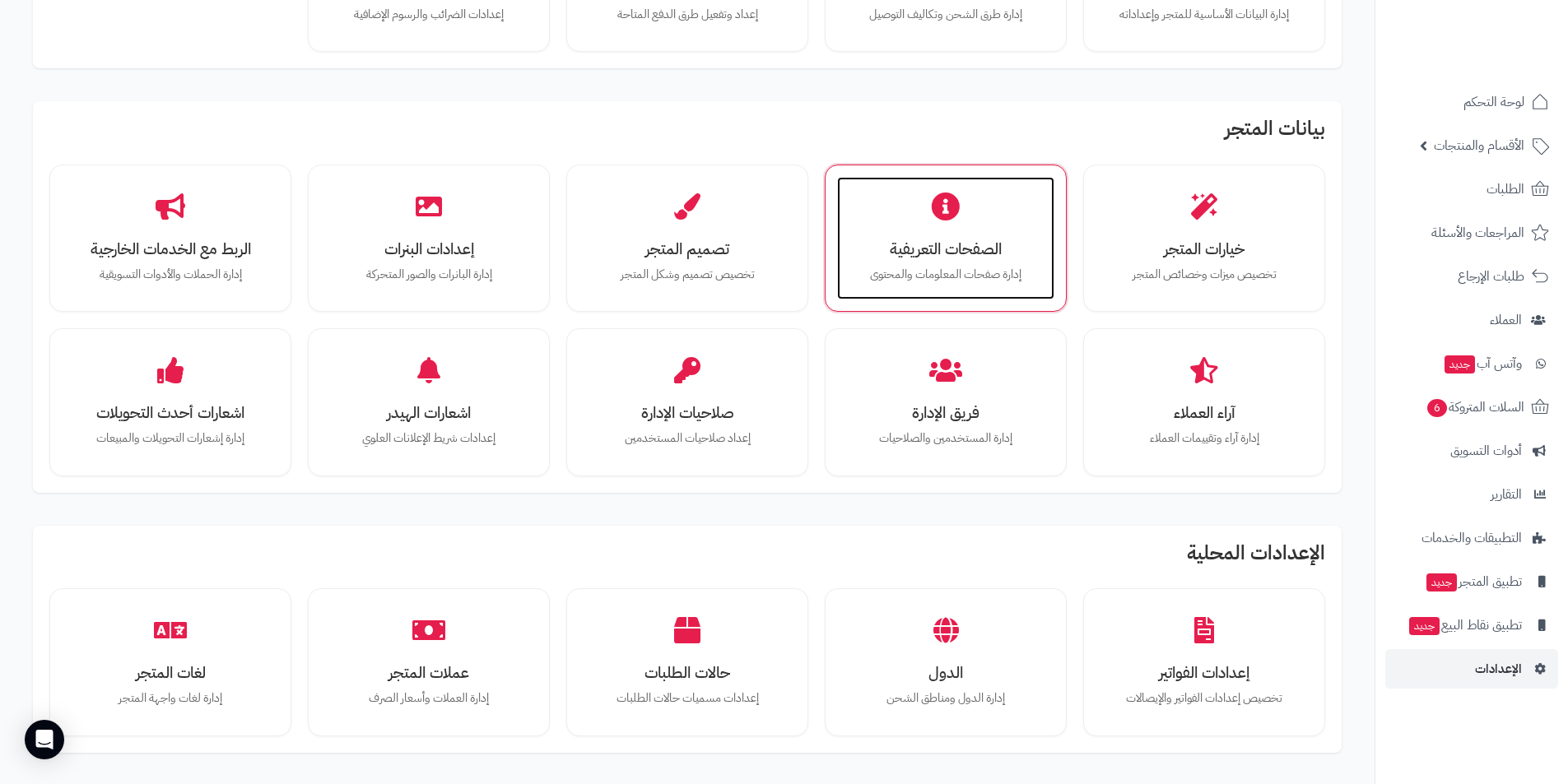
click at [949, 256] on h3 "الصفحات التعريفية" at bounding box center [945, 248] width 184 height 17
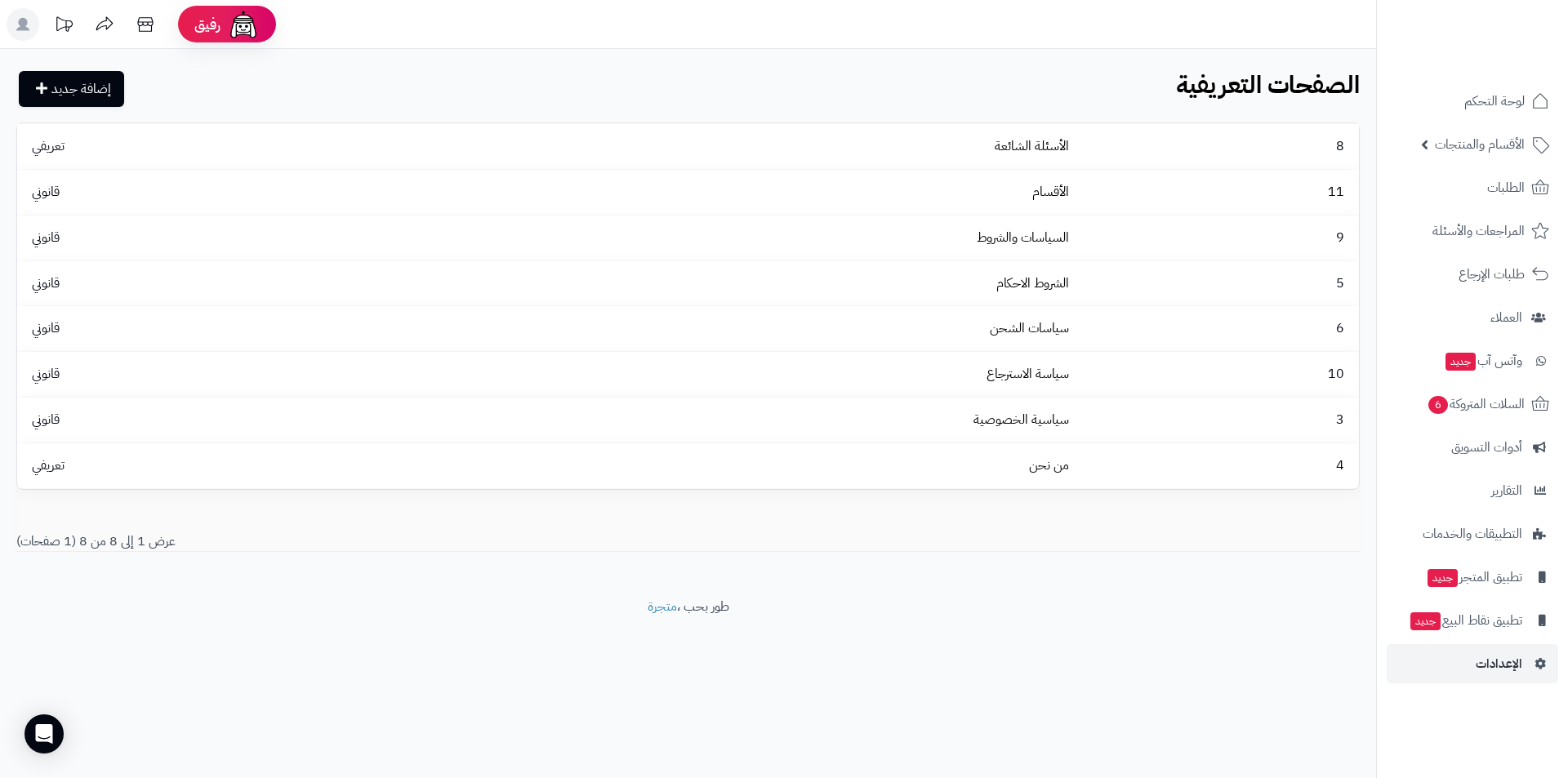
click at [991, 568] on div "إضافة جديد الصفحات التعريفية الرئيسية الصفحات التعريفية 8 الأسئلة الشائعة تعريف…" at bounding box center [687, 323] width 1376 height 549
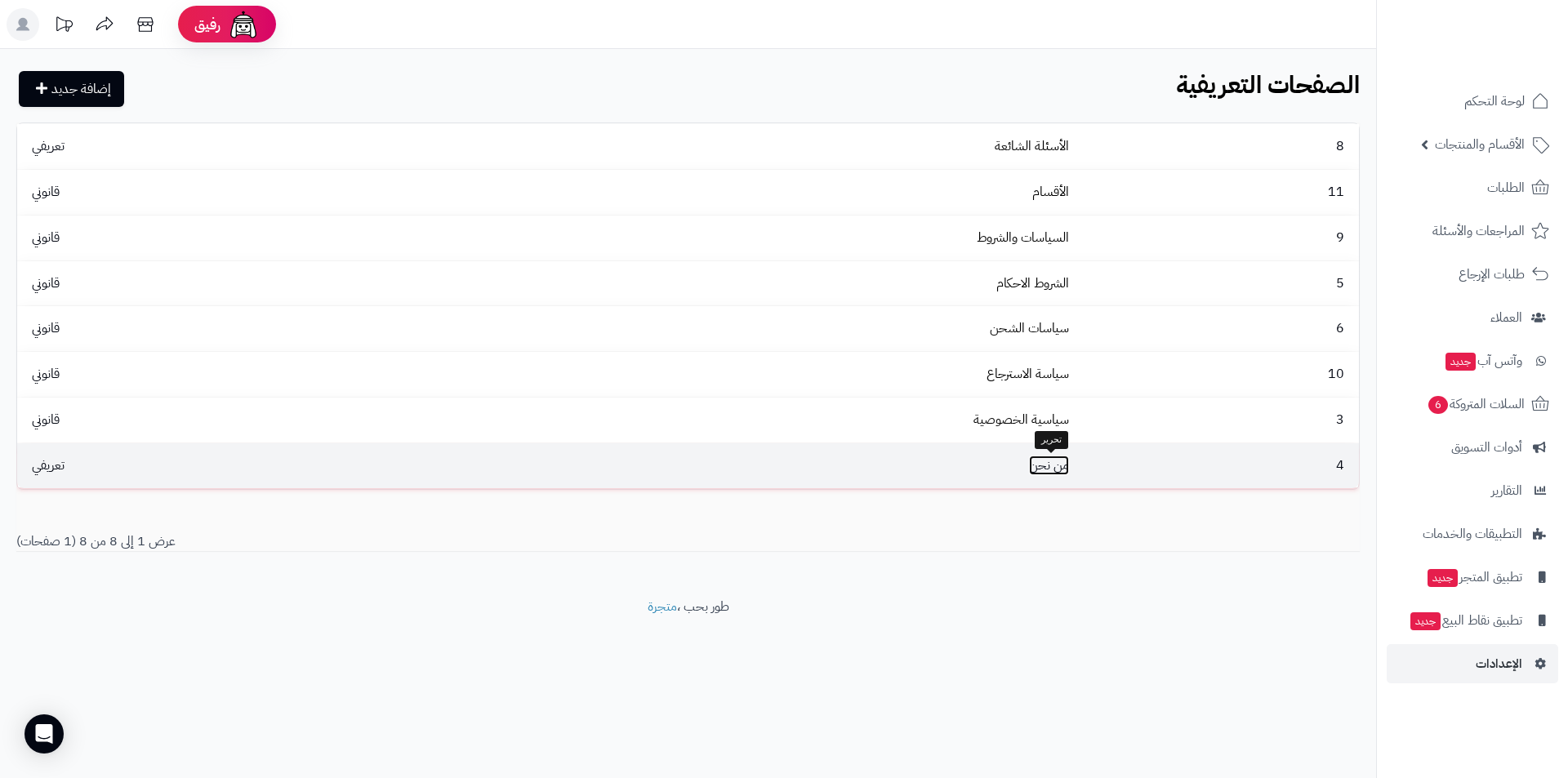
click at [1049, 458] on link "من نحن" at bounding box center [1049, 466] width 40 height 20
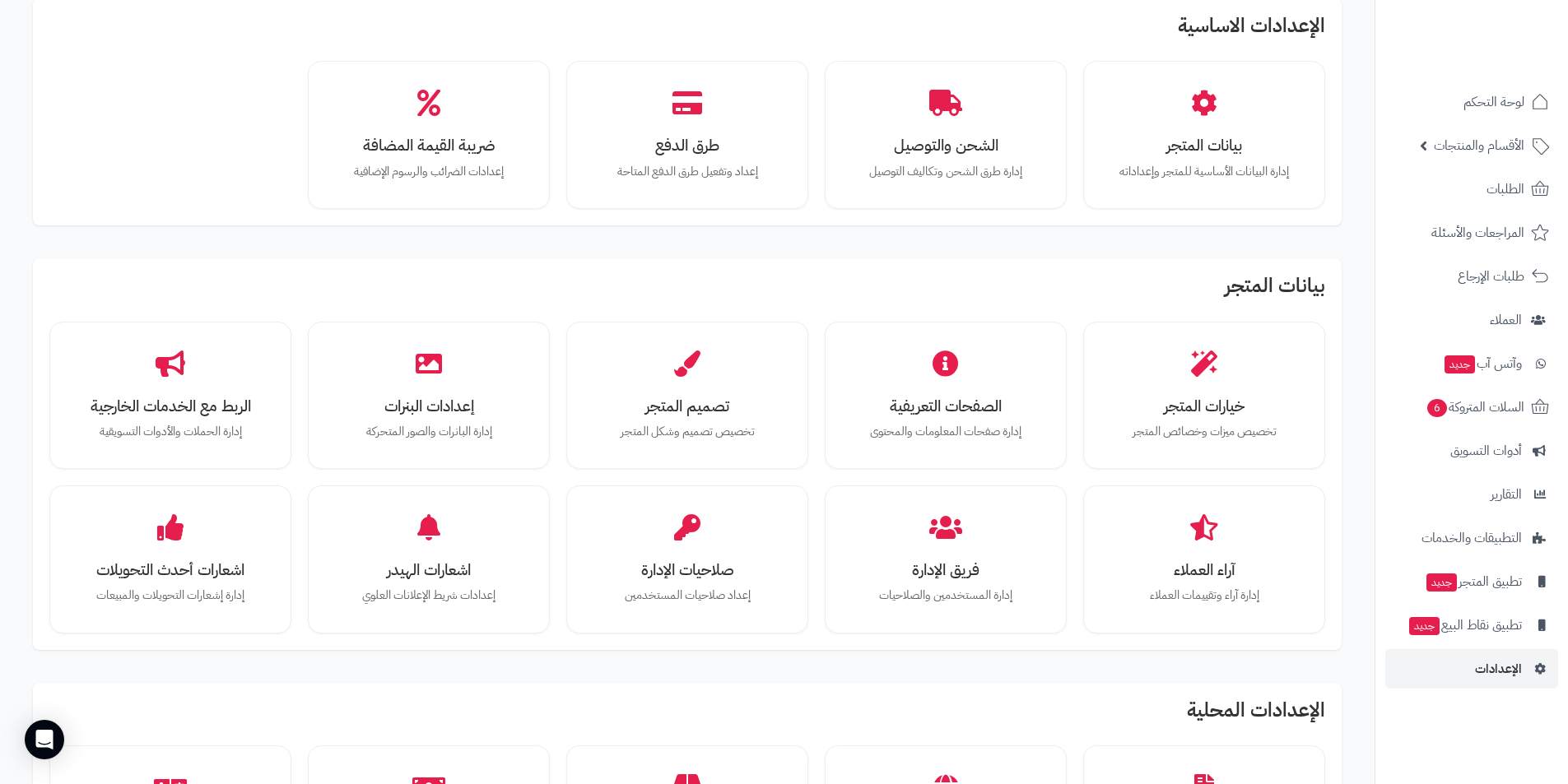
scroll to position [82, 0]
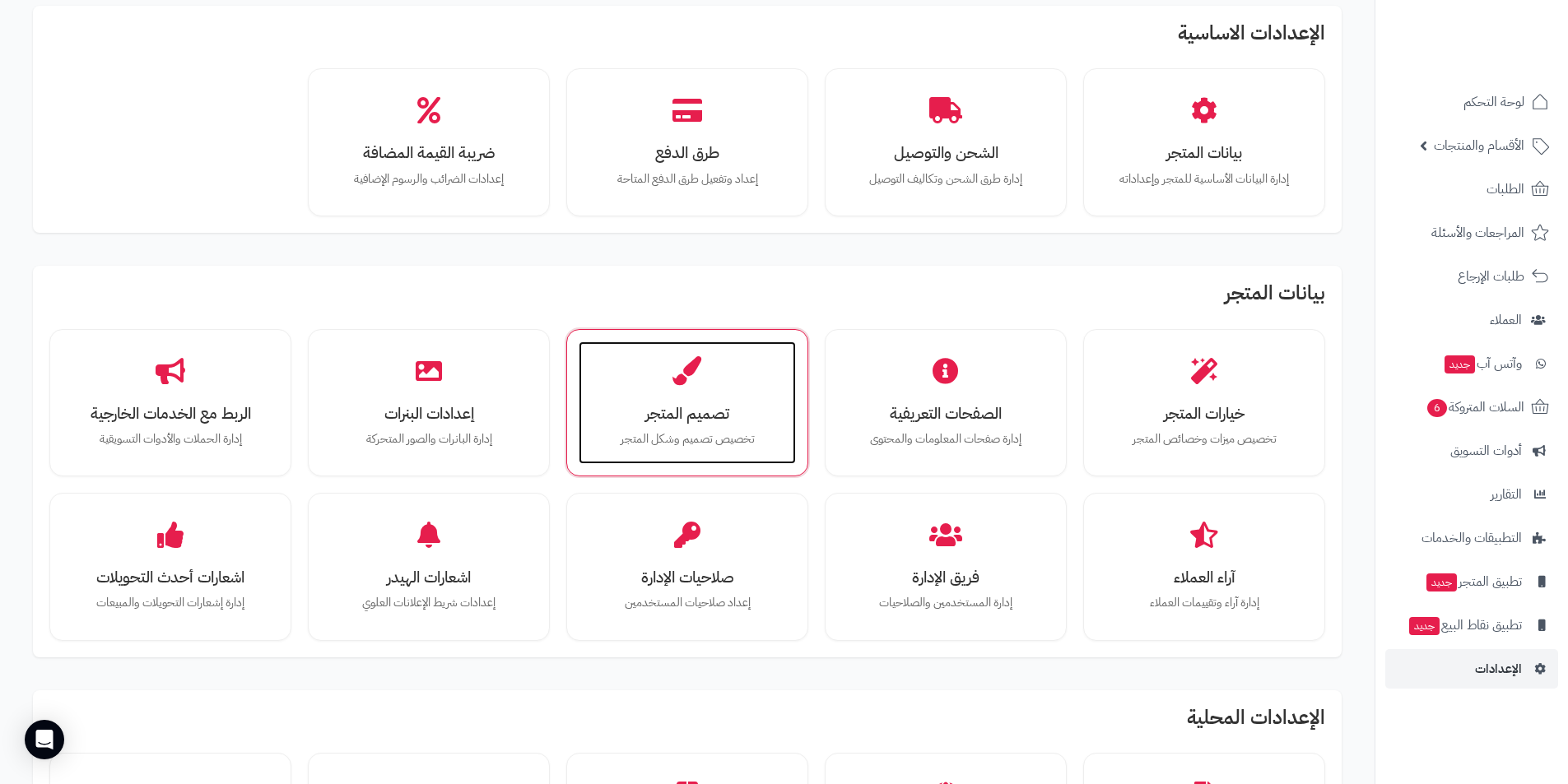
click at [783, 428] on div "تصميم المتجر تخصيص تصميم وشكل المتجر" at bounding box center [688, 403] width 218 height 124
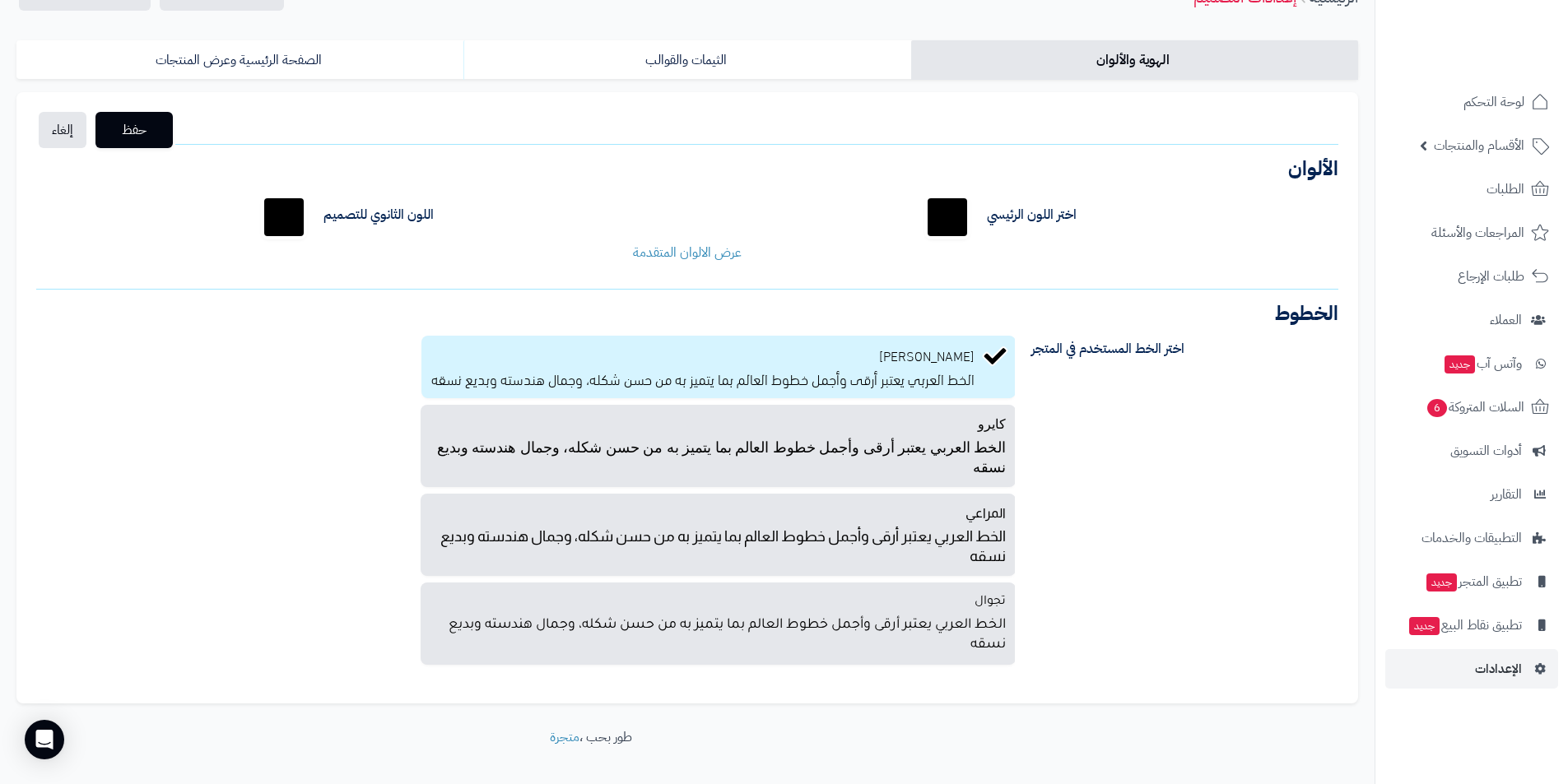
scroll to position [156, 0]
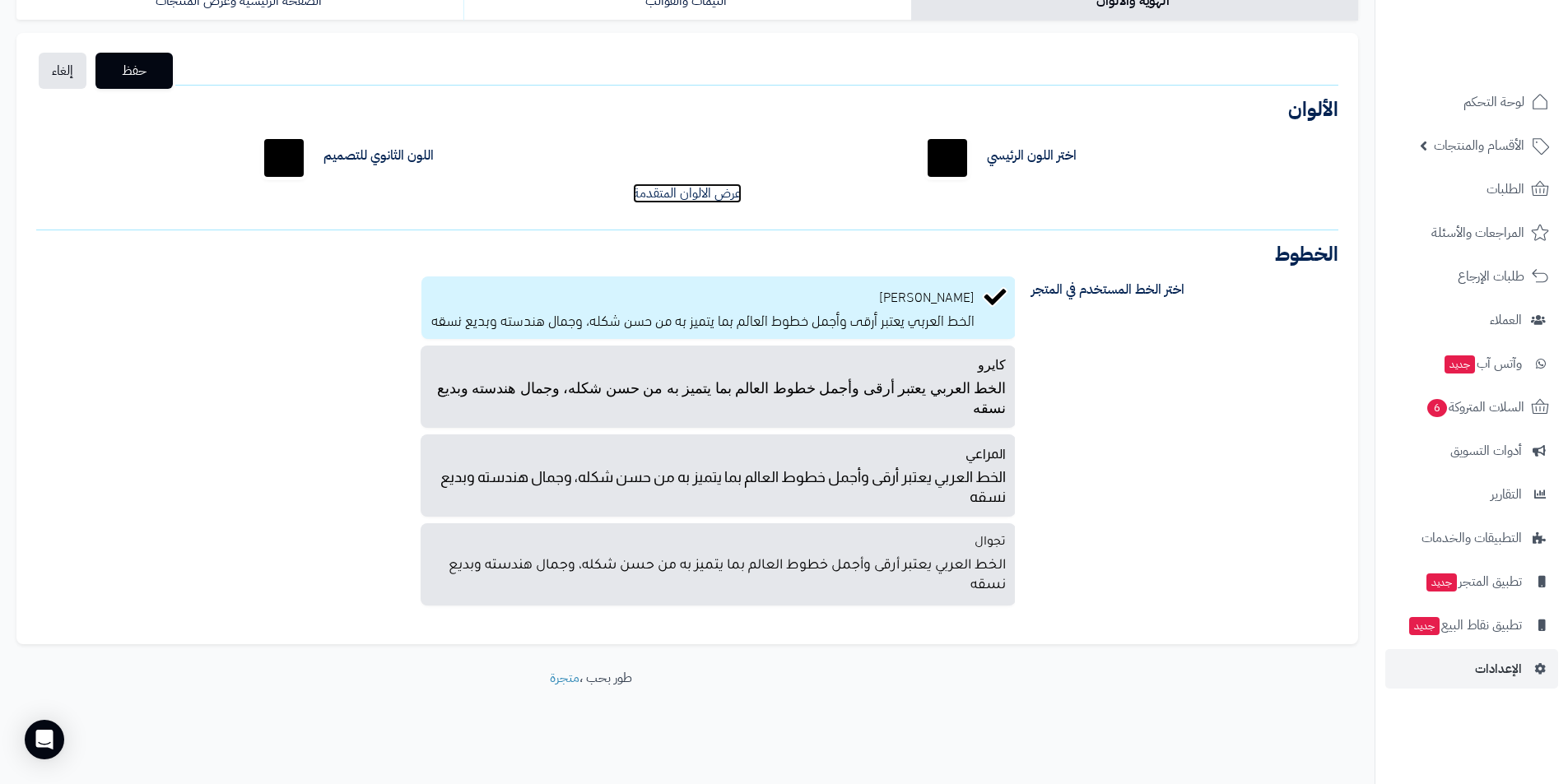
click at [641, 198] on link "عرض الالوان المتقدمة" at bounding box center [687, 193] width 109 height 20
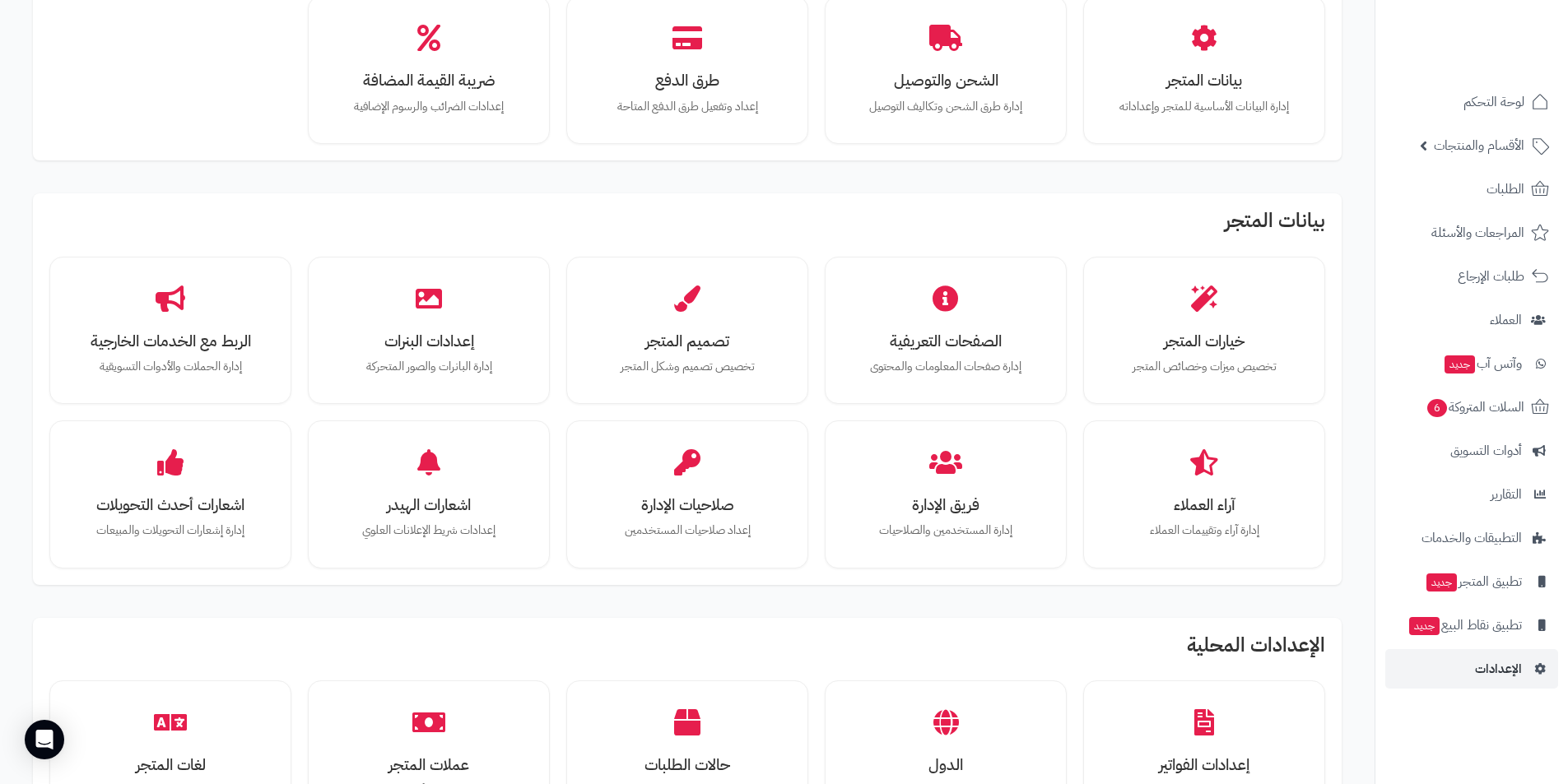
scroll to position [246, 0]
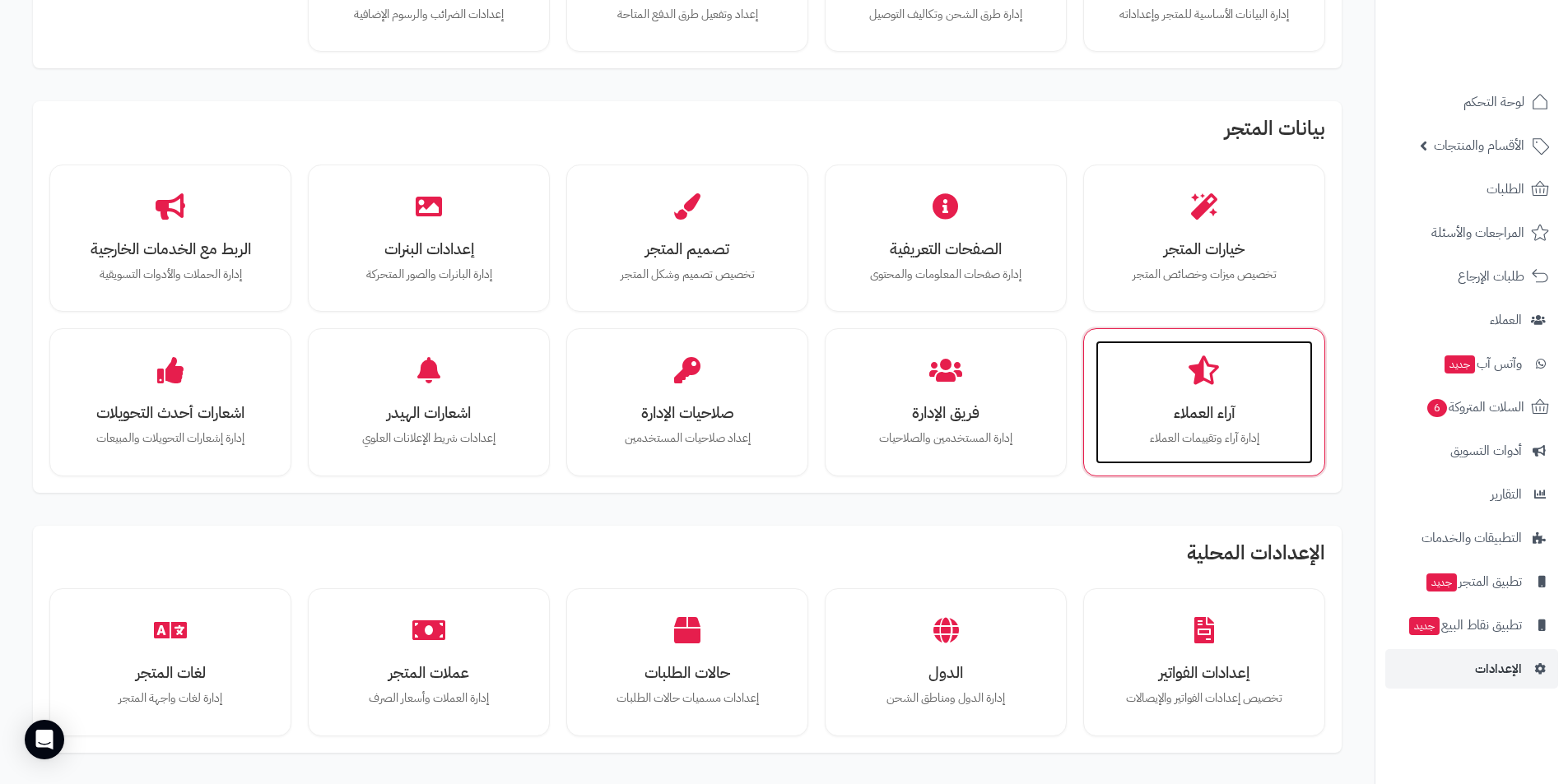
click at [1200, 392] on div "آراء العملاء إدارة آراء وتقييمات العملاء" at bounding box center [1205, 402] width 218 height 124
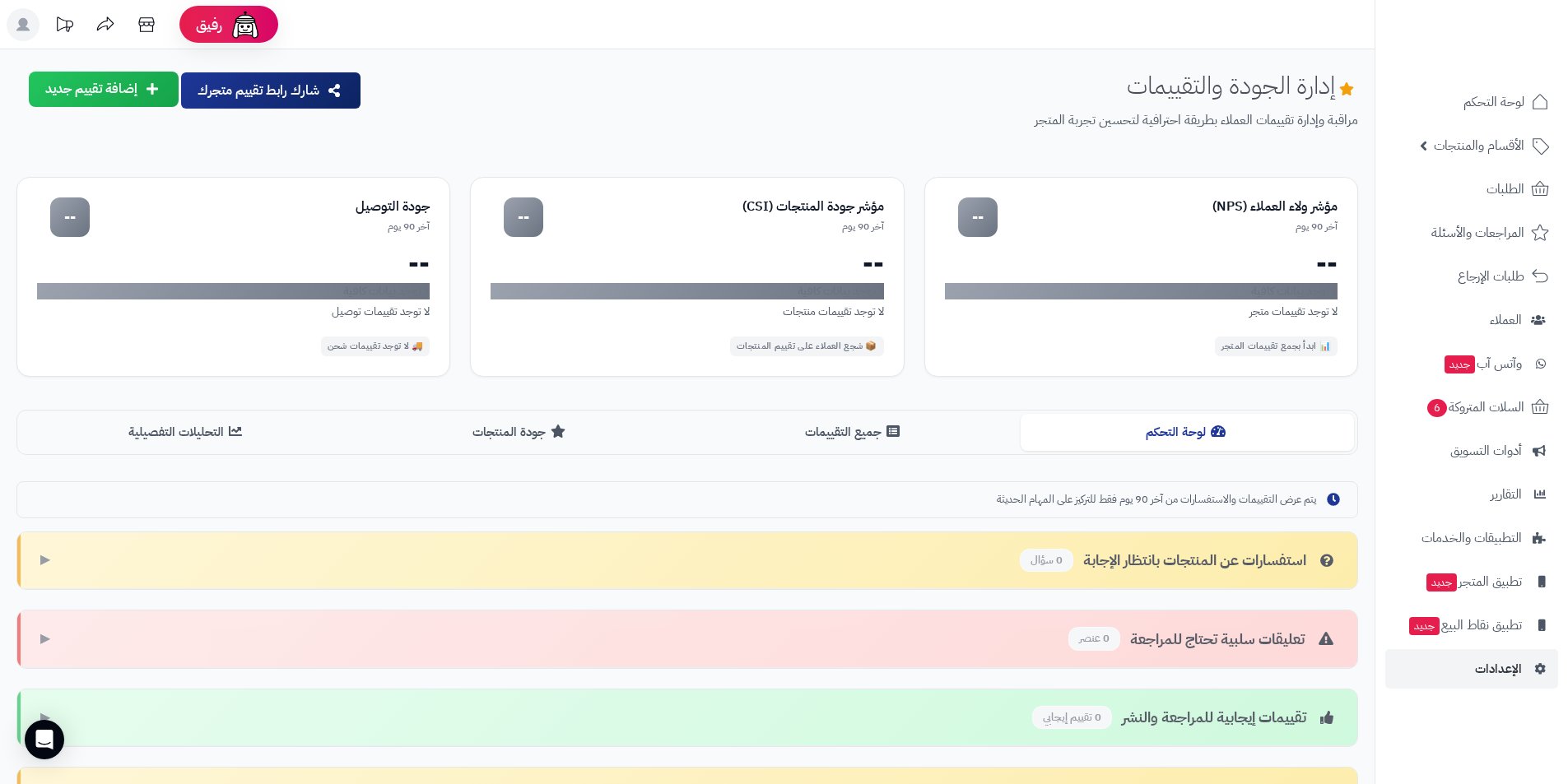
click at [1115, 493] on span "يتم عرض التقييمات والاستفسارات من آخر 90 يوم فقط للتركيز على المهام الحديثة" at bounding box center [1156, 500] width 320 height 16
click at [1113, 493] on span "يتم عرض التقييمات والاستفسارات من آخر 90 يوم فقط للتركيز على المهام الحديثة" at bounding box center [1156, 500] width 320 height 16
click at [826, 449] on button "جميع التقييمات" at bounding box center [853, 431] width 334 height 37
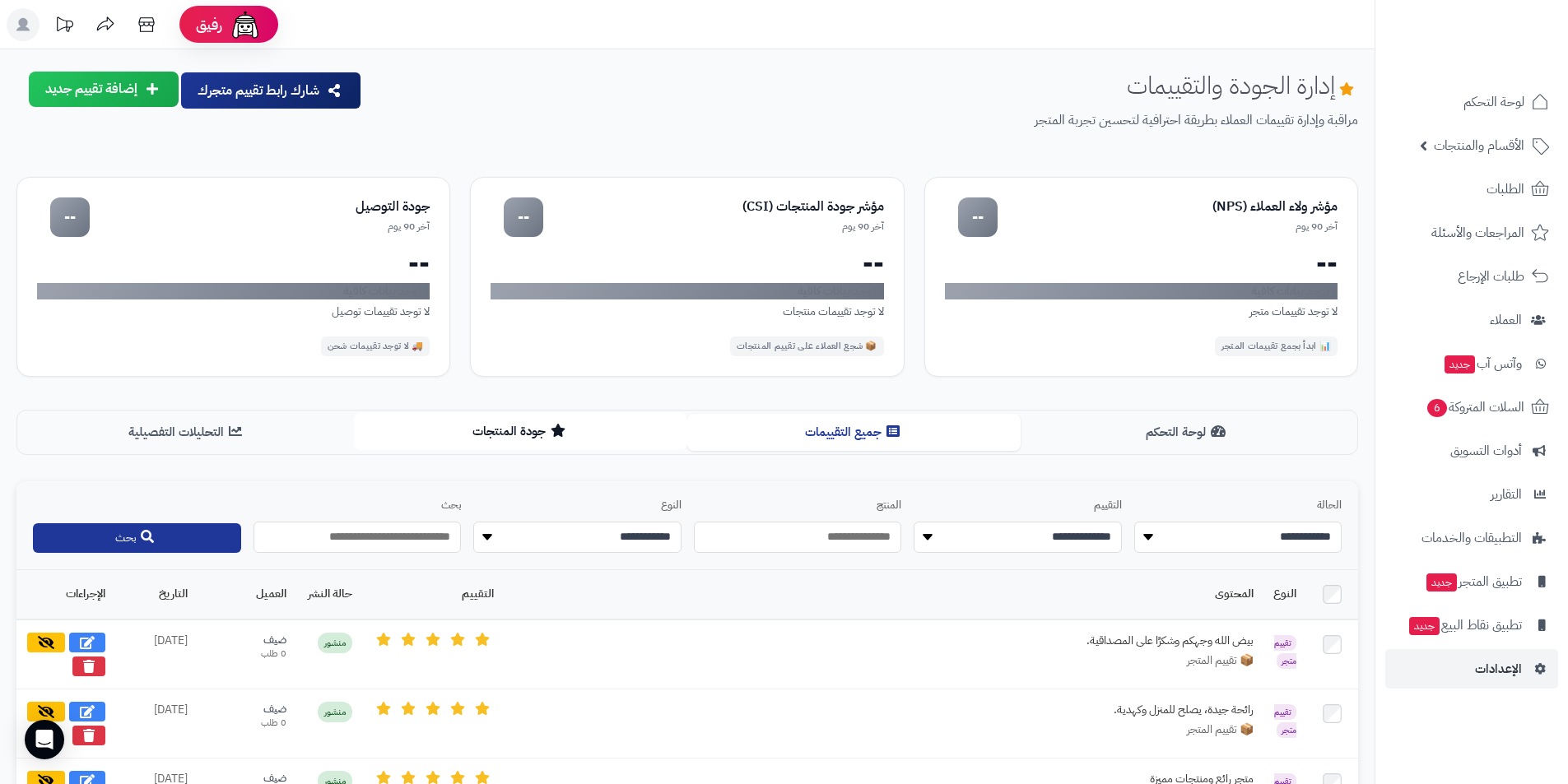
click at [486, 425] on button "جودة المنتجات" at bounding box center [521, 431] width 334 height 37
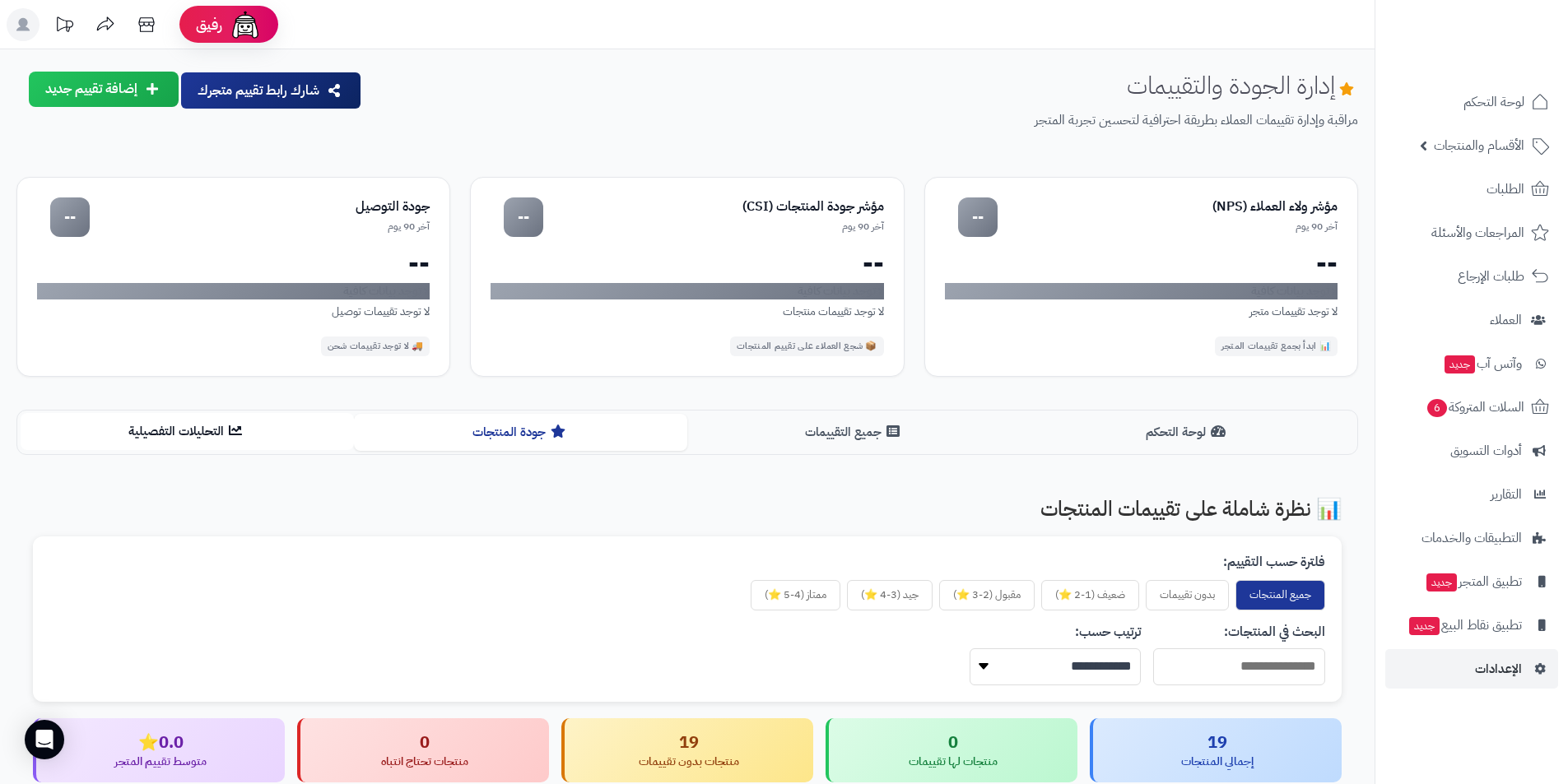
click at [211, 434] on button "التحليلات التفصيلية" at bounding box center [187, 431] width 334 height 37
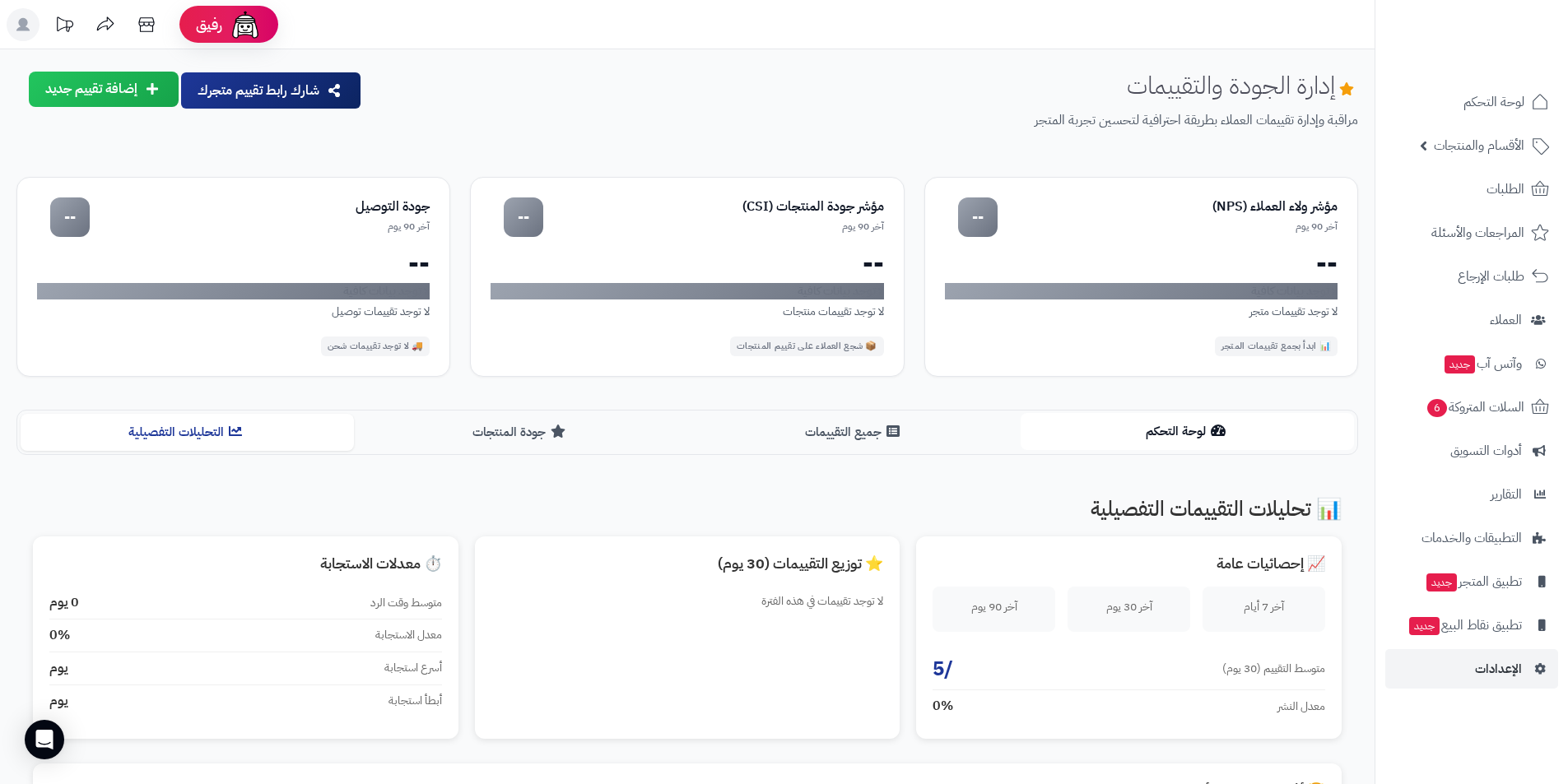
click at [1082, 414] on button "لوحة التحكم" at bounding box center [1187, 431] width 334 height 37
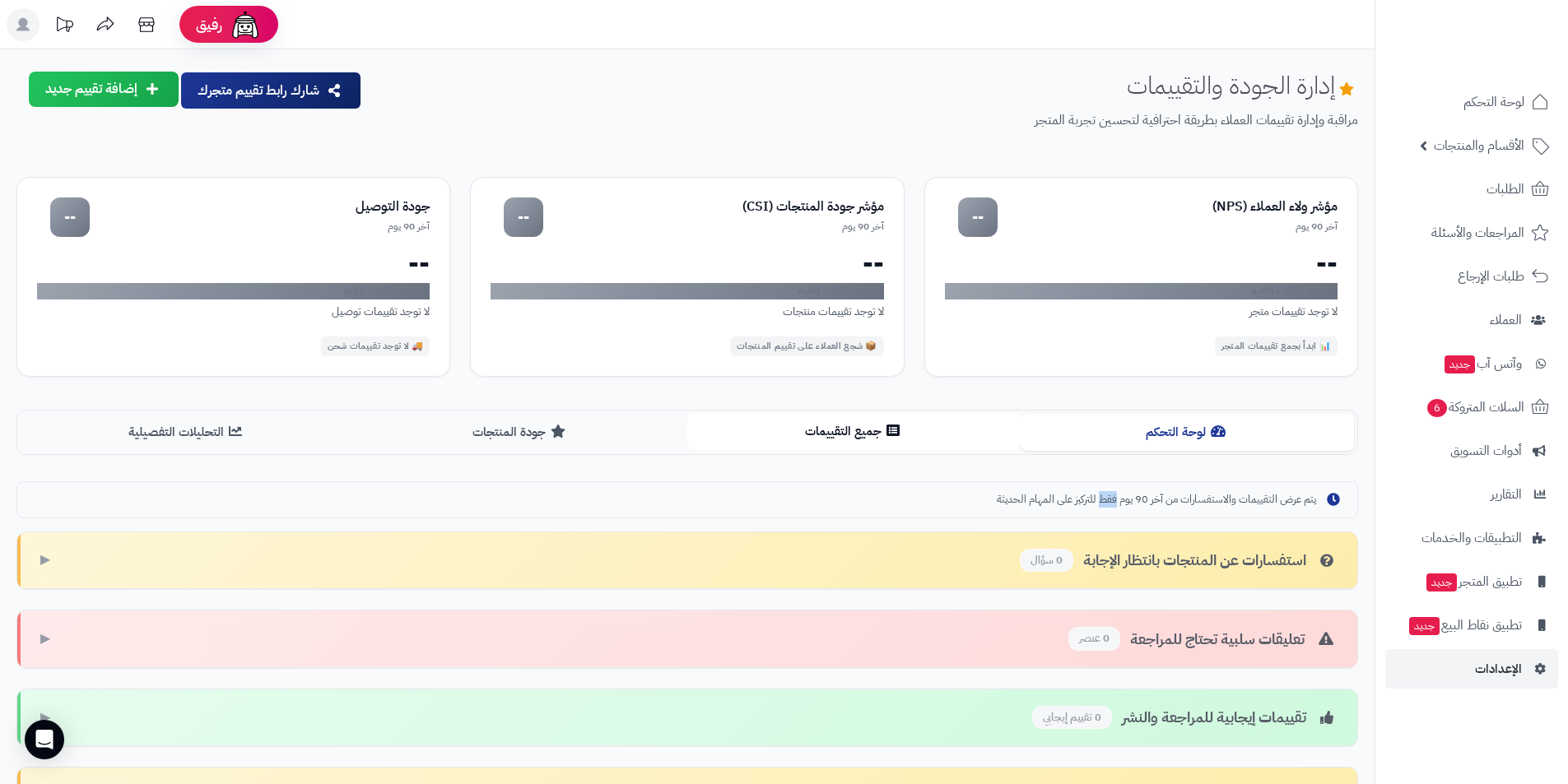
click at [862, 434] on button "جميع التقييمات" at bounding box center [853, 431] width 334 height 37
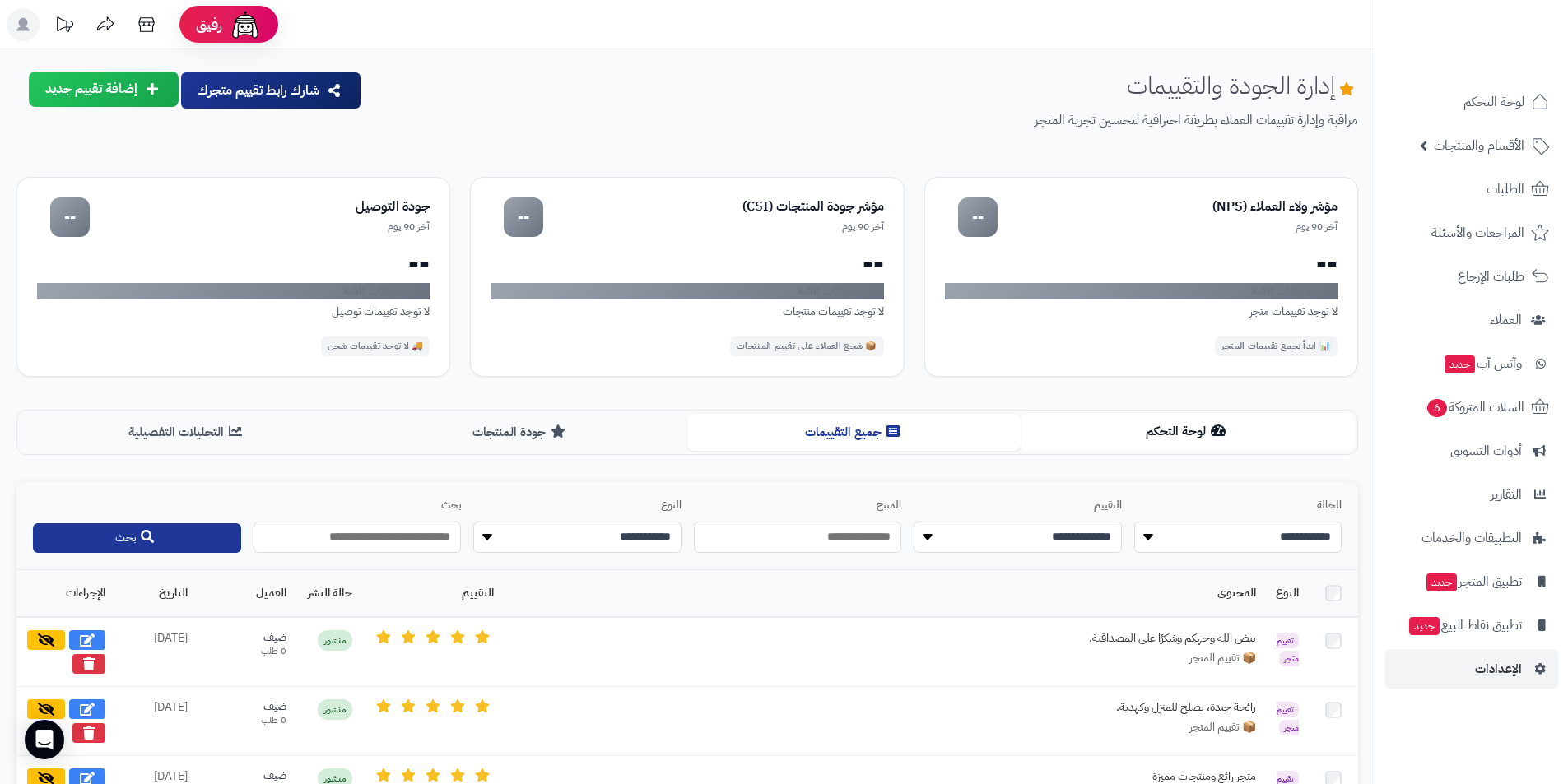
click at [1239, 442] on button "لوحة التحكم" at bounding box center [1187, 431] width 334 height 37
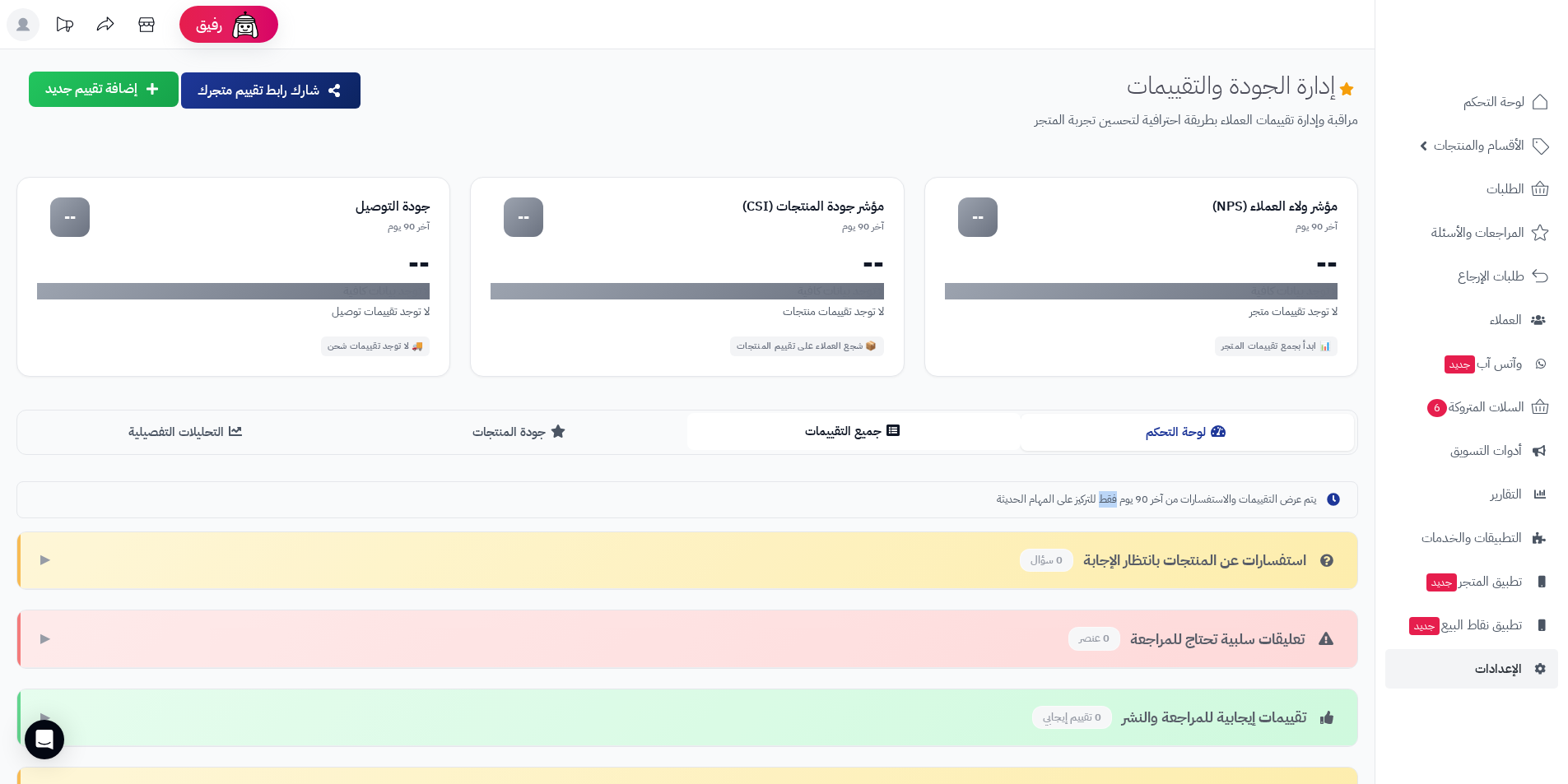
click at [902, 442] on button "جميع التقييمات" at bounding box center [853, 431] width 334 height 37
